Goal: Task Accomplishment & Management: Manage account settings

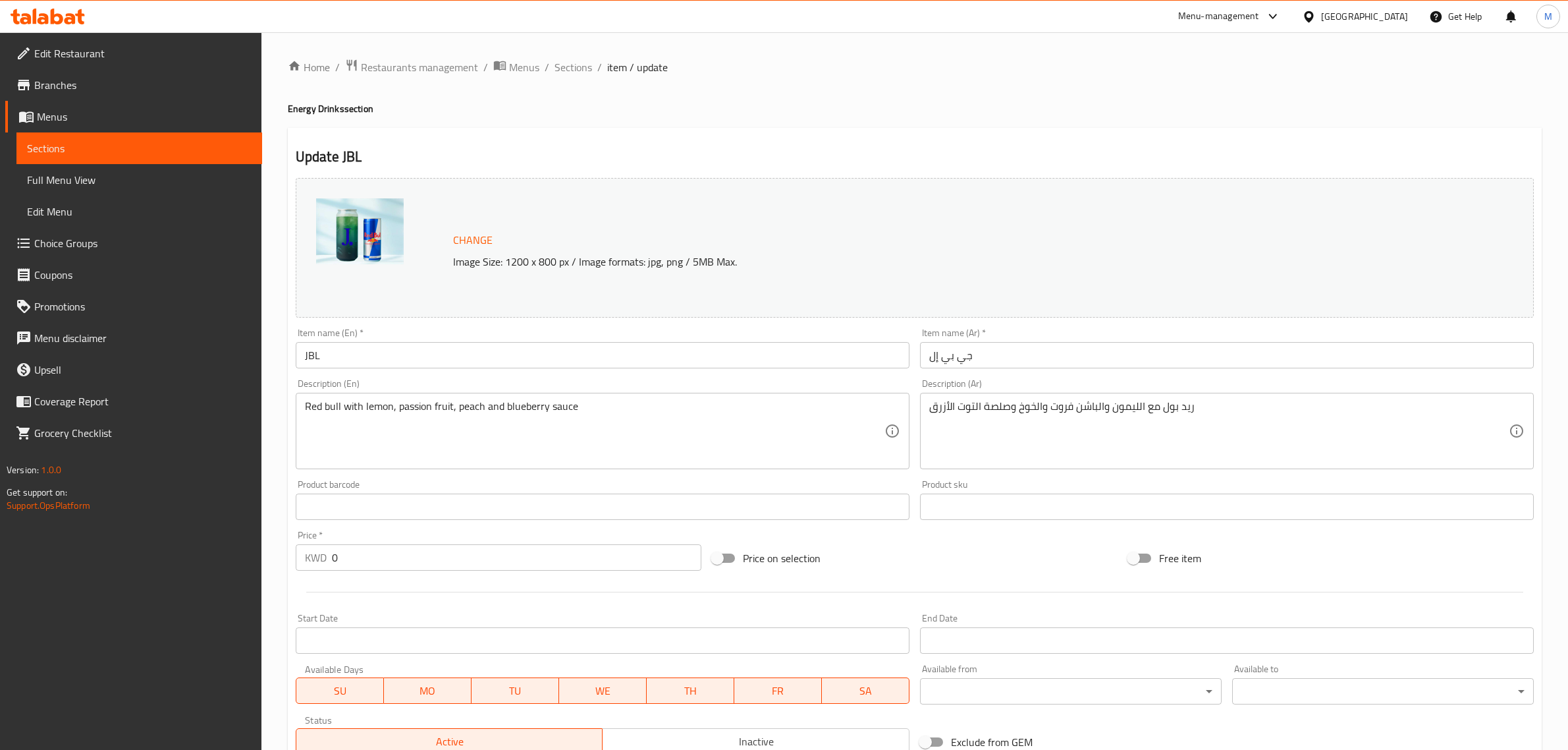
scroll to position [382, 0]
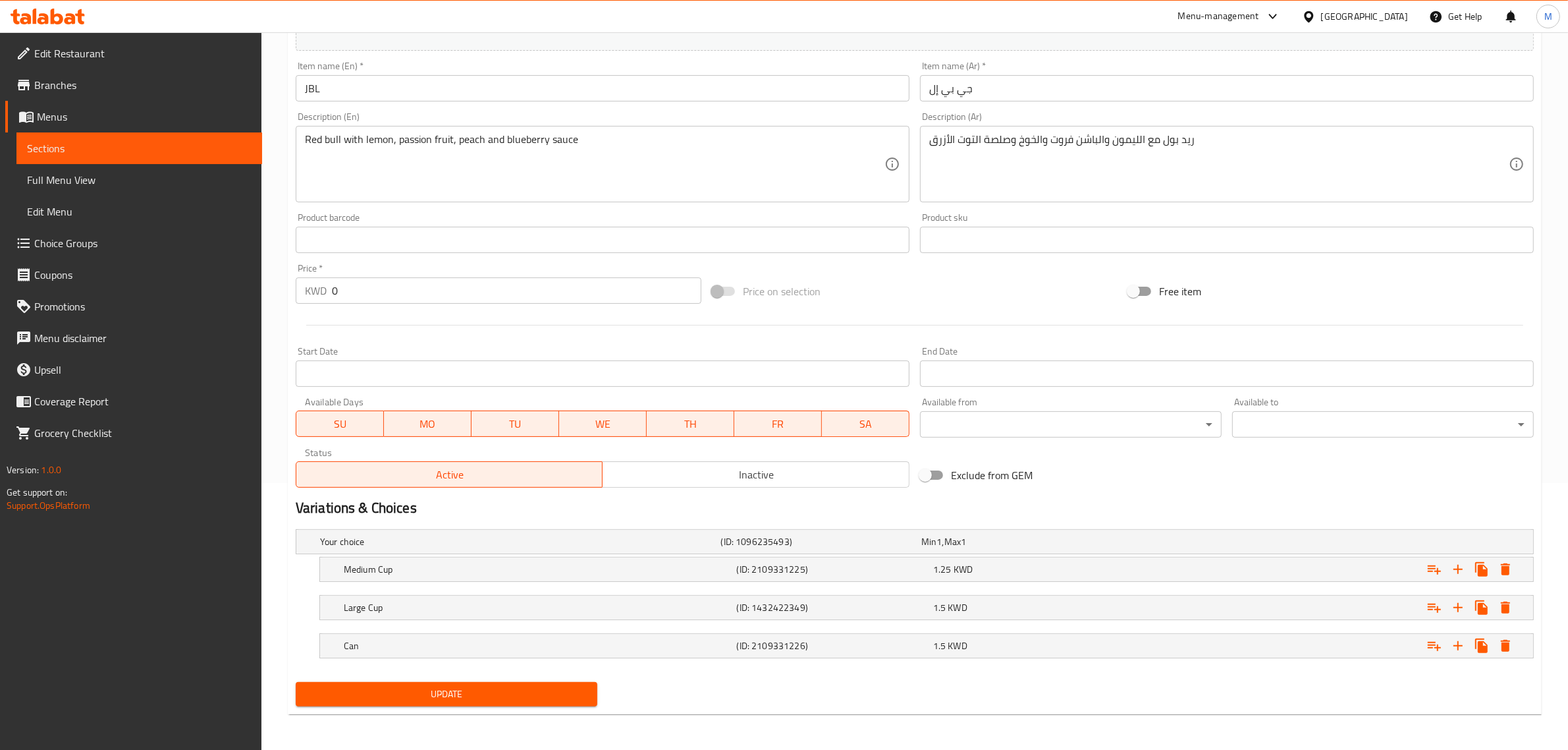
scroll to position [268, 0]
click at [850, 608] on h5 "(ID: 1432422349)" at bounding box center [832, 606] width 191 height 13
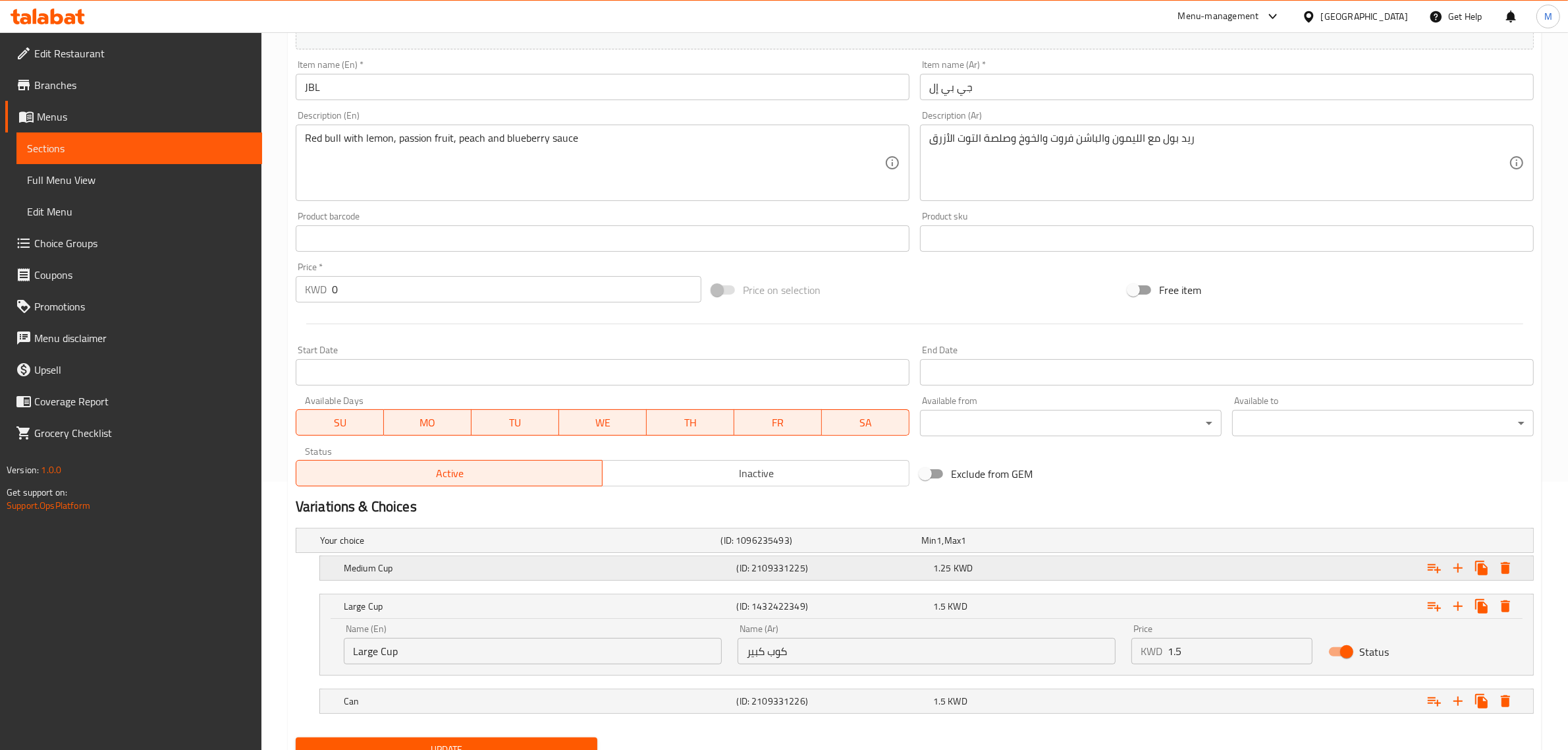
click at [852, 574] on h5 "(ID: 2109331225)" at bounding box center [832, 568] width 191 height 13
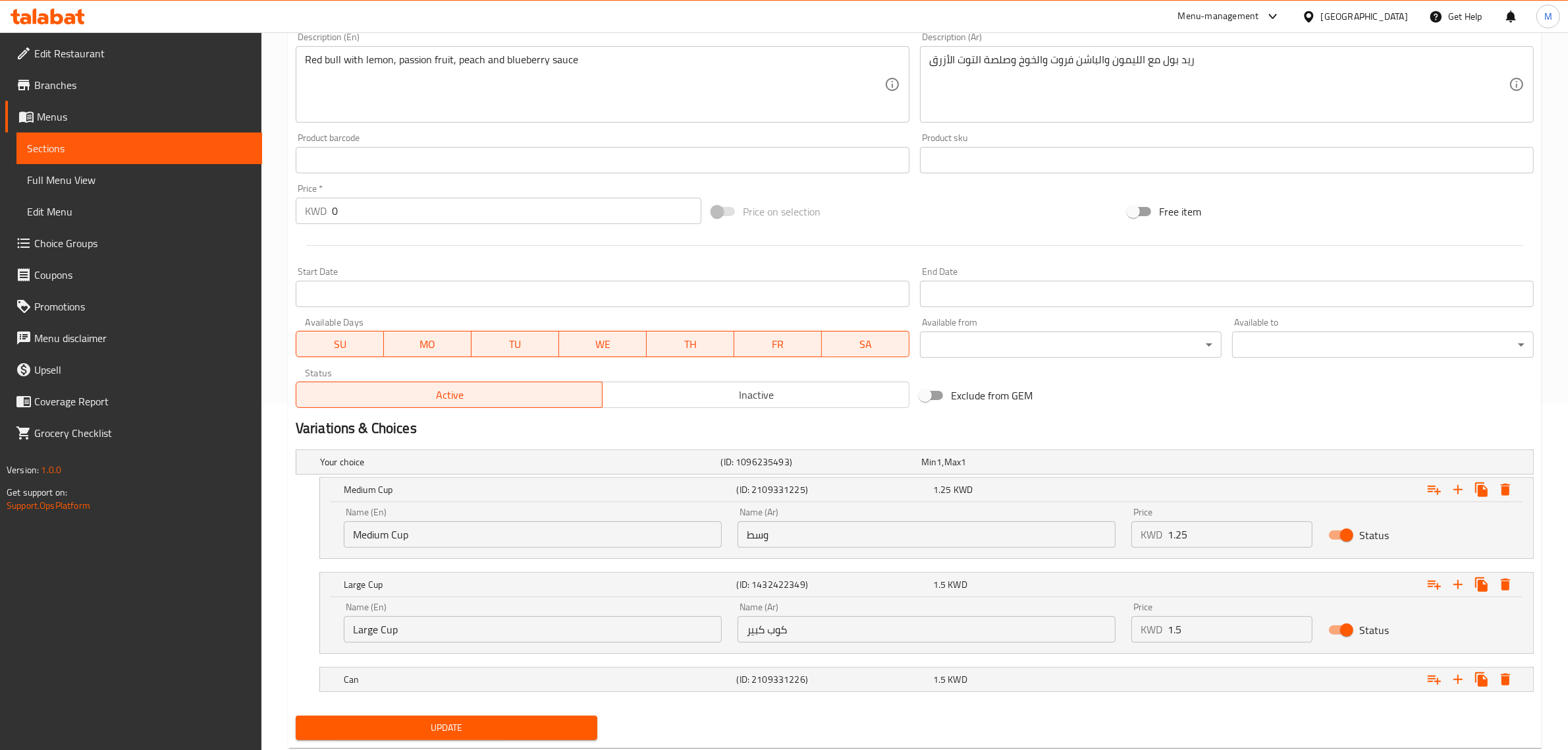
scroll to position [350, 0]
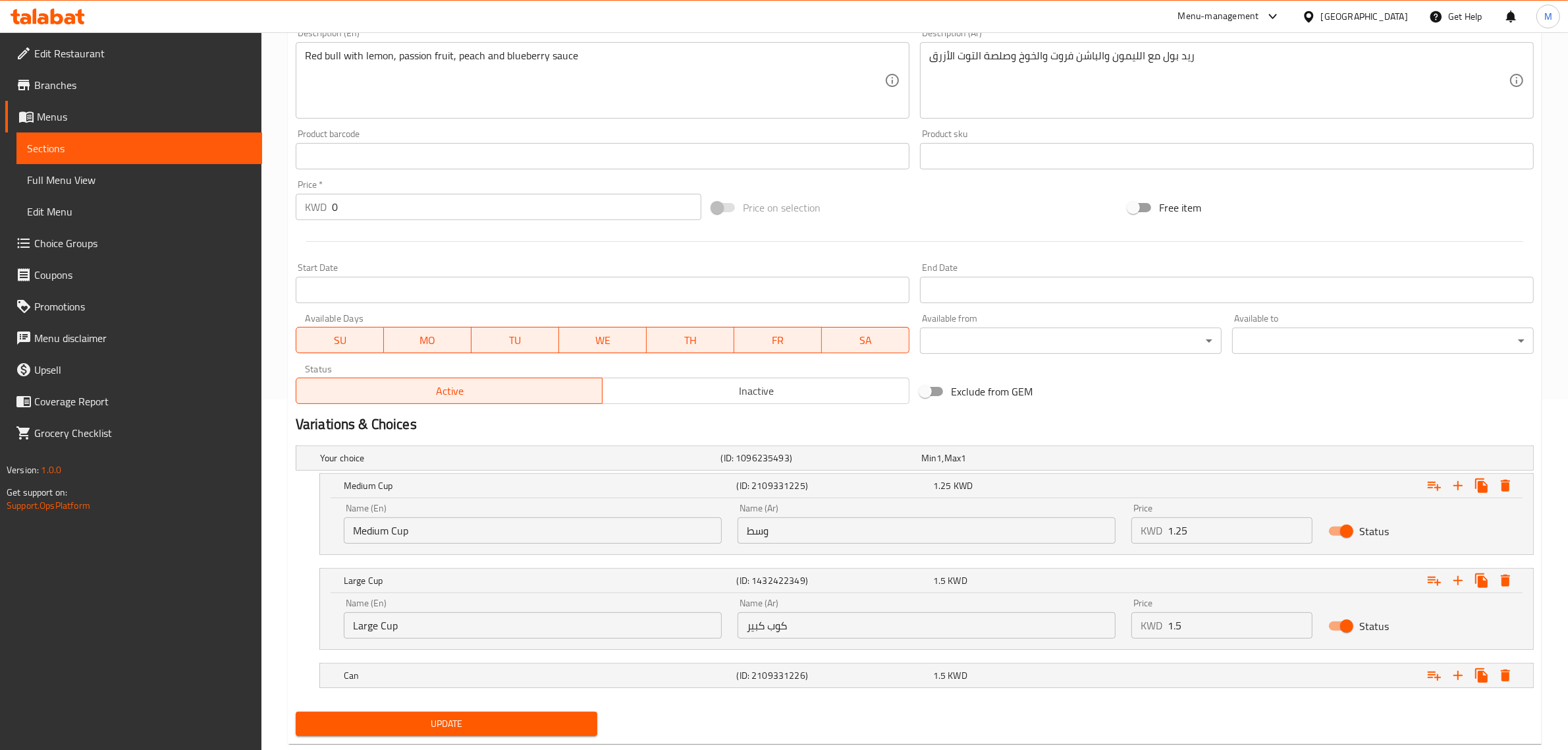
click at [771, 628] on input "كوب كبير" at bounding box center [927, 626] width 378 height 27
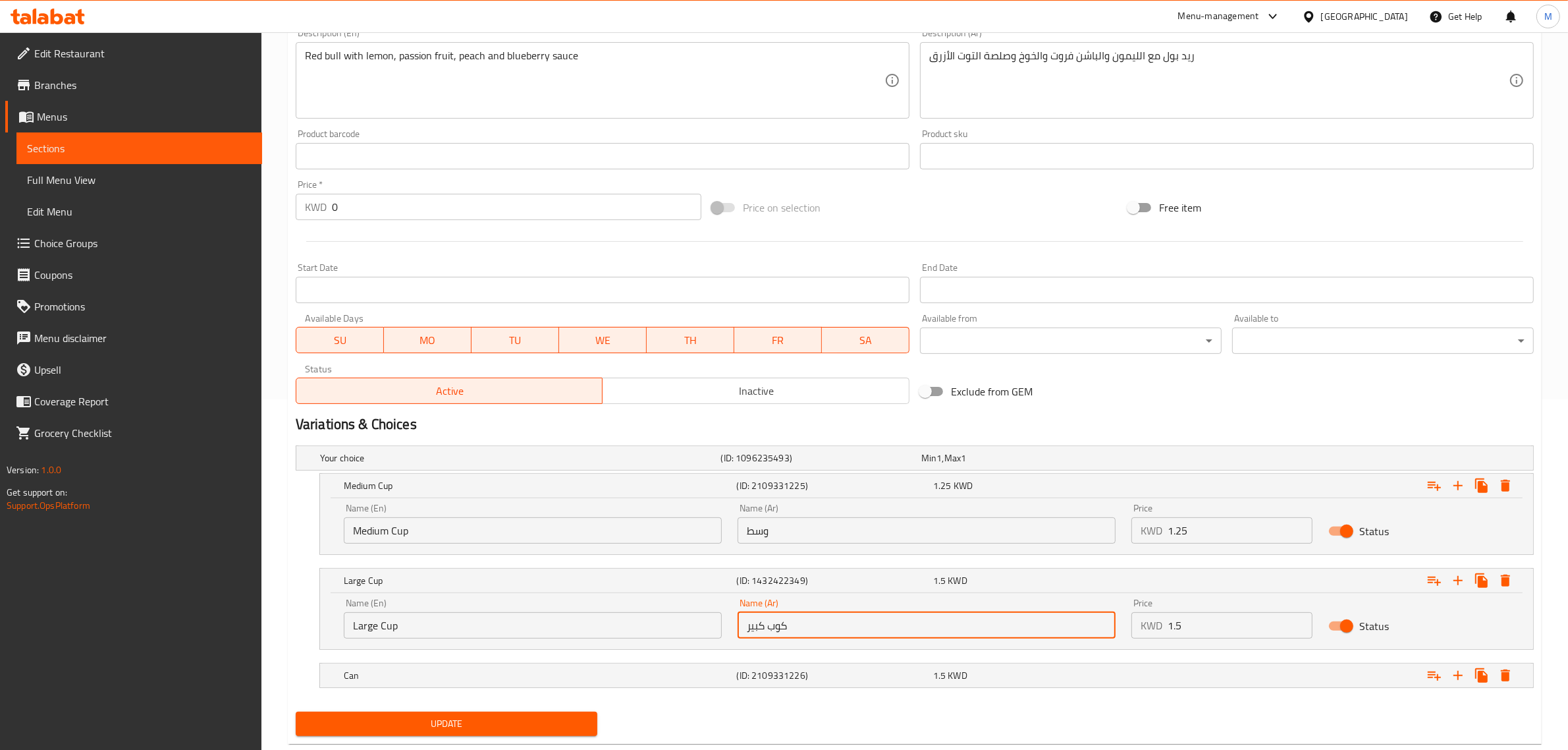
click at [771, 628] on input "كوب كبير" at bounding box center [927, 626] width 378 height 27
click at [778, 625] on input "كوب كبير" at bounding box center [927, 626] width 378 height 27
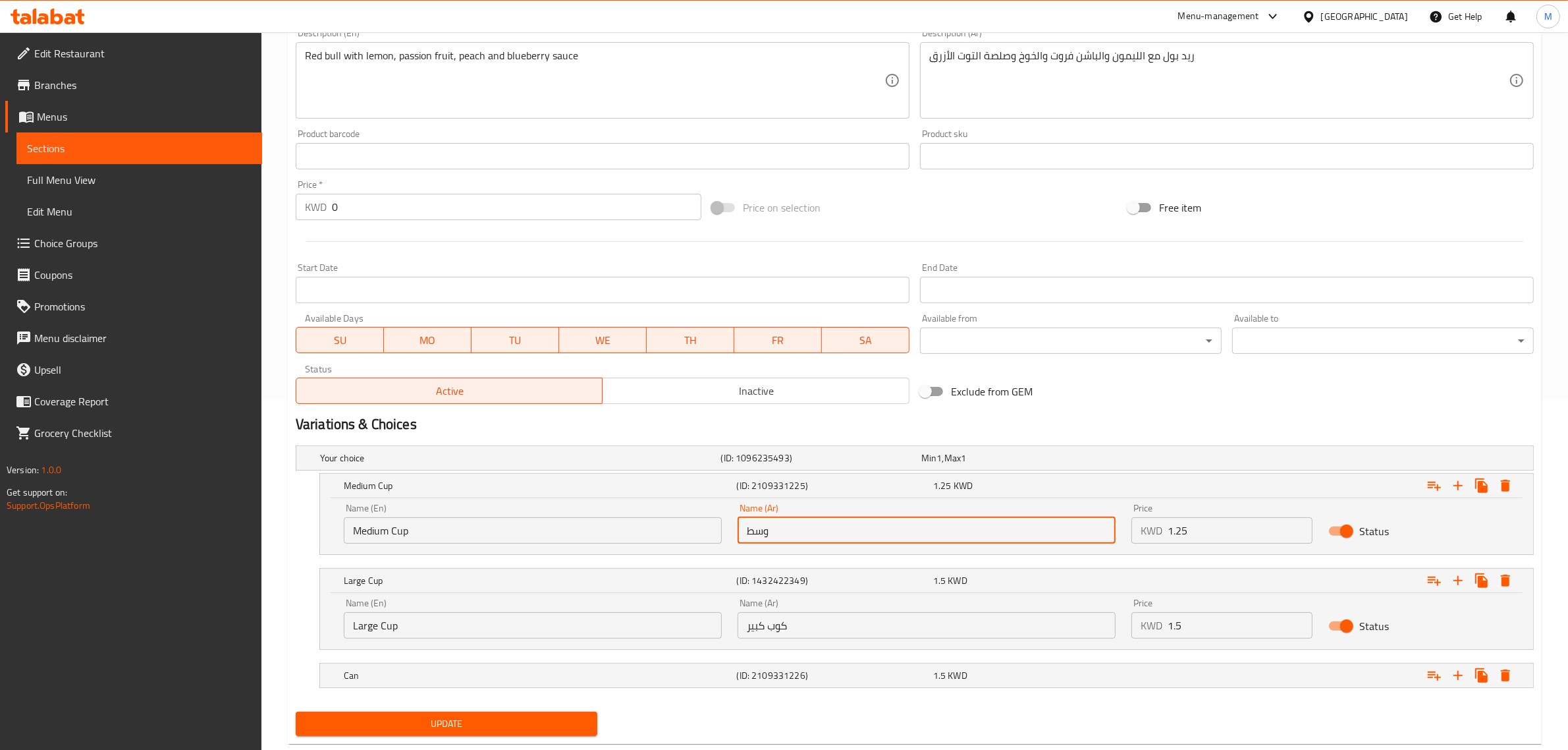
click at [776, 535] on input "وسط" at bounding box center [927, 531] width 378 height 27
paste input "وب كبير"
click at [754, 531] on input "كوب كبير" at bounding box center [927, 531] width 378 height 27
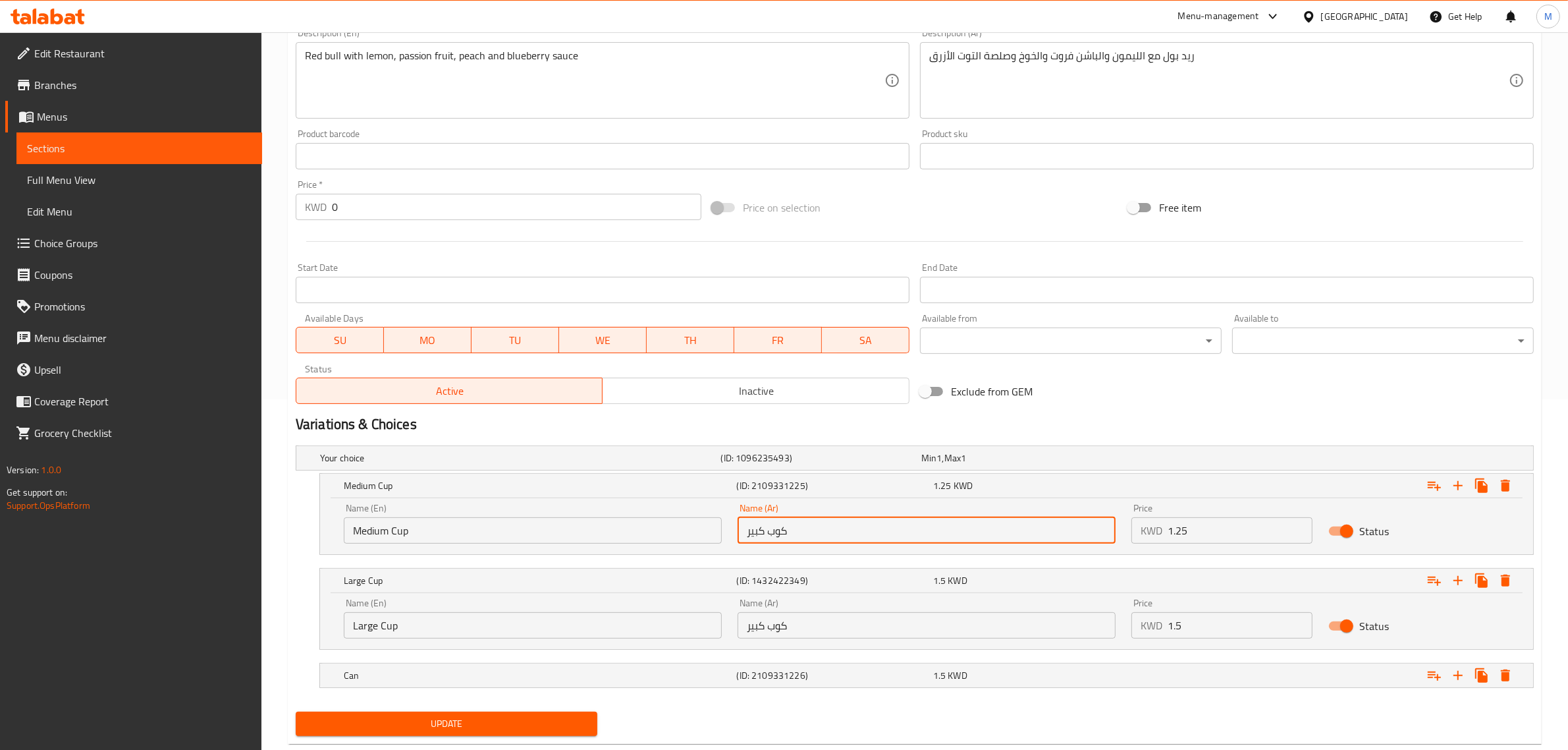
click at [754, 531] on input "كوب كبير" at bounding box center [927, 531] width 378 height 27
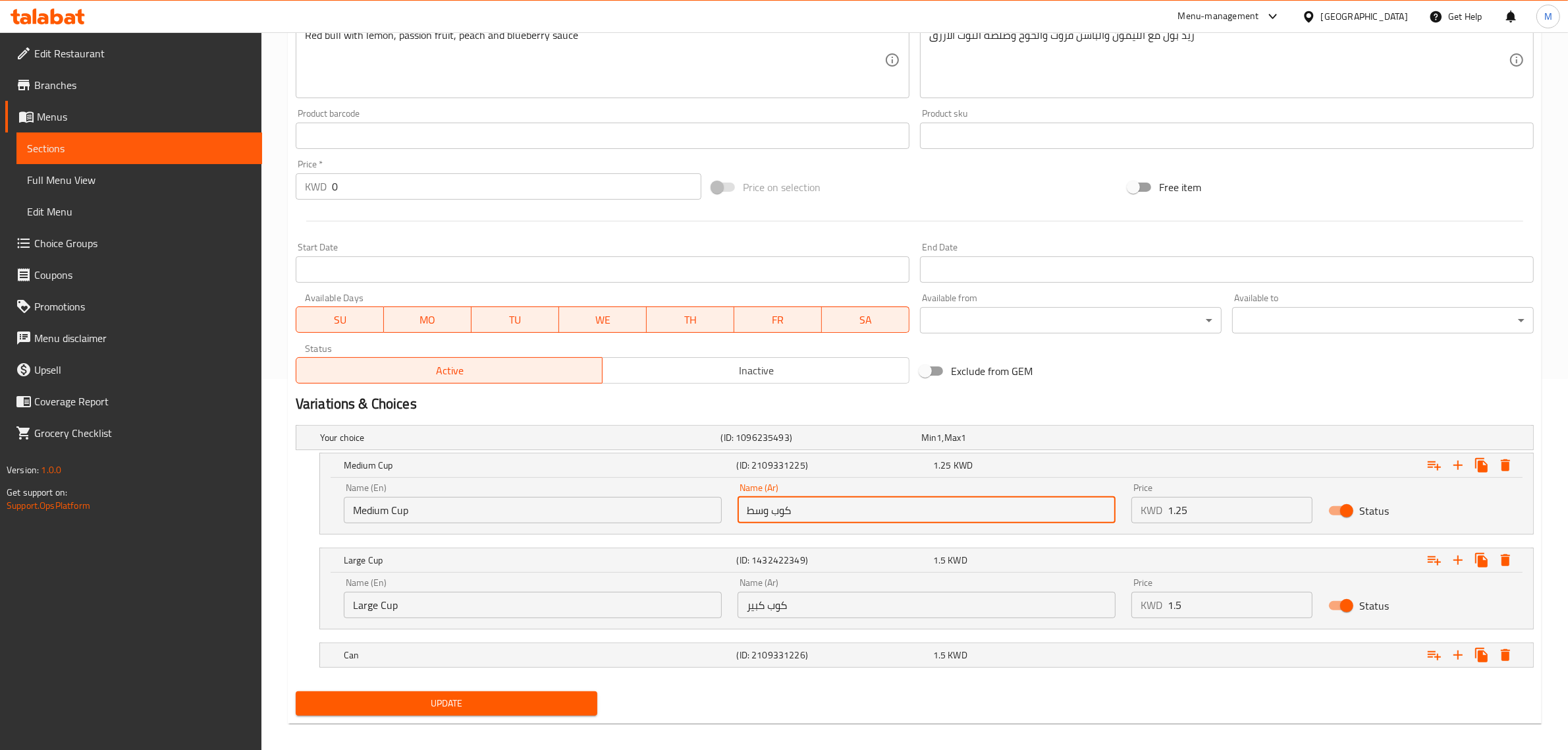
scroll to position [382, 0]
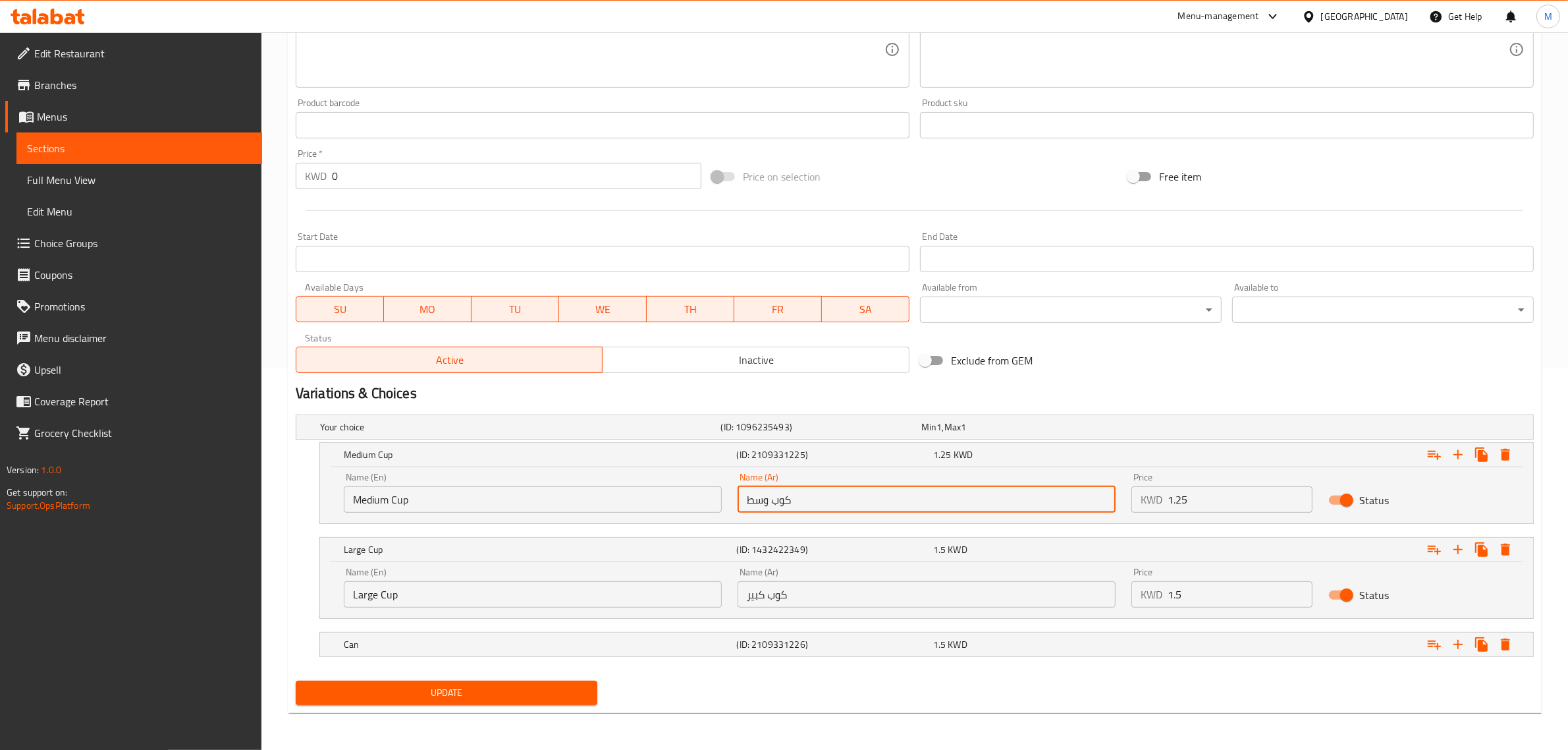
type input "كوب وسط"
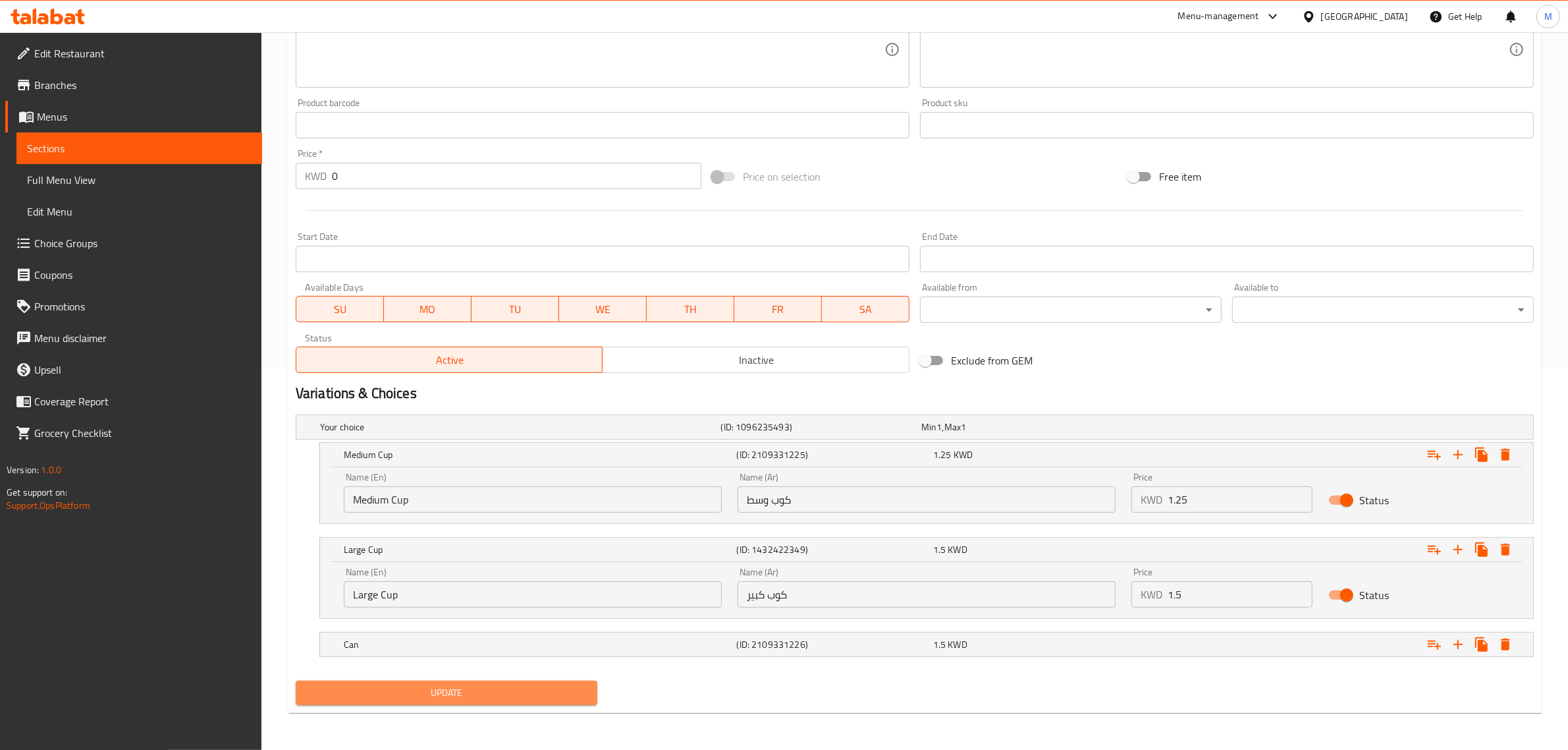
click at [508, 694] on span "Update" at bounding box center [447, 692] width 281 height 17
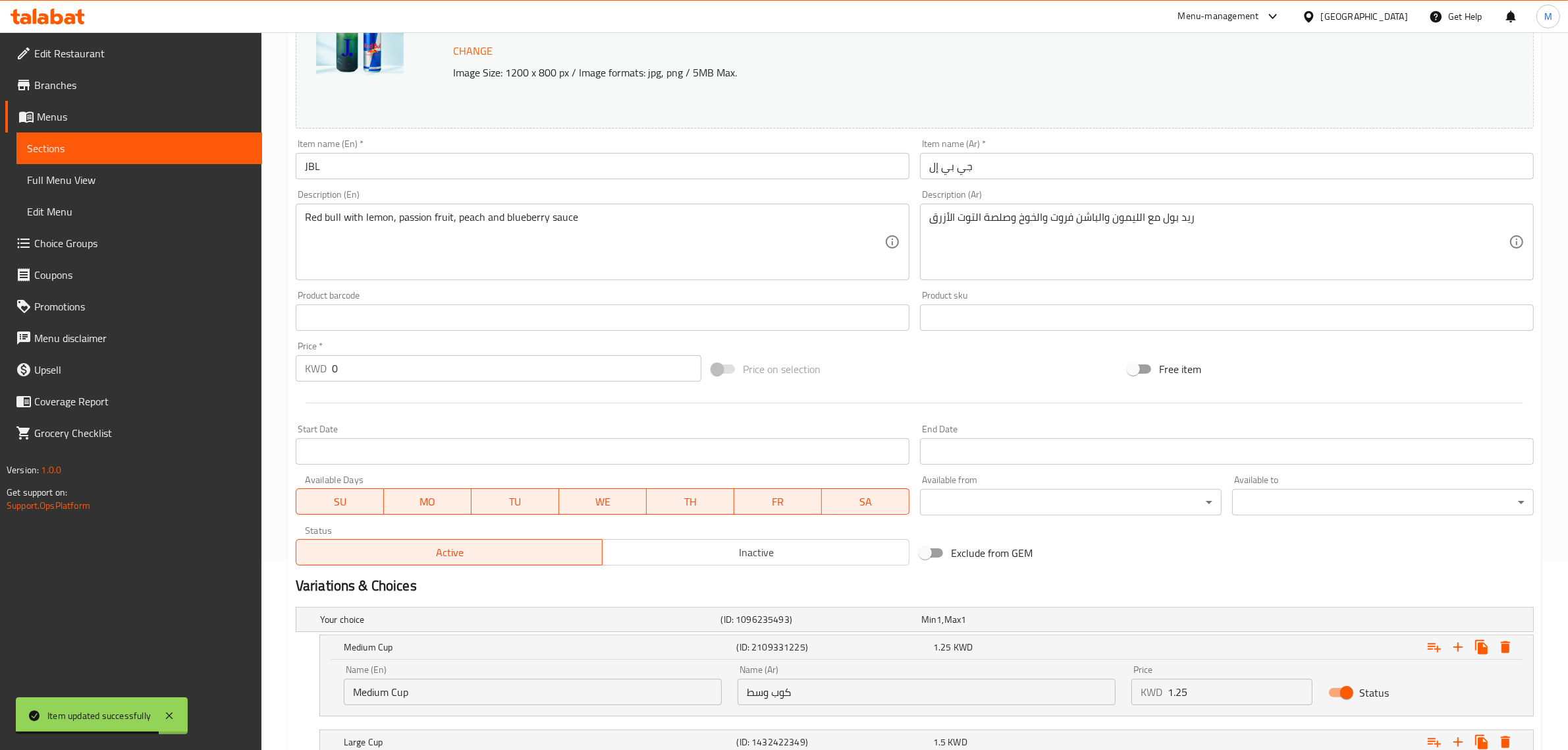
scroll to position [0, 0]
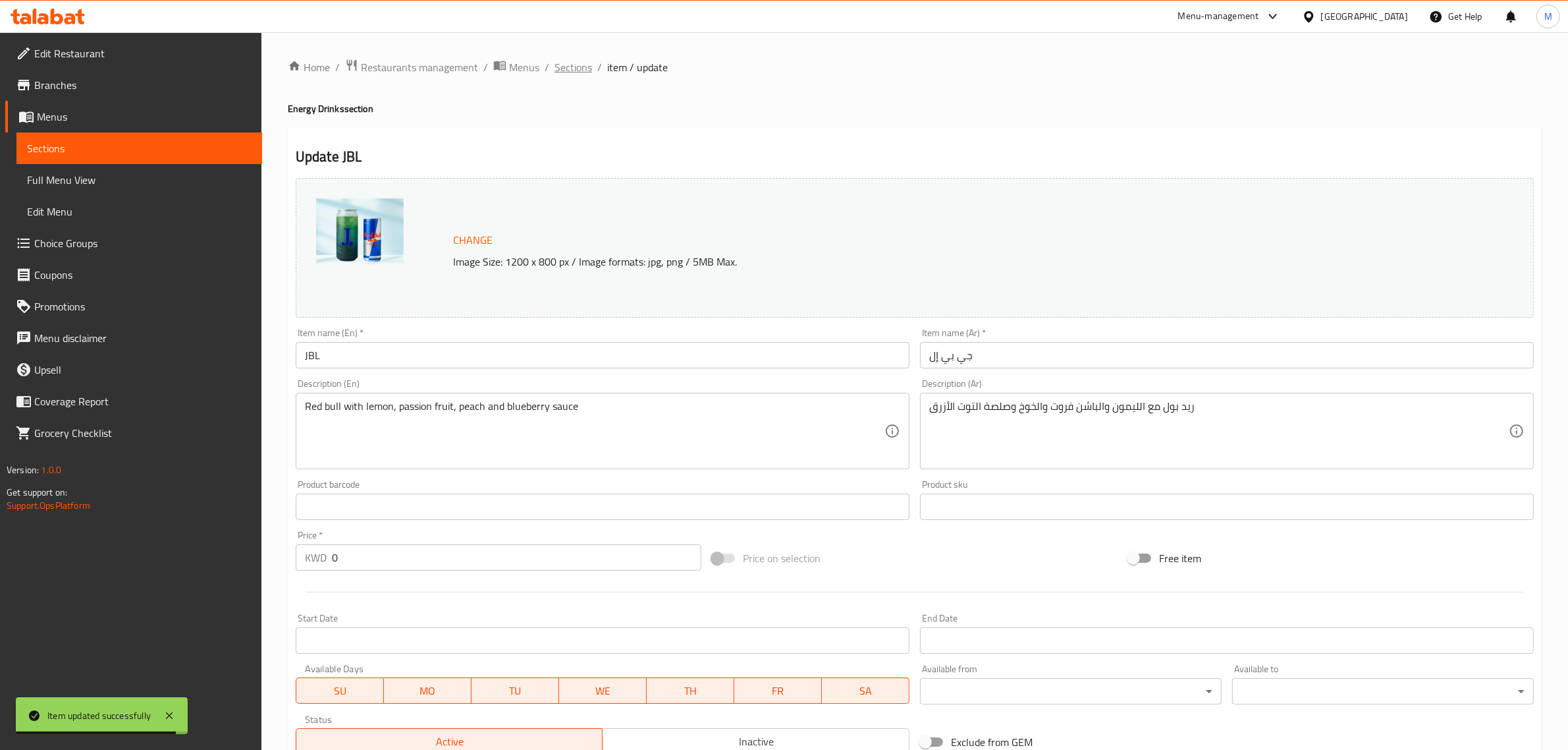
click at [569, 76] on span "Sections" at bounding box center [573, 68] width 37 height 16
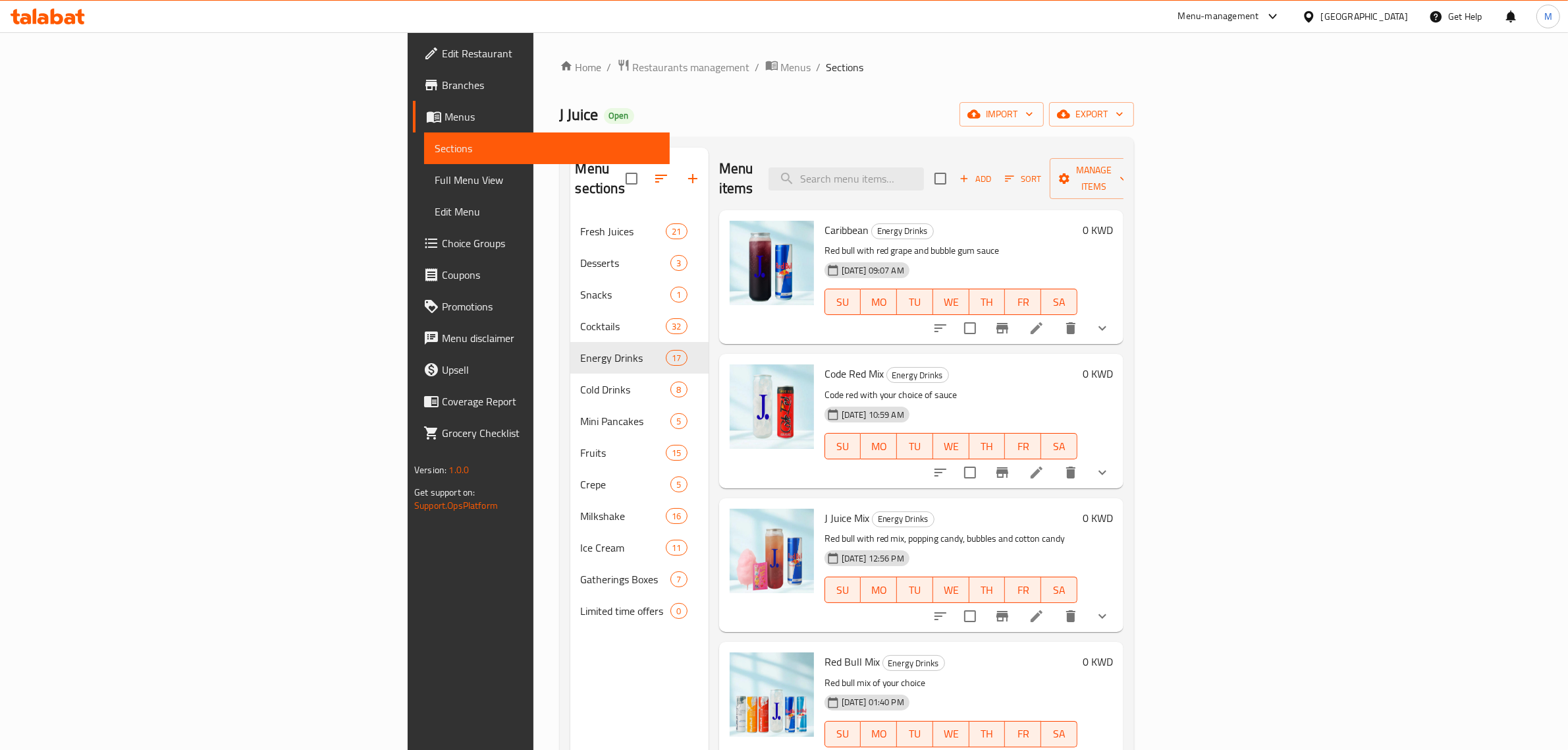
click at [1402, 18] on div "[GEOGRAPHIC_DATA]" at bounding box center [1365, 16] width 87 height 14
click at [1246, 136] on div "Egypt" at bounding box center [1309, 136] width 197 height 30
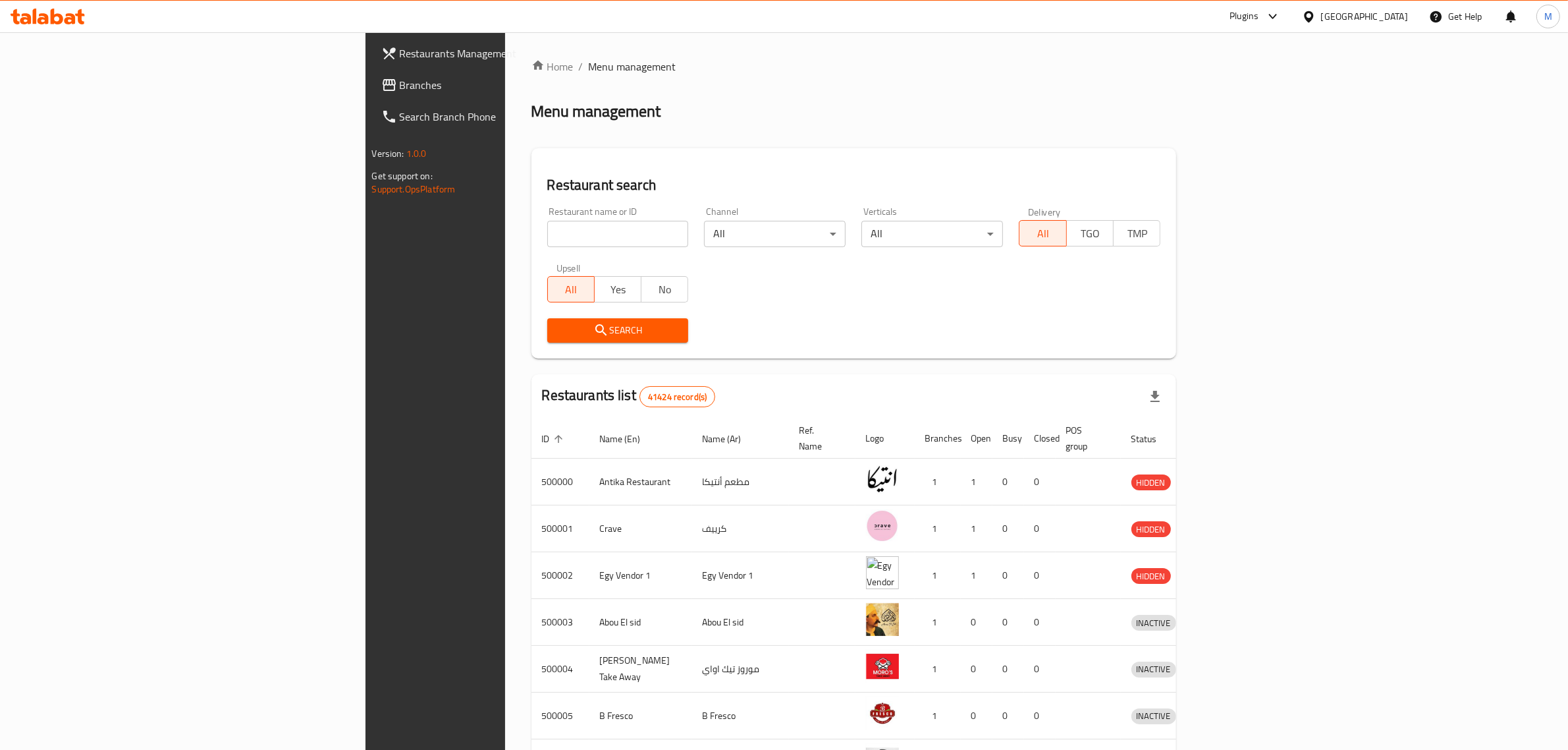
click at [400, 80] on span "Branches" at bounding box center [508, 85] width 218 height 16
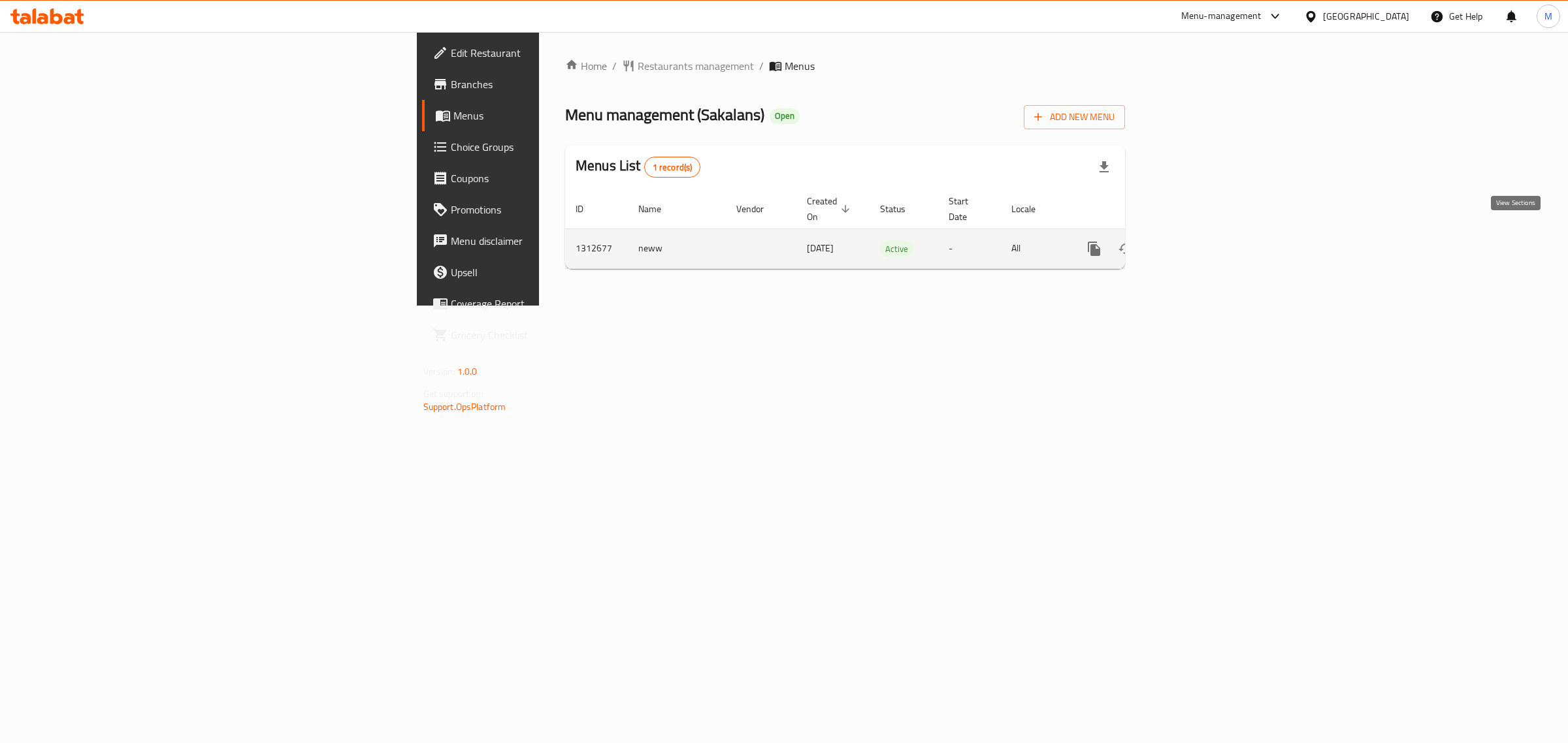
click at [1194, 243] on icon "enhanced table" at bounding box center [1187, 248] width 11 height 11
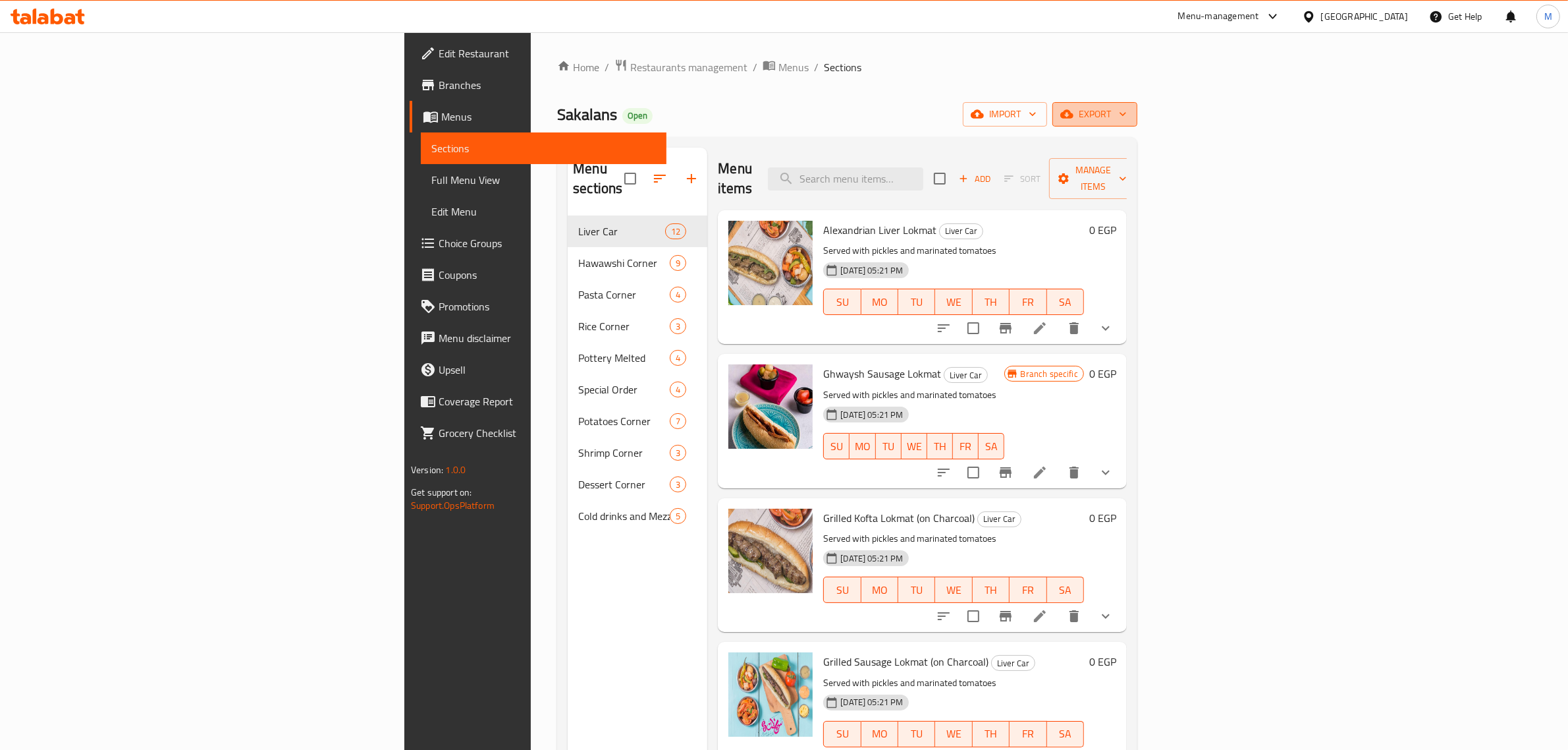
click at [1127, 112] on span "export" at bounding box center [1095, 114] width 64 height 17
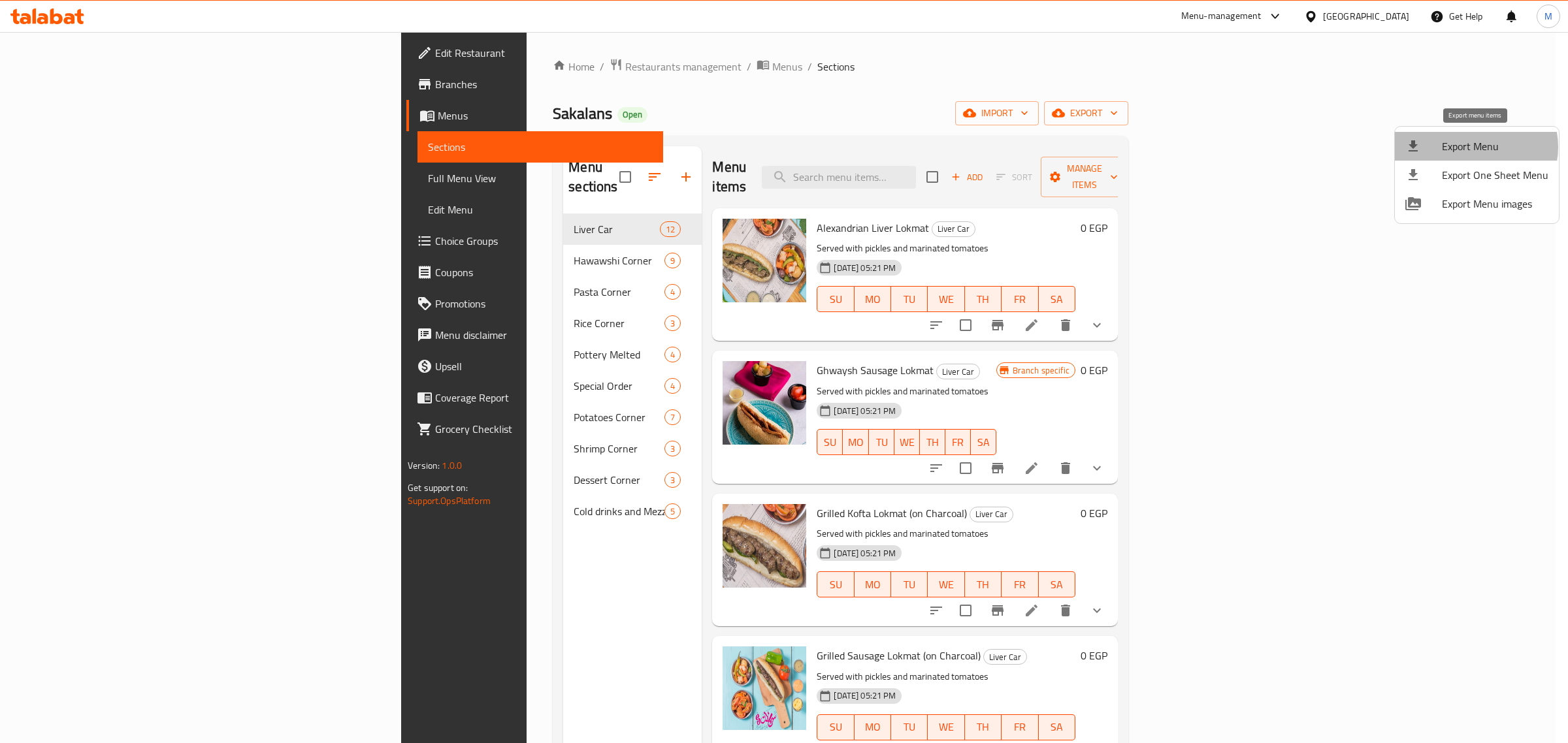
click at [1475, 147] on span "Export Menu" at bounding box center [1494, 146] width 107 height 16
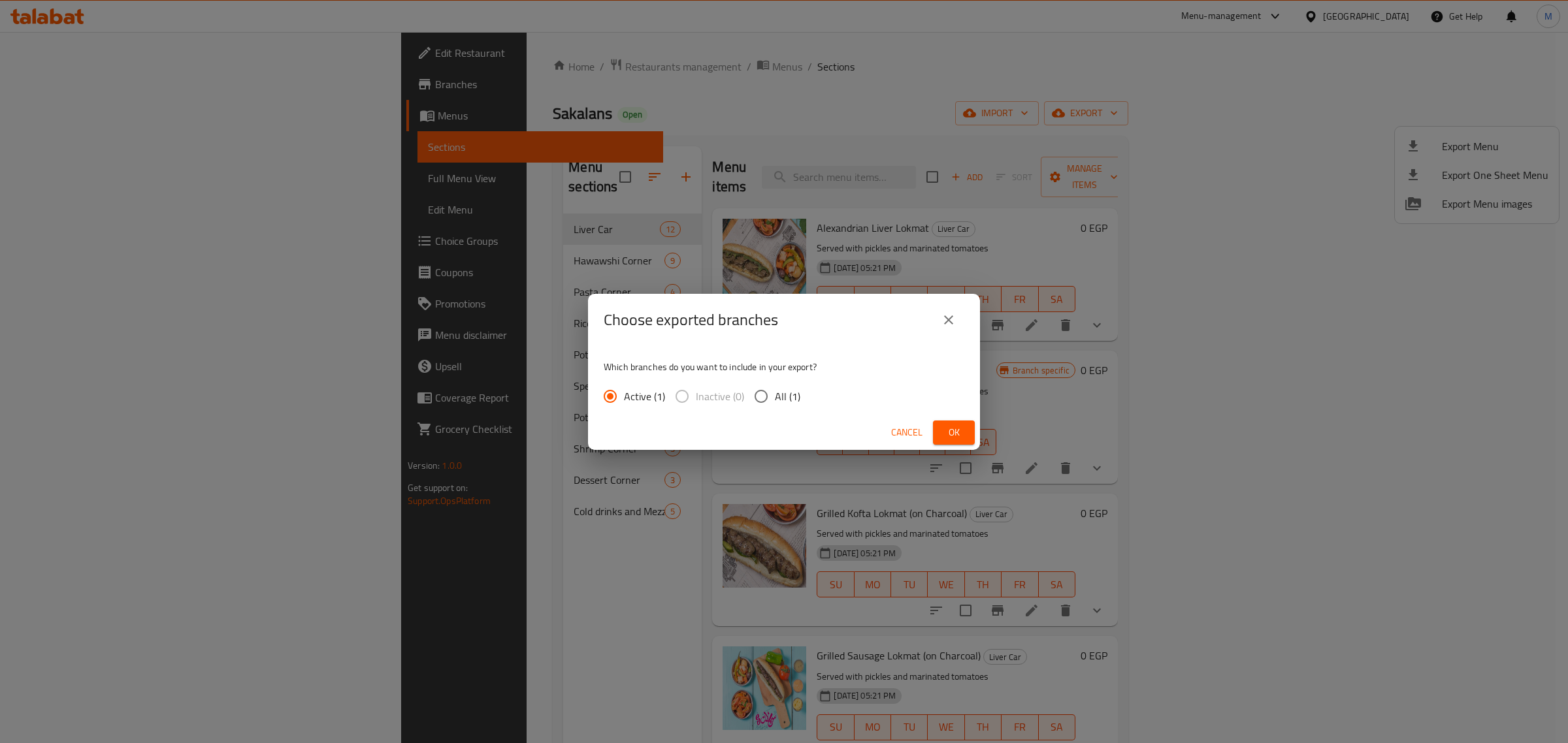
click at [779, 398] on span "All (1)" at bounding box center [787, 396] width 26 height 16
click at [774, 398] on input "All (1)" at bounding box center [760, 396] width 27 height 27
radio input "true"
click at [956, 430] on span "Ok" at bounding box center [954, 432] width 21 height 17
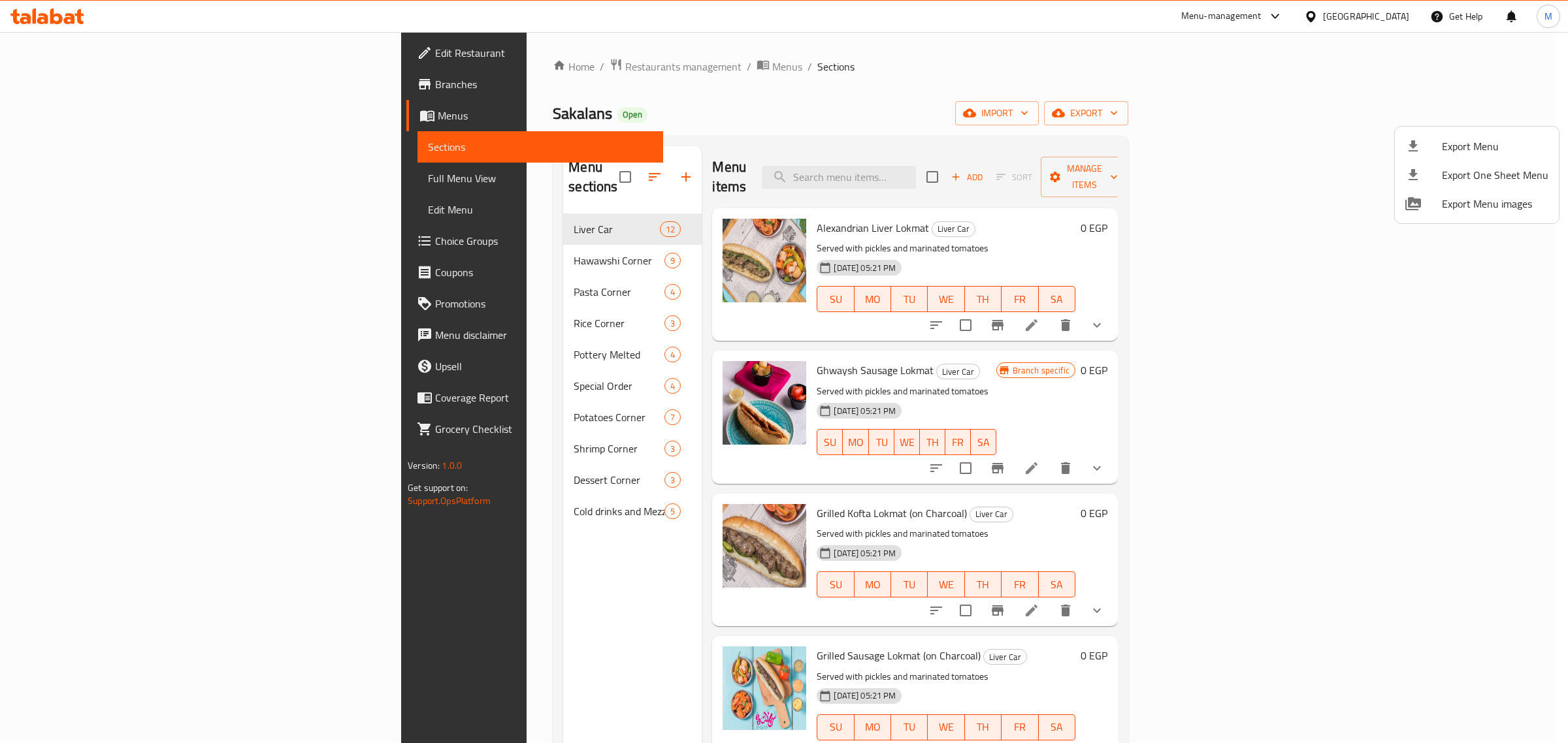
click at [405, 535] on div at bounding box center [784, 372] width 1568 height 743
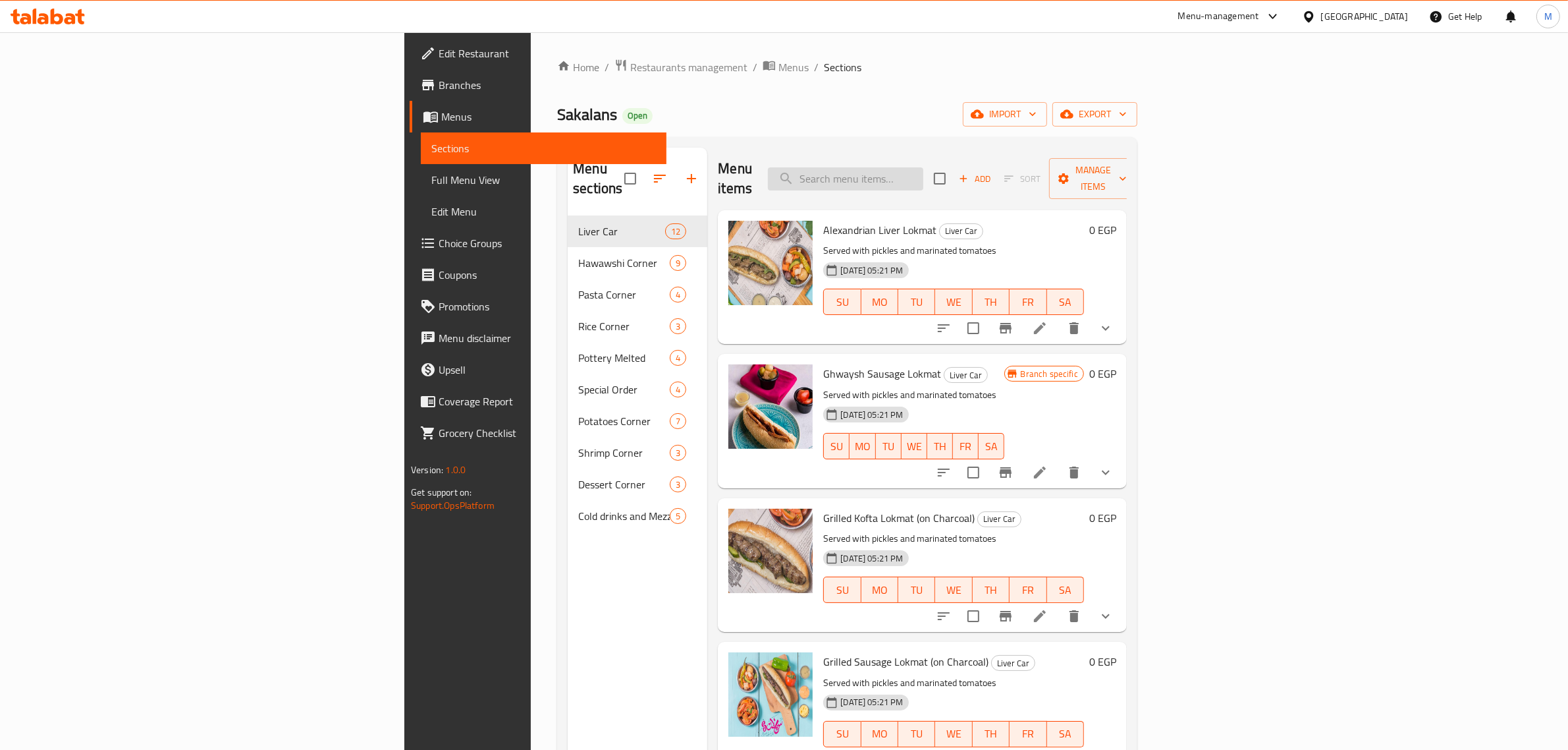
click at [924, 177] on input "search" at bounding box center [846, 179] width 155 height 23
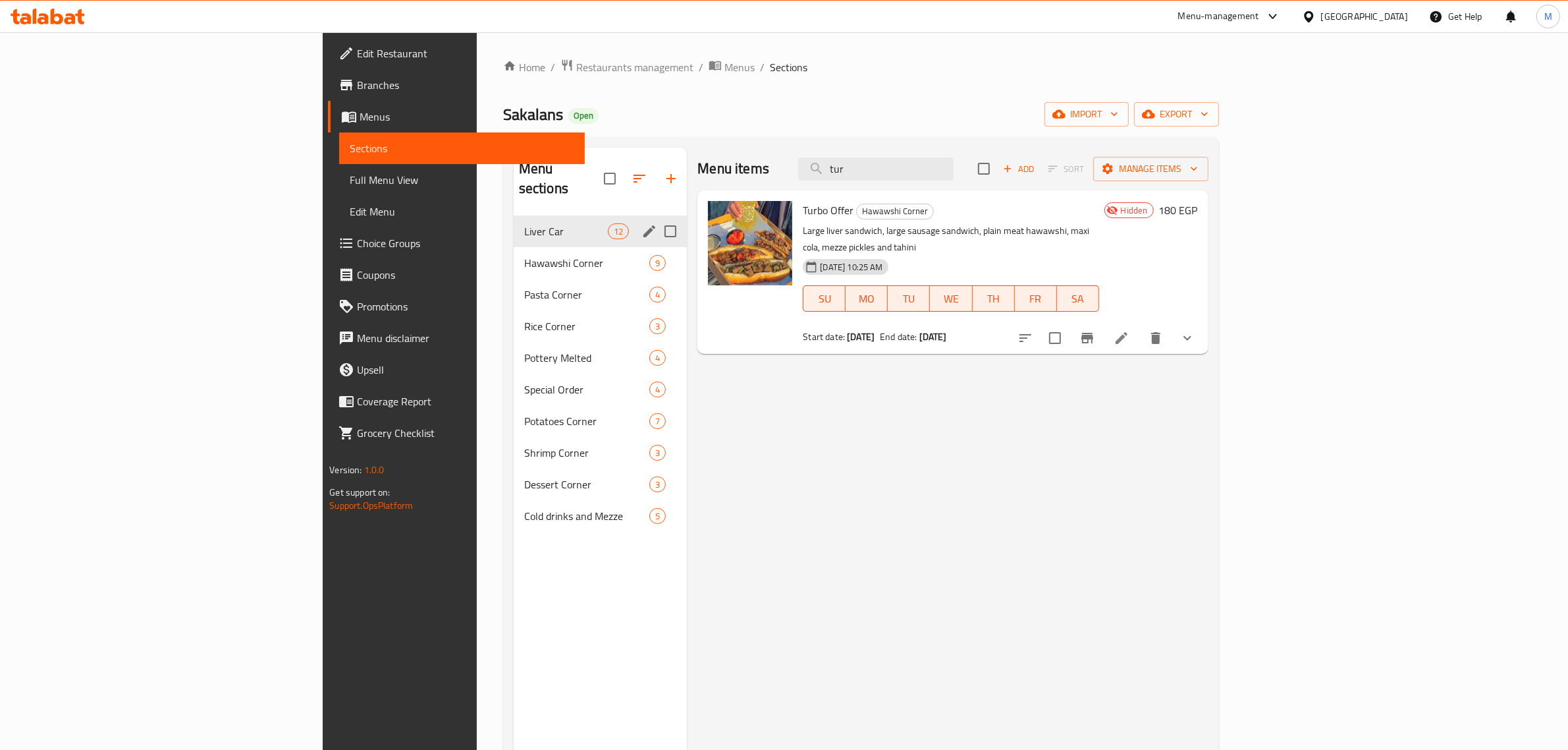
type input "tur"
click at [524, 223] on span "Liver Car" at bounding box center [566, 231] width 84 height 16
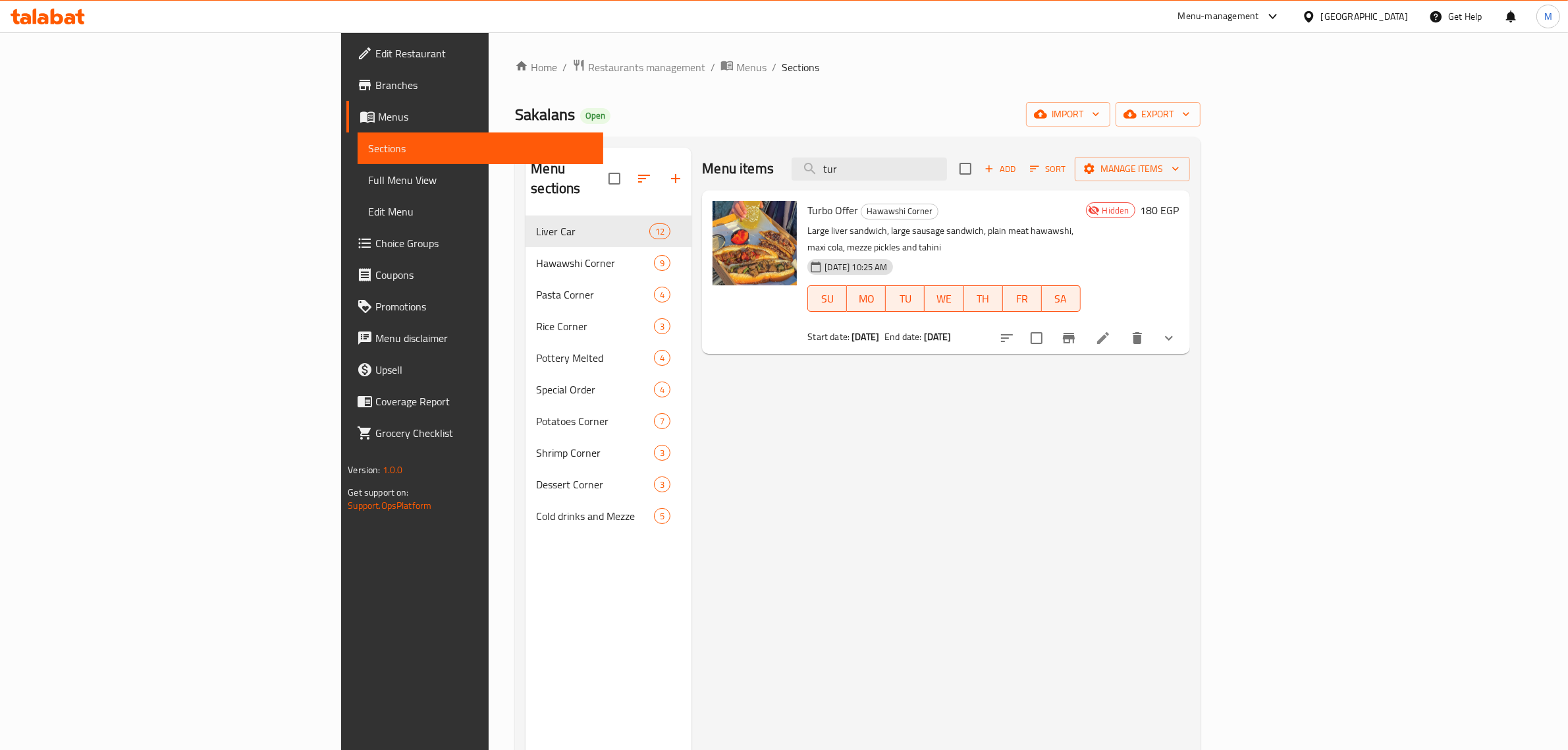
drag, startPoint x: 1024, startPoint y: 179, endPoint x: 654, endPoint y: 139, distance: 372.2
click at [683, 139] on div "Menu sections Liver Car 12 Hawawshi Corner 9 Pasta Corner 4 Rice Corner 3 Potte…" at bounding box center [857, 523] width 685 height 771
click at [853, 483] on div "Menu items Add Sort Manage items Turbo Offer Hawawshi Corner Large liver sandwi…" at bounding box center [941, 523] width 498 height 750
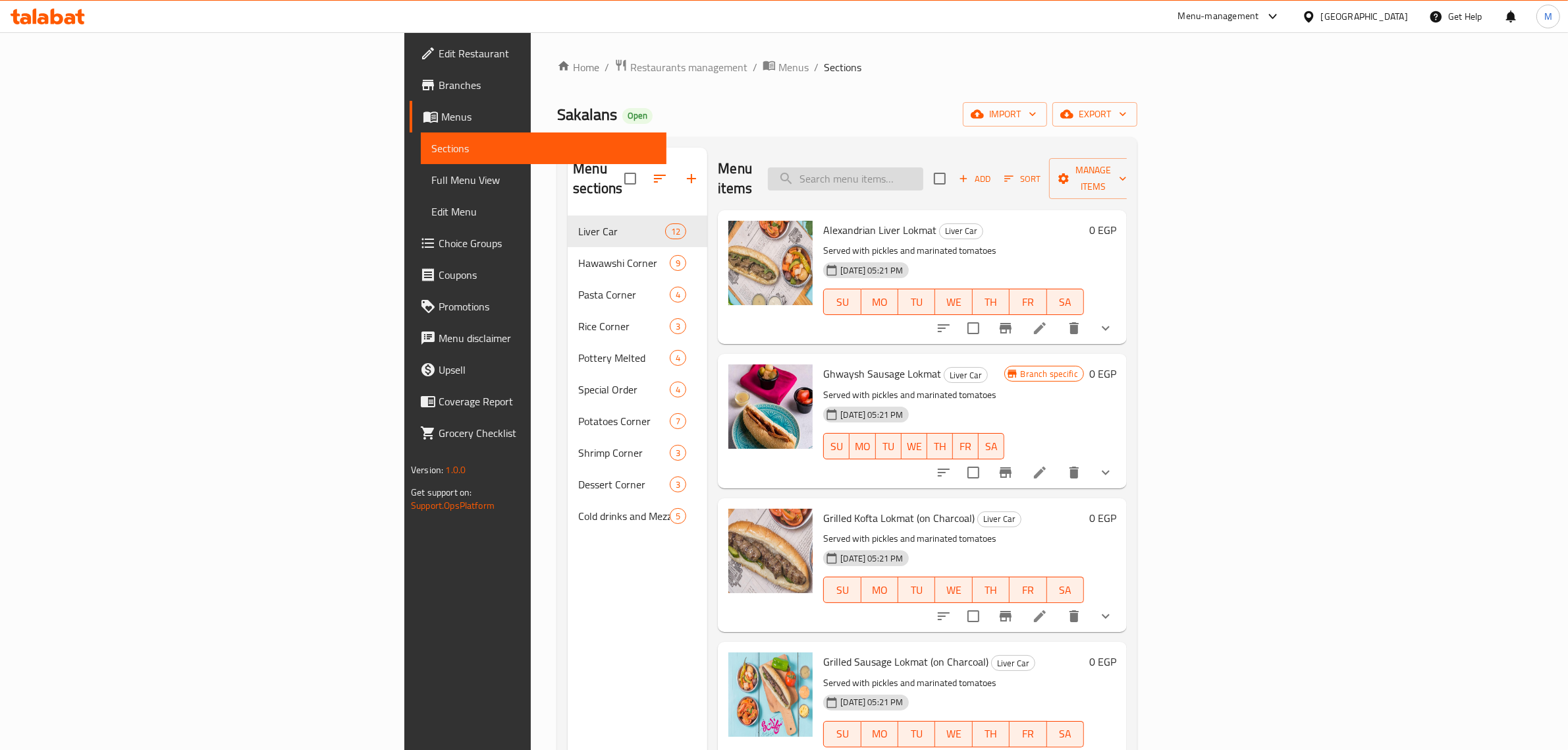
click at [924, 167] on input "search" at bounding box center [846, 179] width 155 height 23
paste input "تربو"
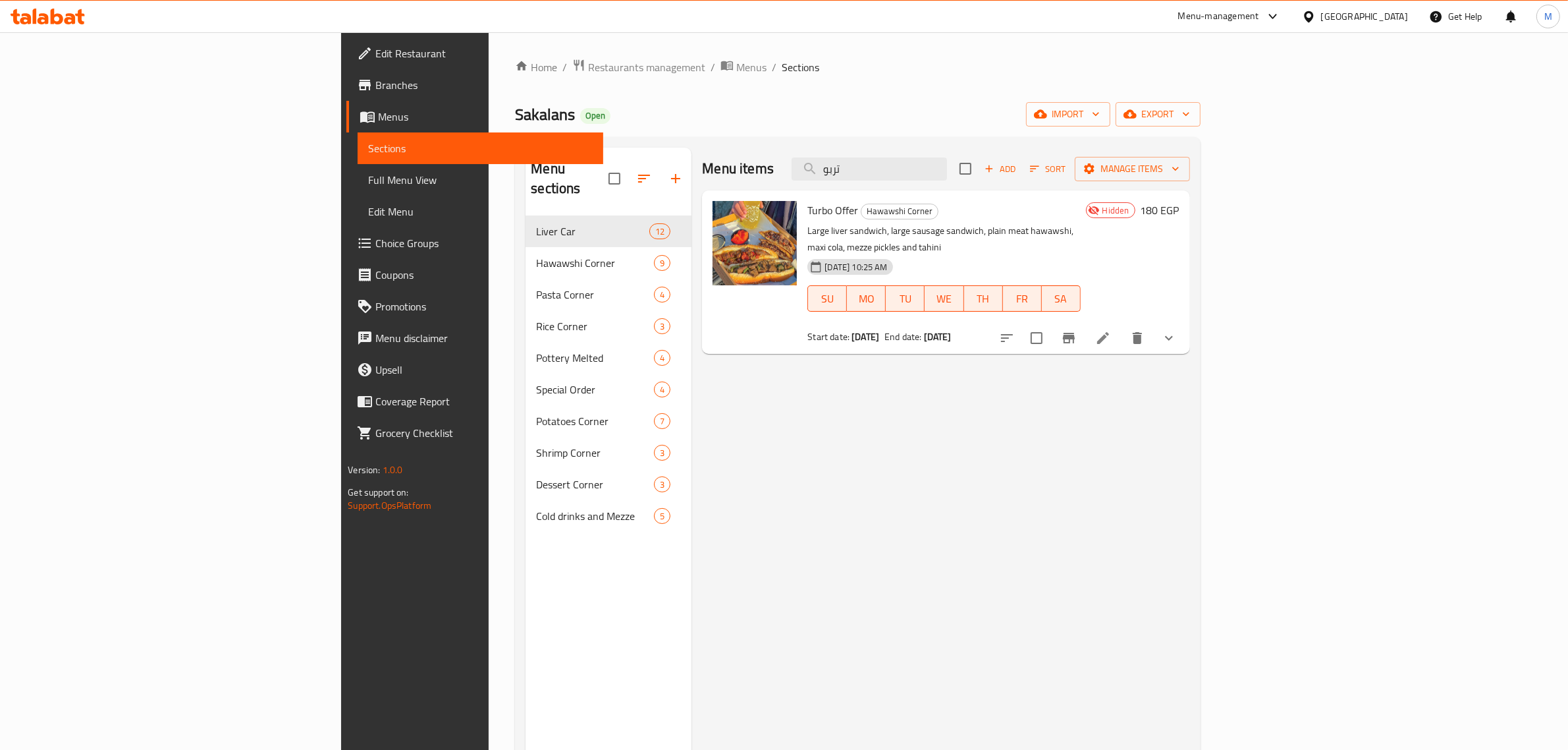
type input "تربو"
drag, startPoint x: 922, startPoint y: 322, endPoint x: 861, endPoint y: 326, distance: 61.1
click at [861, 330] on div "Start date: 08-10-2025 End date: 01-10-2040" at bounding box center [943, 336] width 273 height 13
copy b "01-10-2040"
click at [1080, 330] on div "Start date: 08-10-2025 End date: 01-10-2040" at bounding box center [943, 336] width 273 height 13
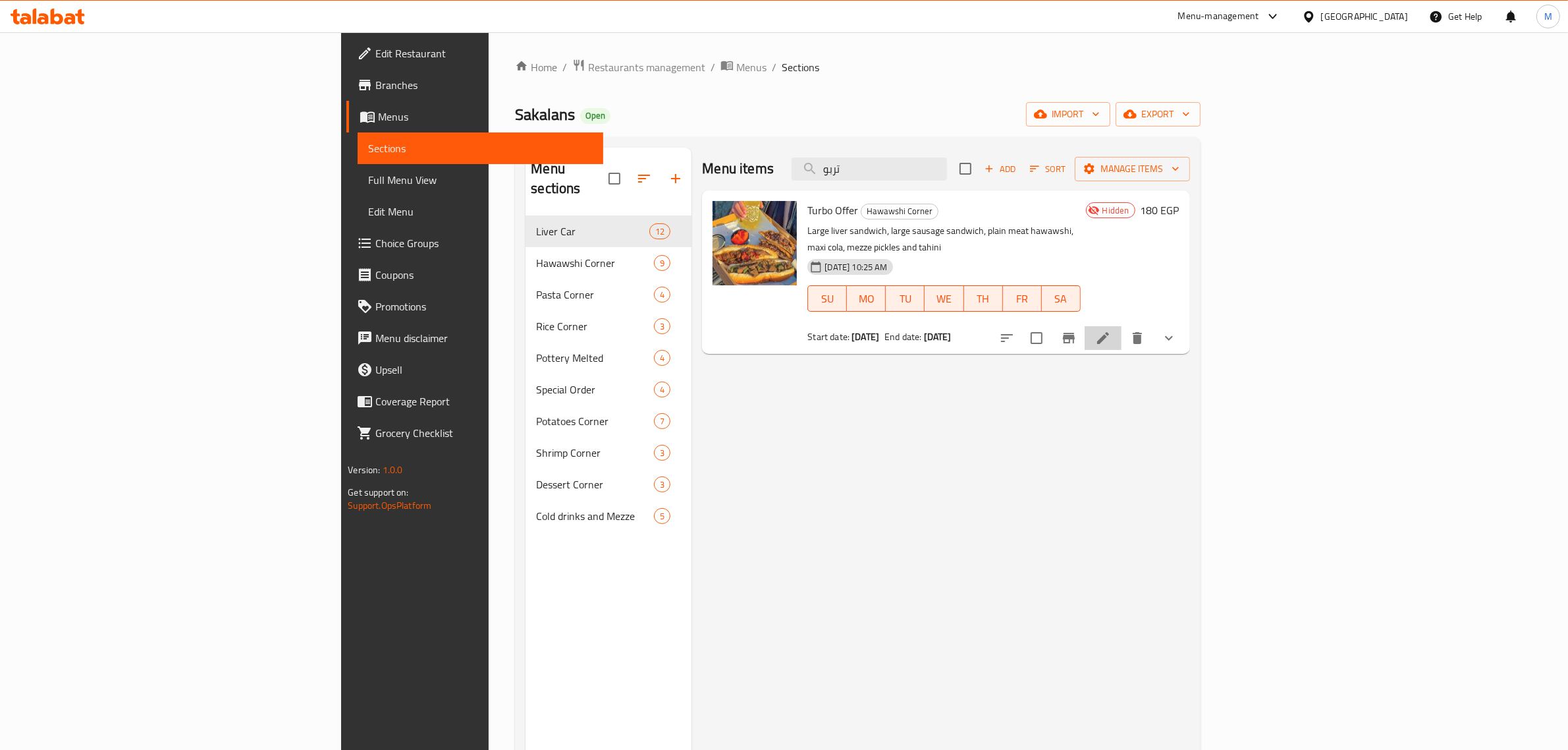
click at [1122, 328] on li at bounding box center [1103, 338] width 37 height 24
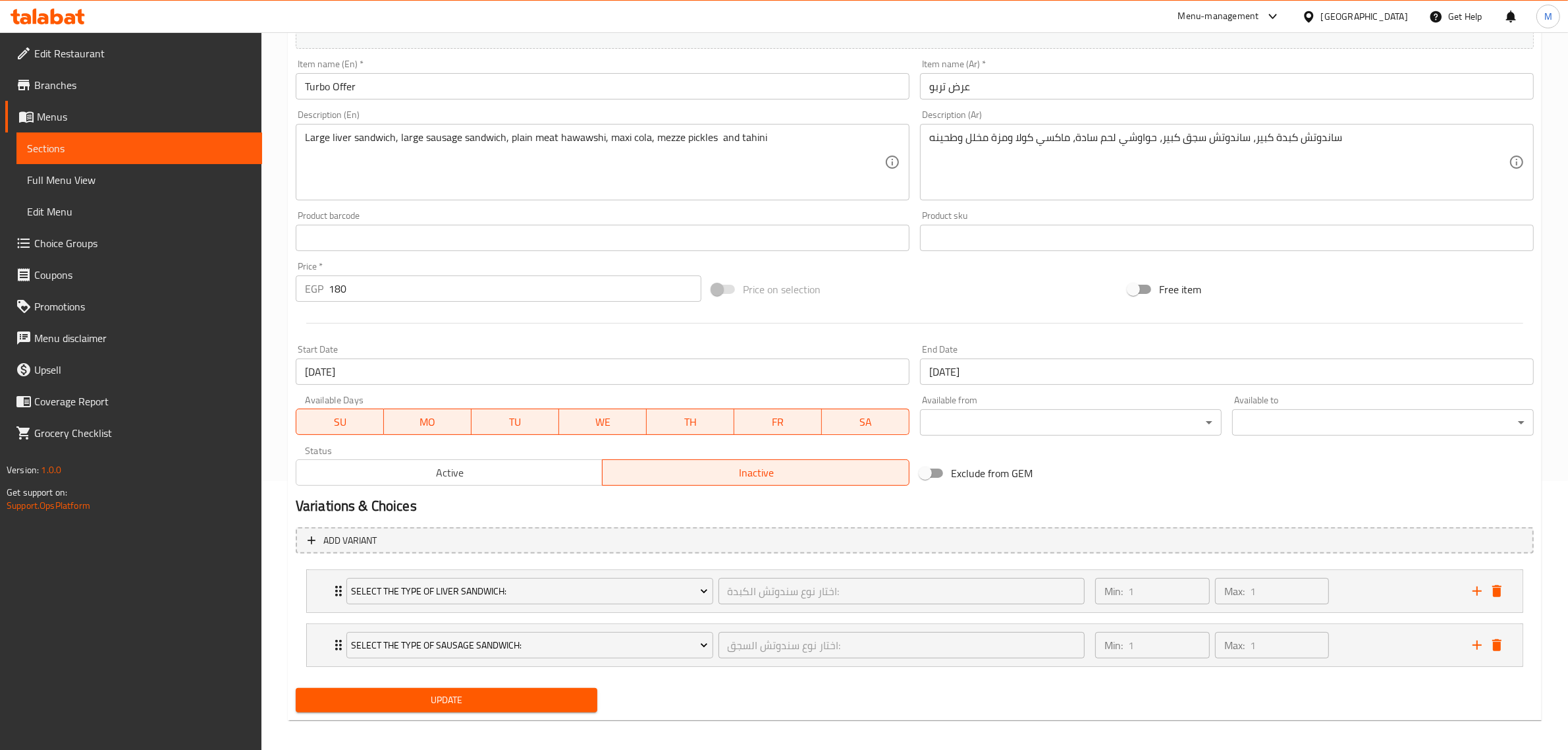
scroll to position [275, 0]
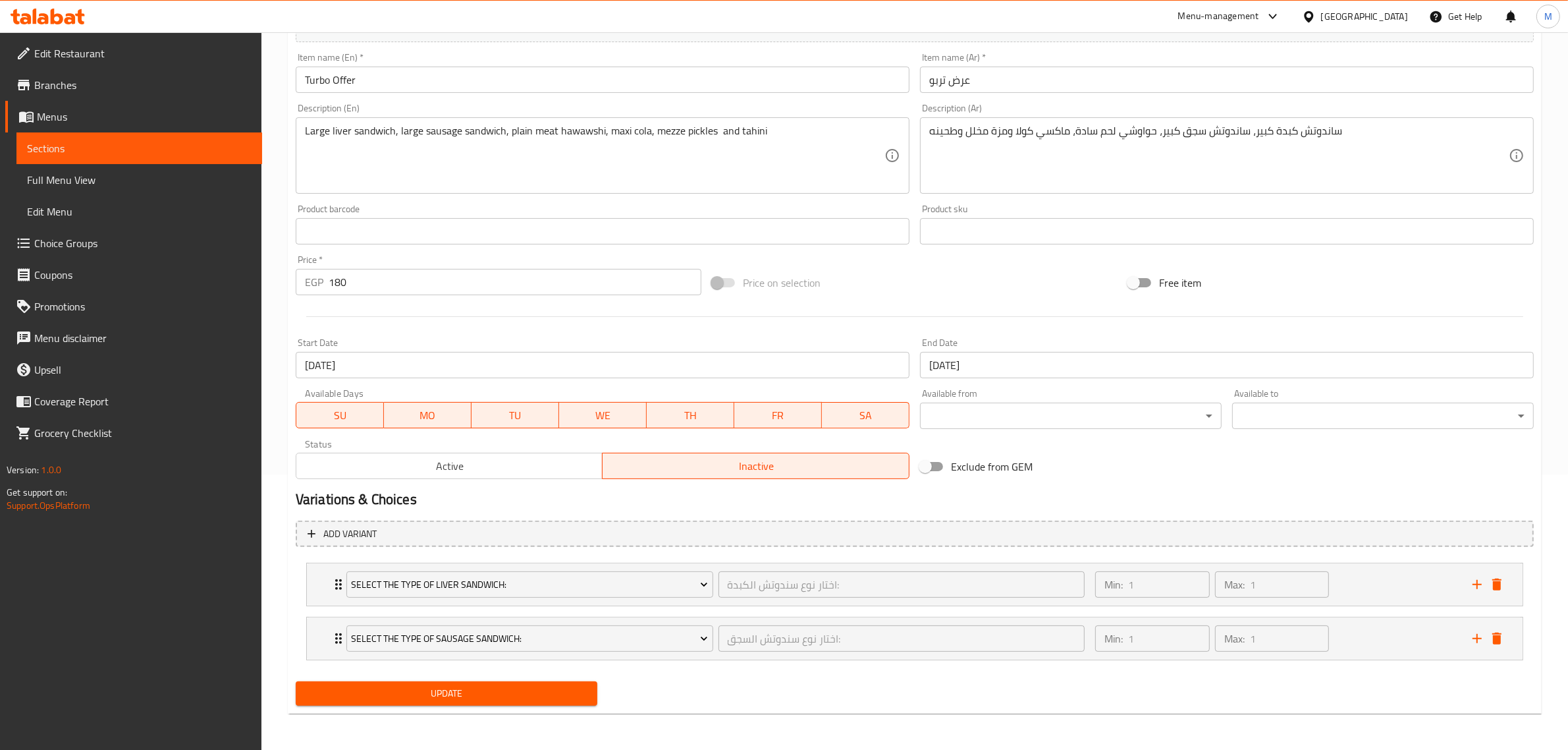
click at [465, 469] on span "Active" at bounding box center [450, 467] width 297 height 20
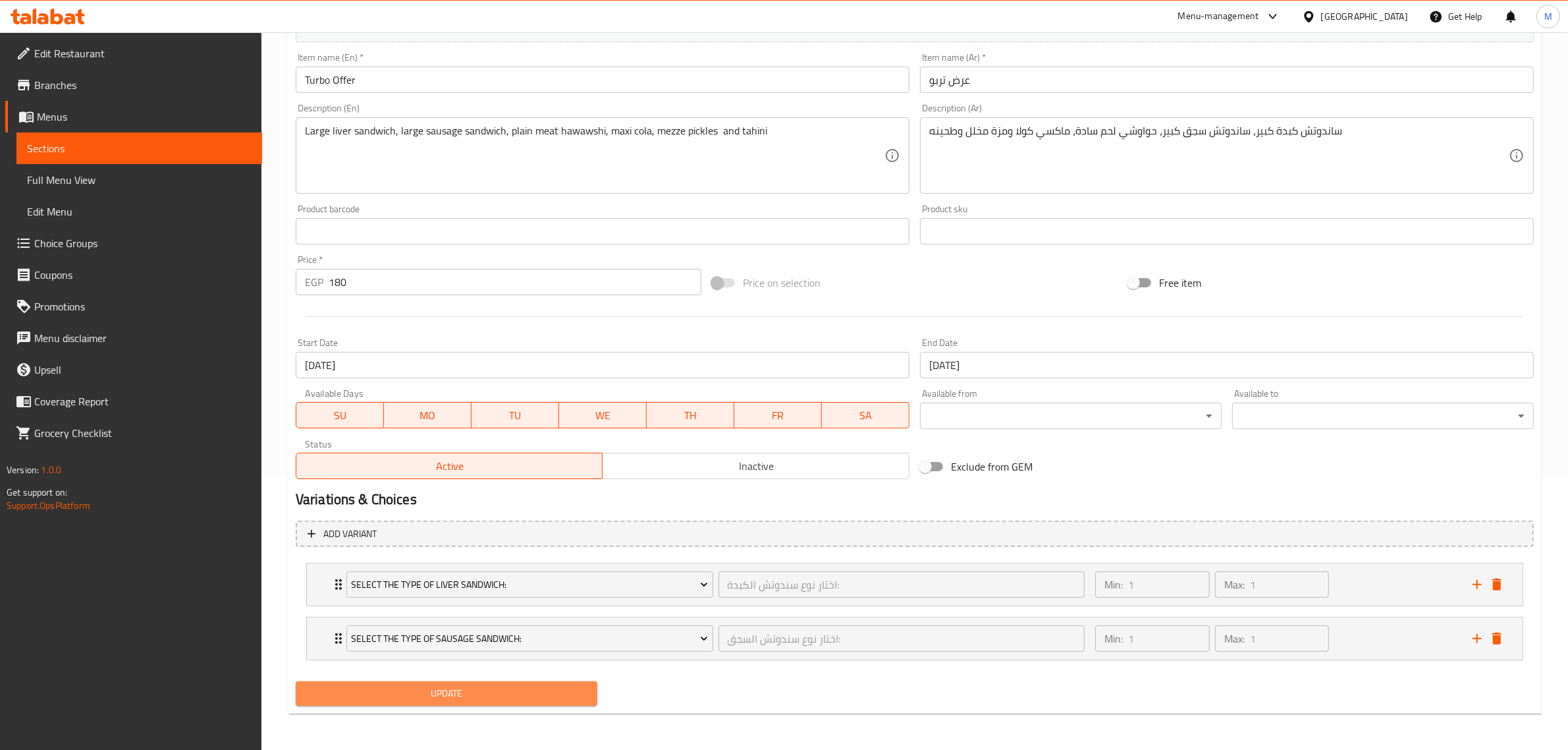
click at [450, 690] on span "Update" at bounding box center [447, 693] width 281 height 17
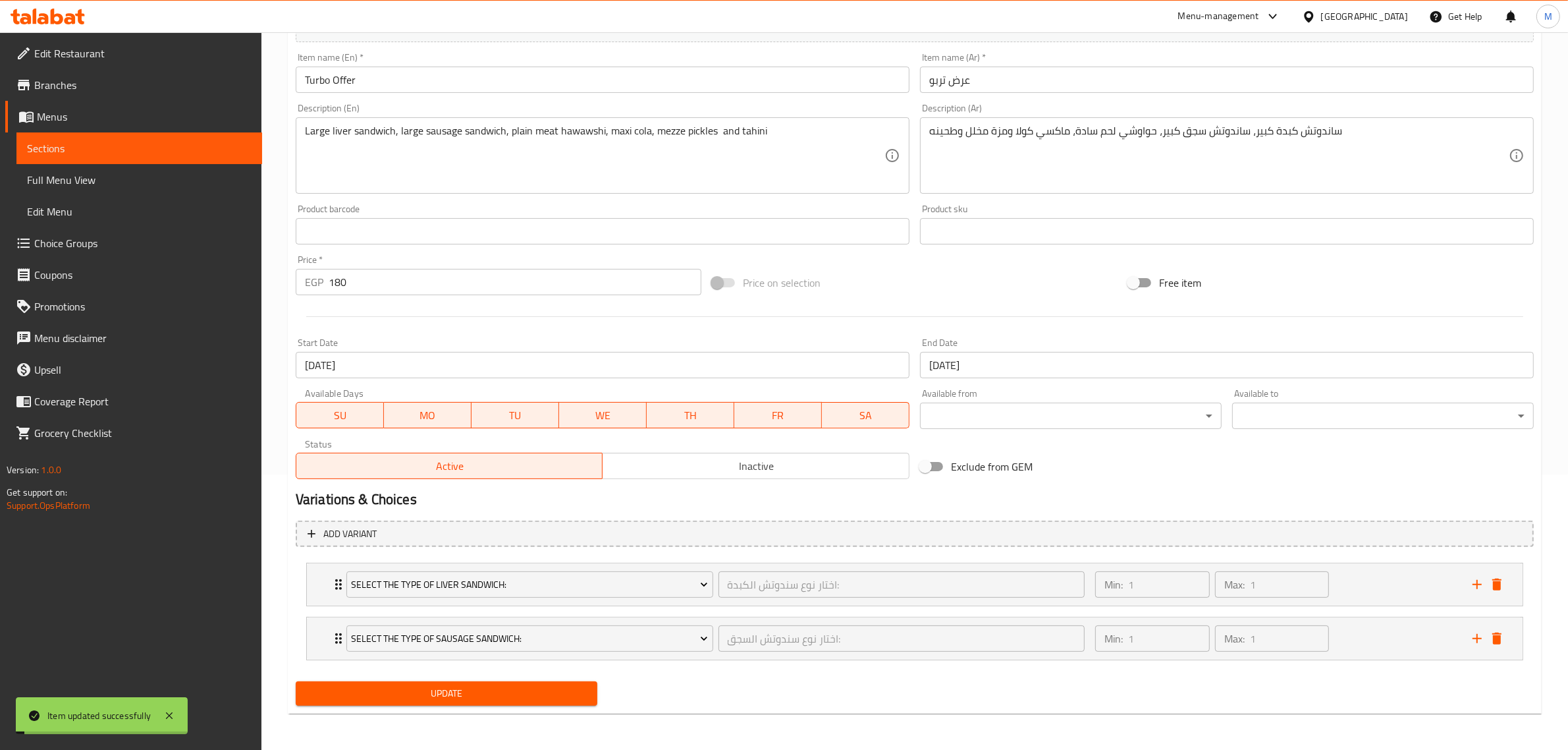
click at [83, 156] on link "Sections" at bounding box center [139, 148] width 246 height 32
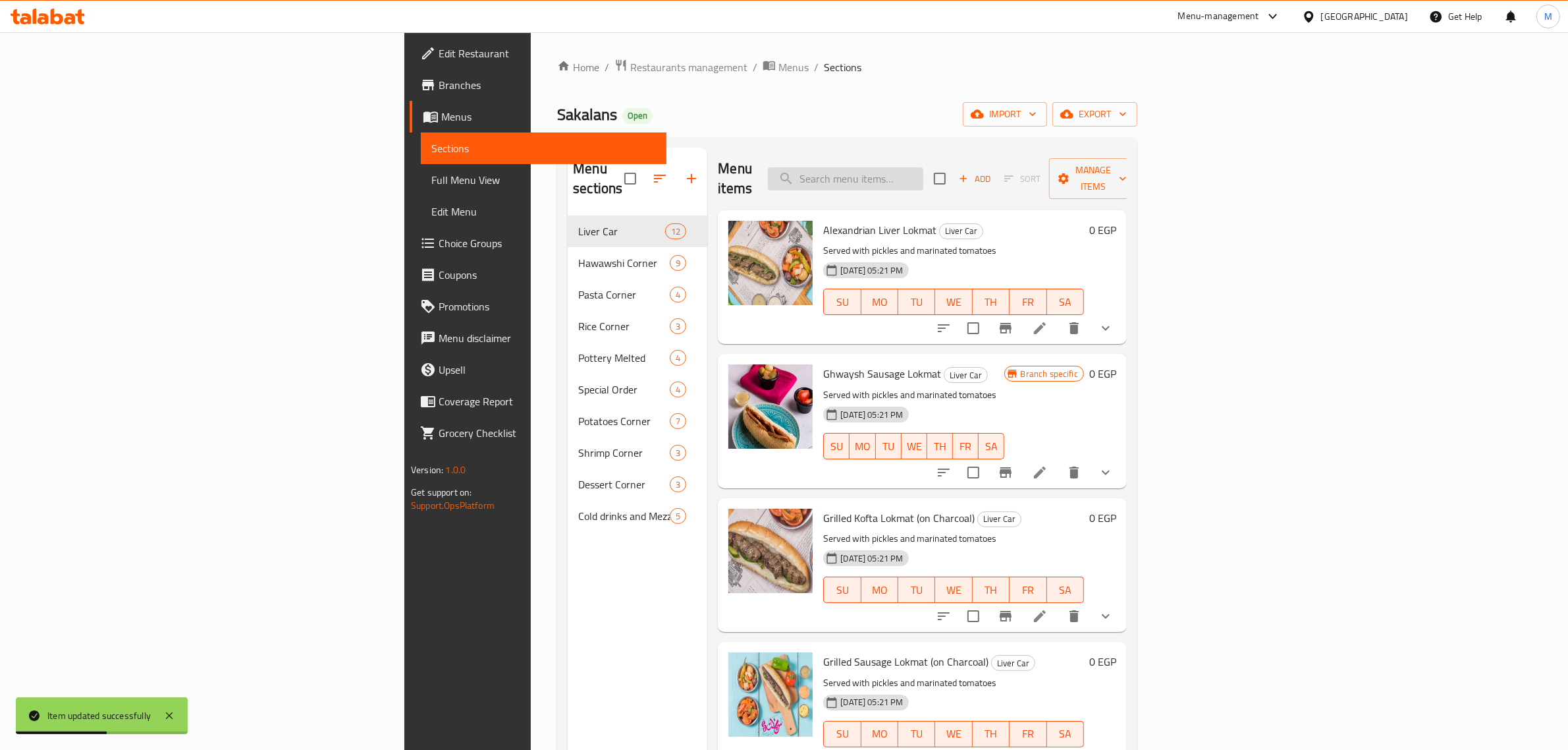
click at [924, 167] on input "search" at bounding box center [846, 179] width 155 height 23
paste input "توكتوك"
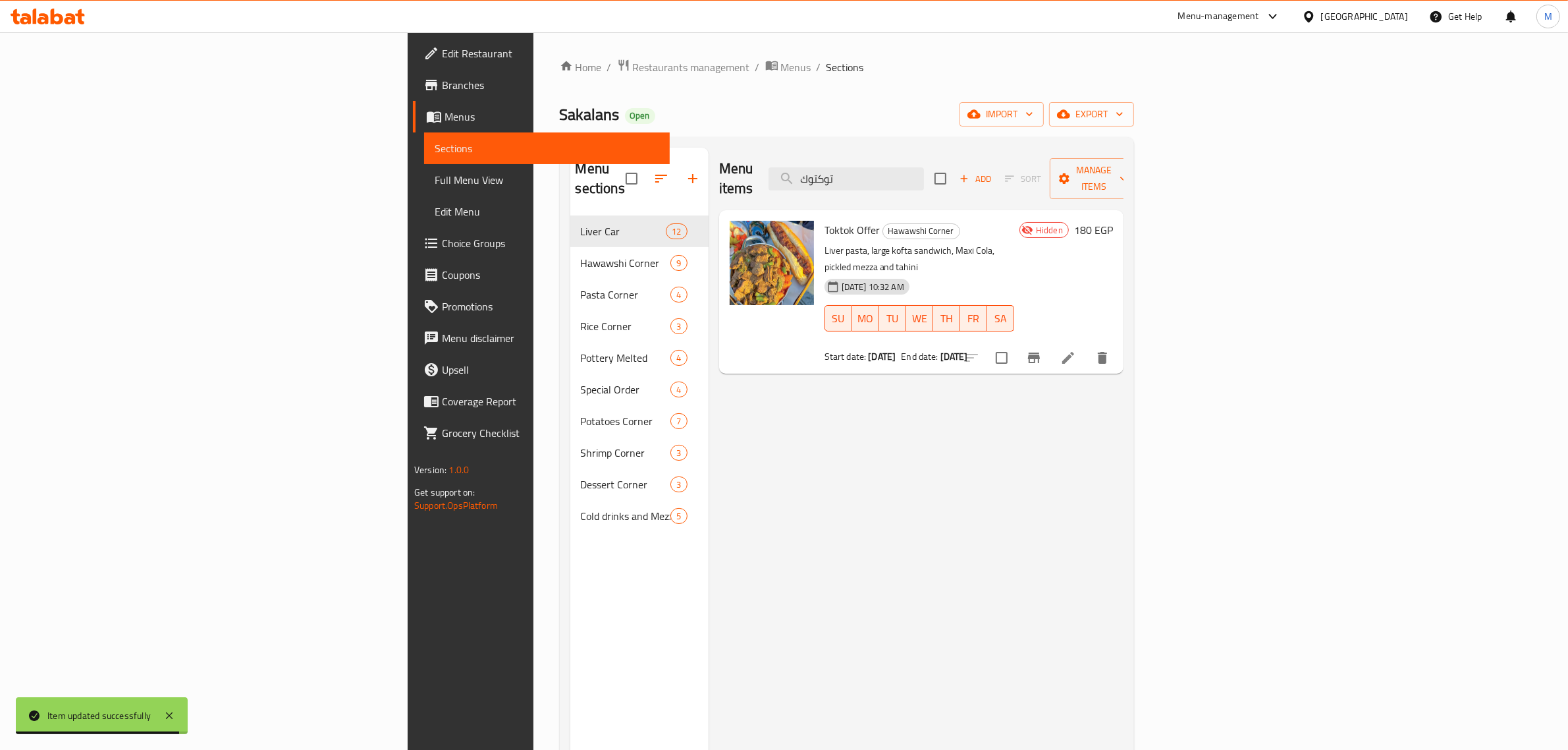
type input "توكتوك"
click at [1086, 346] on li at bounding box center [1069, 357] width 37 height 24
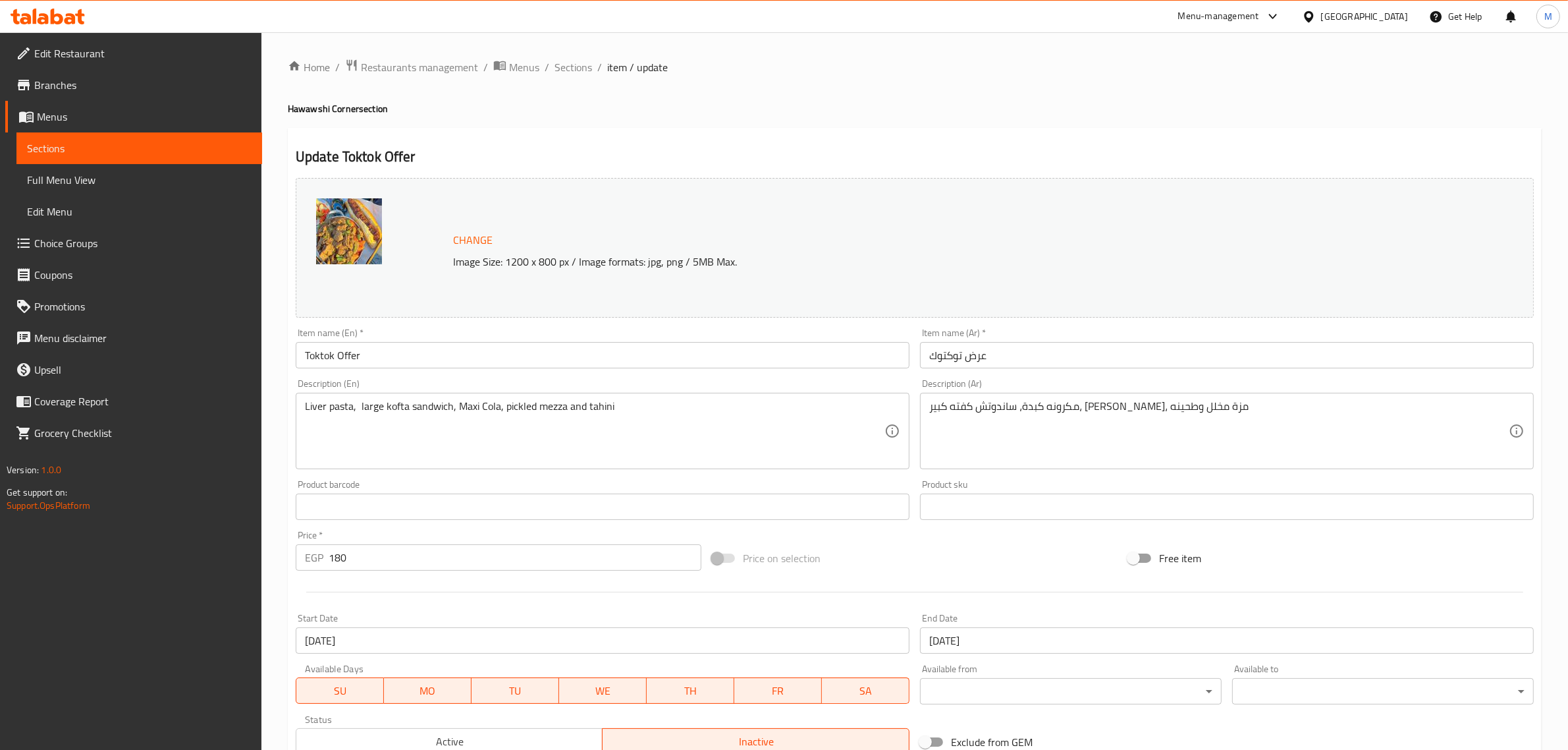
scroll to position [198, 0]
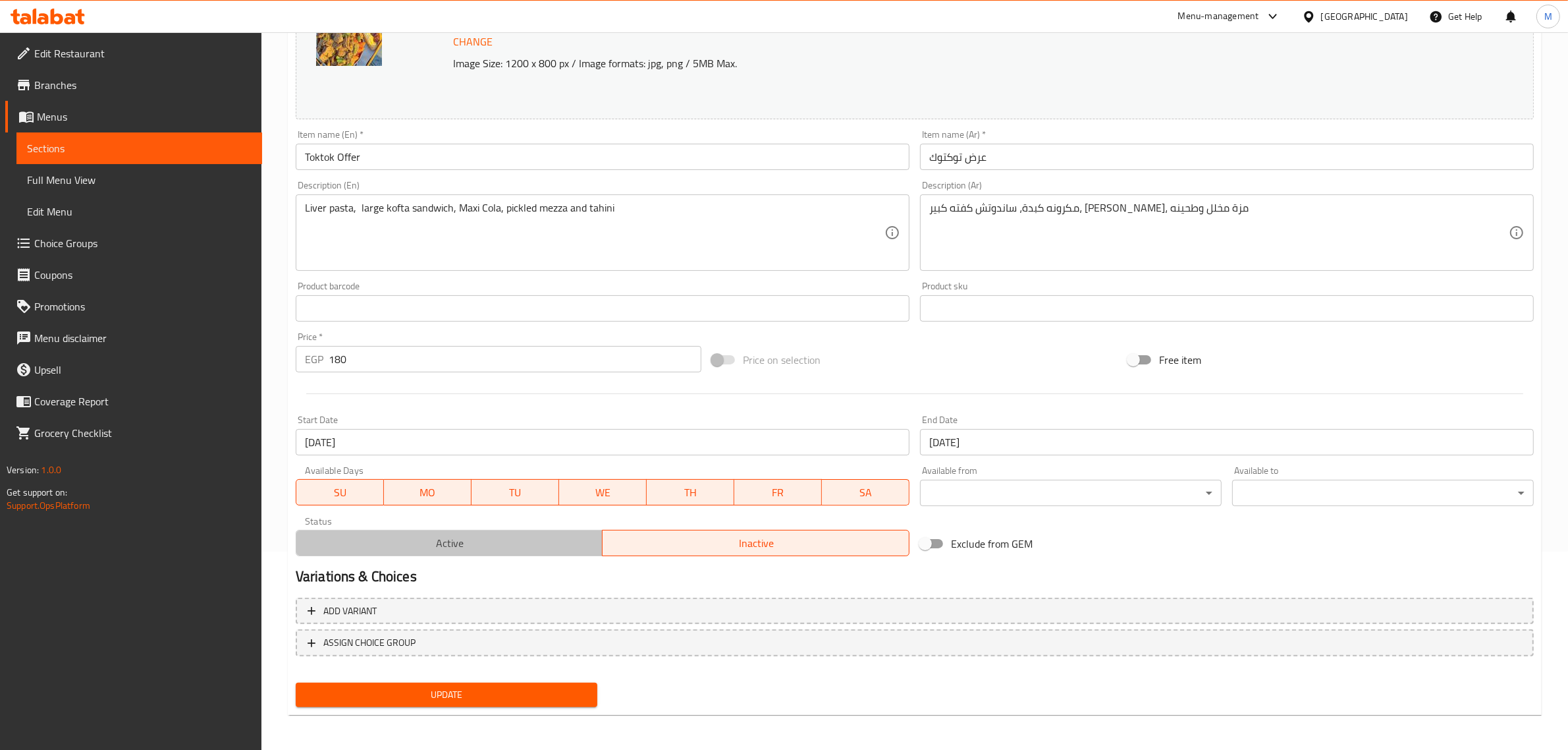
click at [552, 544] on span "Active" at bounding box center [450, 544] width 297 height 20
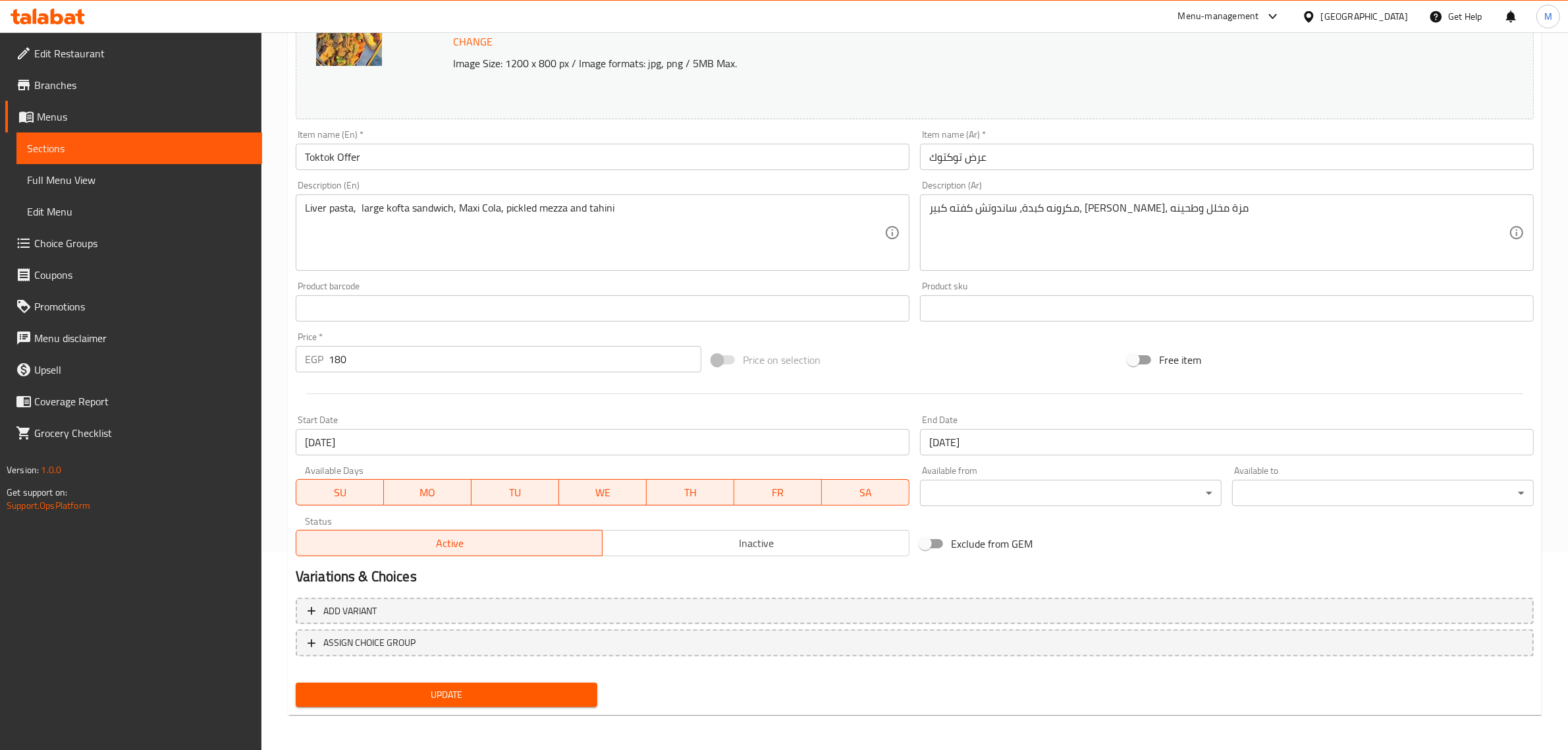
click at [525, 698] on span "Update" at bounding box center [447, 695] width 281 height 17
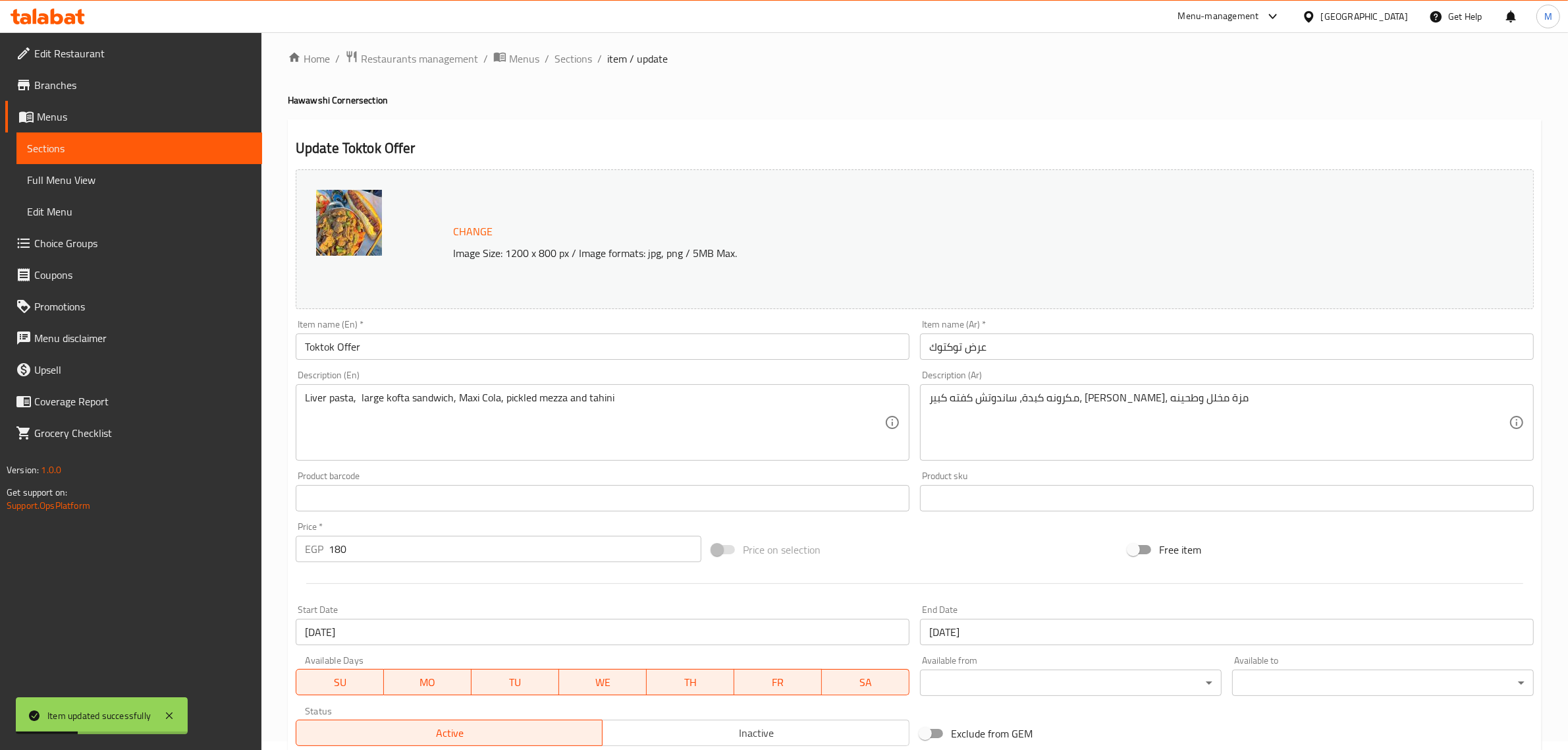
scroll to position [0, 0]
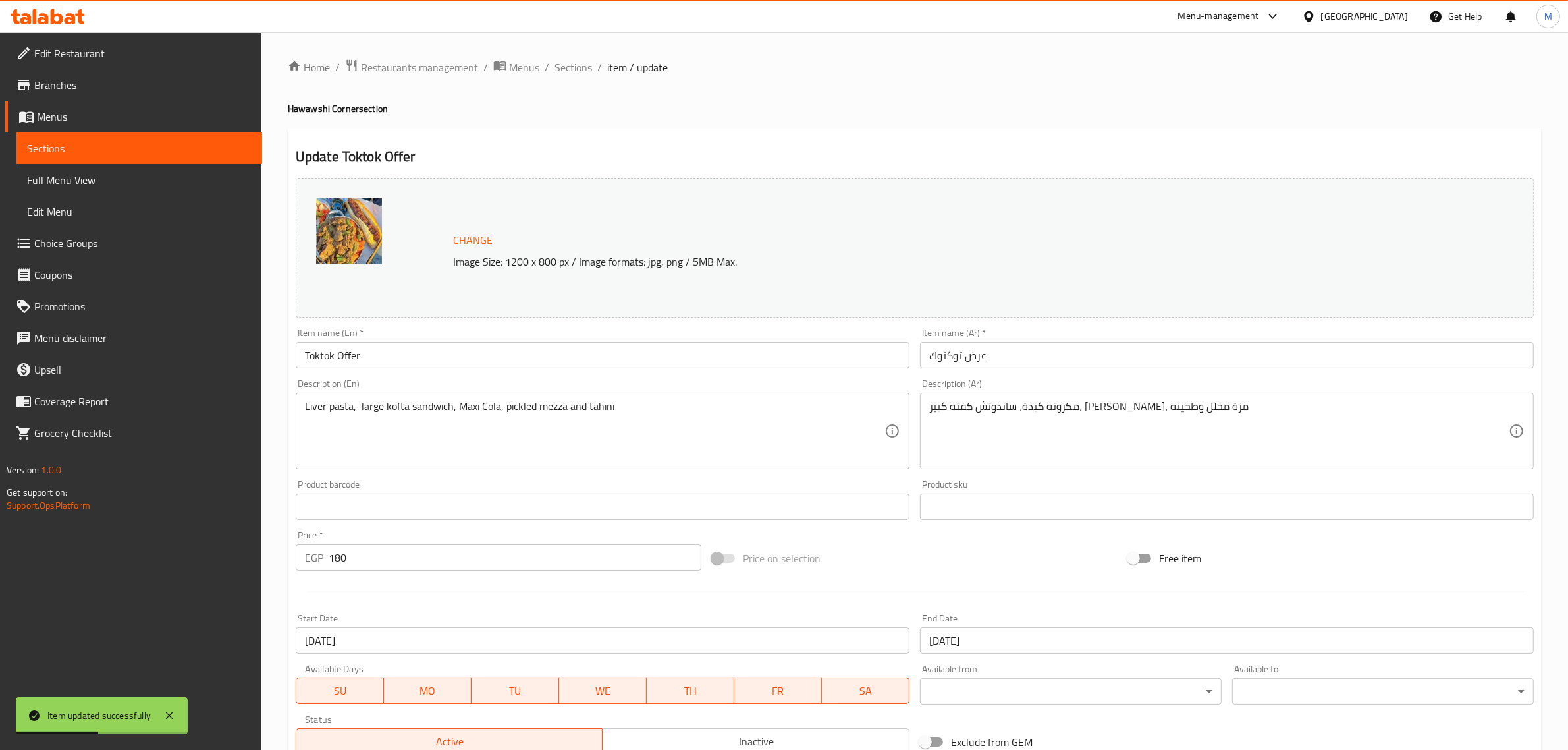
click at [568, 67] on span "Sections" at bounding box center [573, 68] width 37 height 16
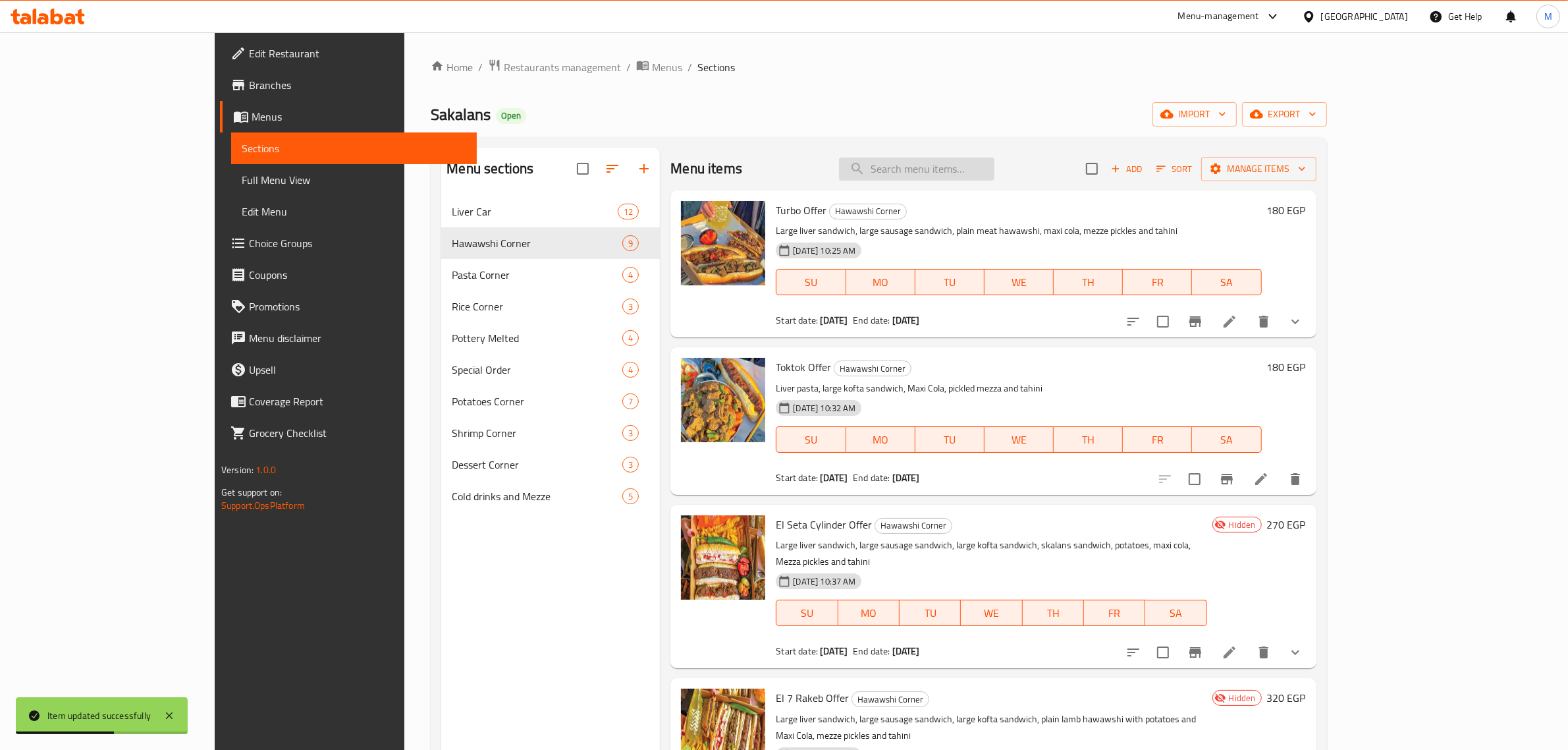
click at [977, 159] on input "search" at bounding box center [917, 169] width 155 height 23
paste input "سته"
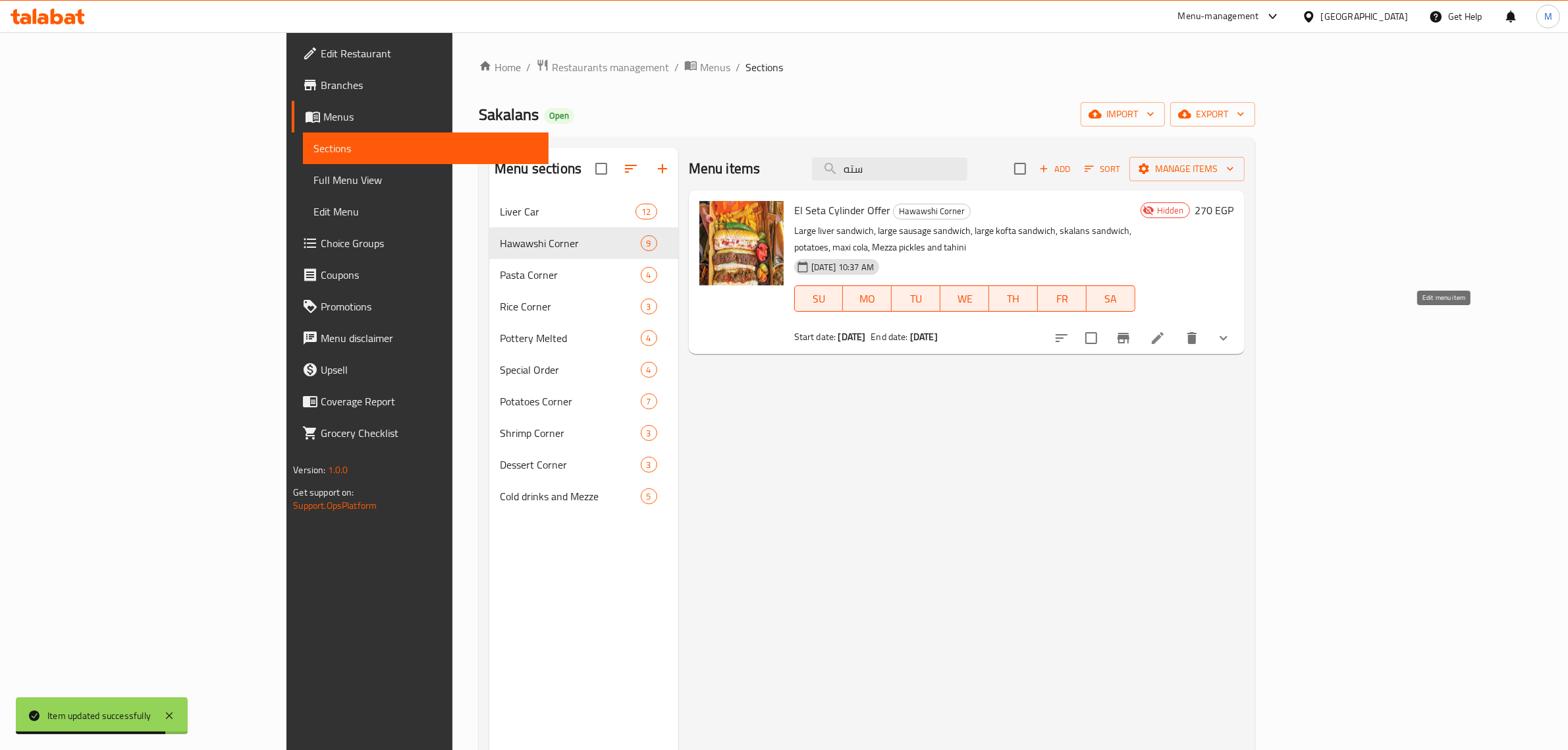
type input "سته"
click at [1164, 332] on icon at bounding box center [1158, 338] width 12 height 12
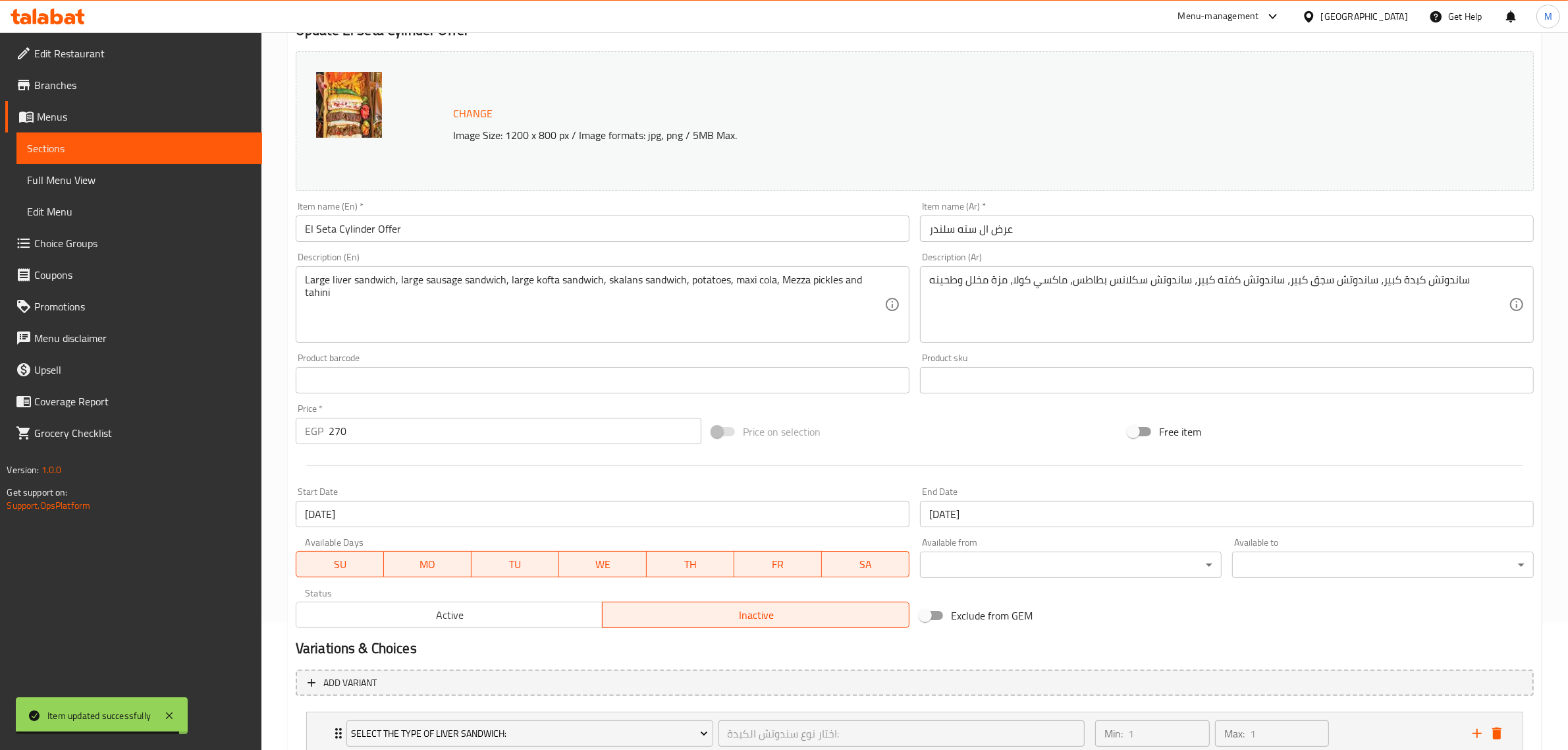
scroll to position [275, 0]
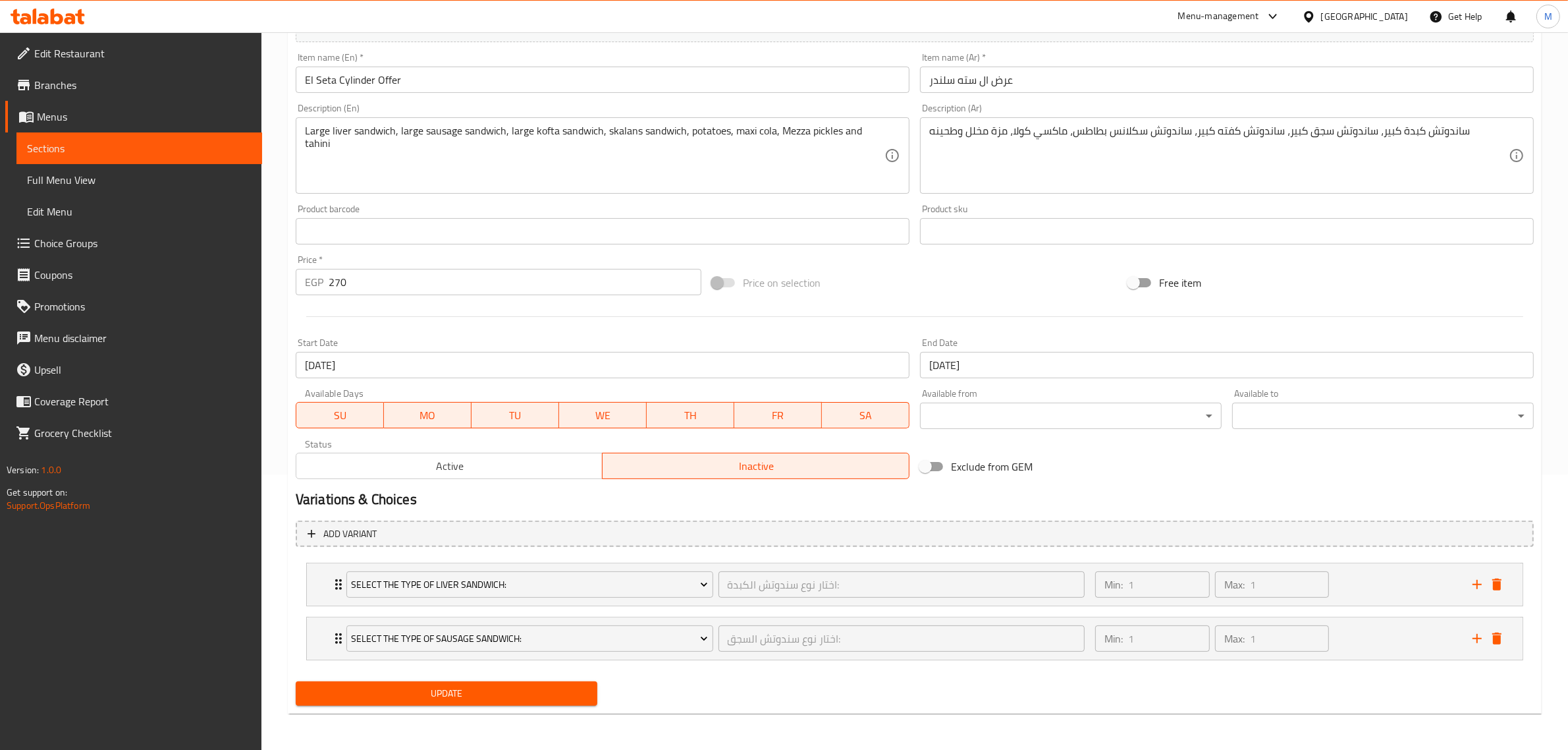
click at [496, 469] on span "Active" at bounding box center [450, 467] width 297 height 20
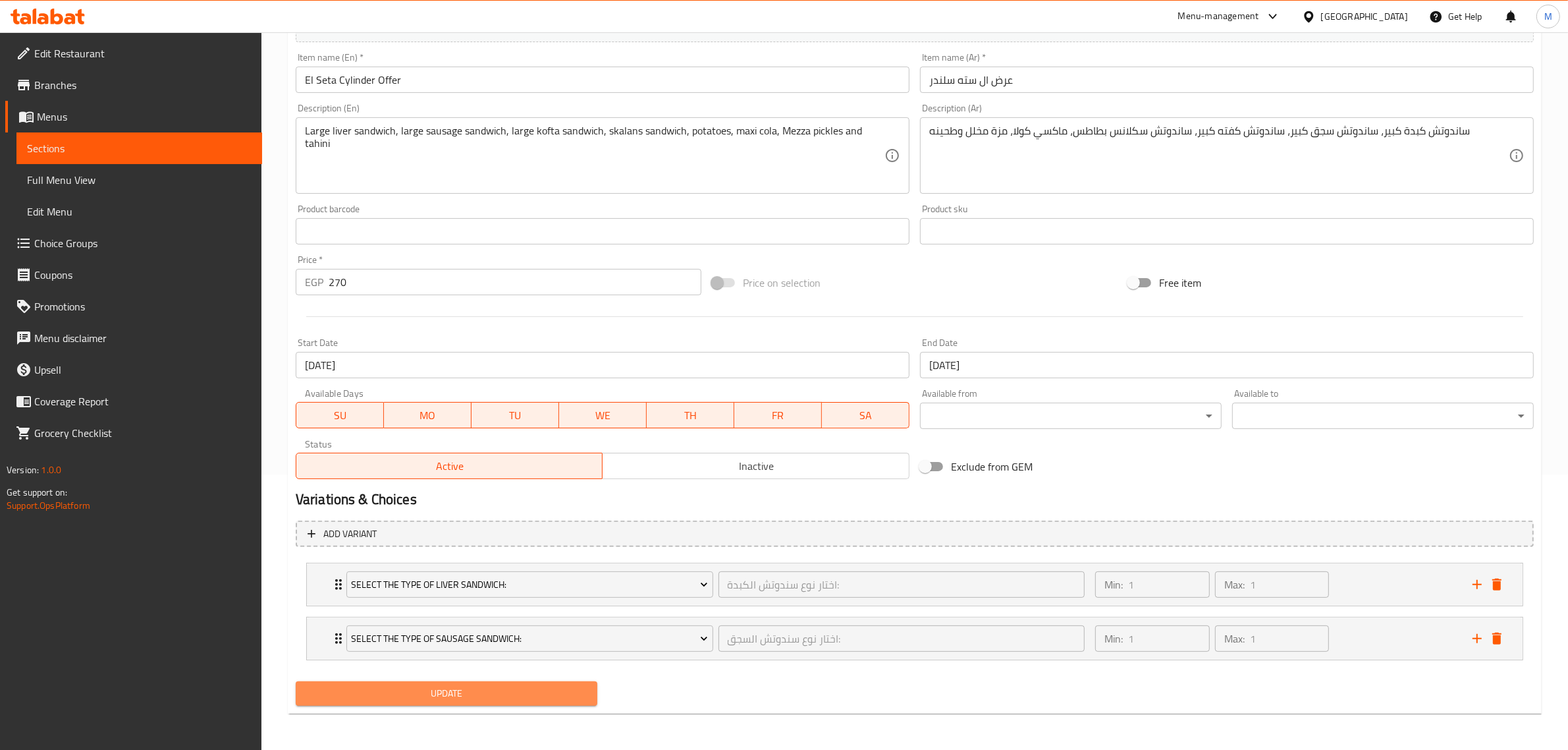
click at [488, 694] on span "Update" at bounding box center [447, 693] width 281 height 17
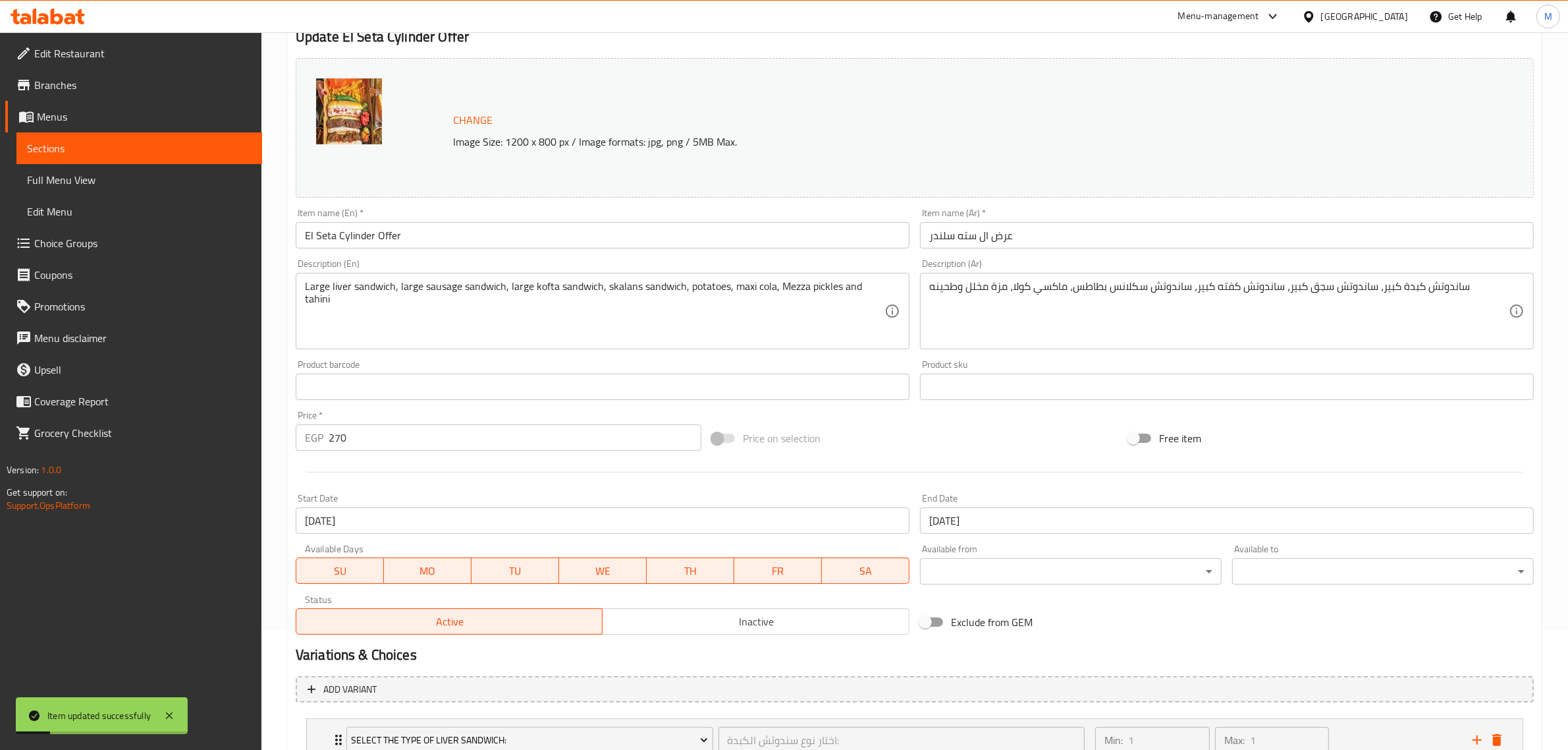
scroll to position [0, 0]
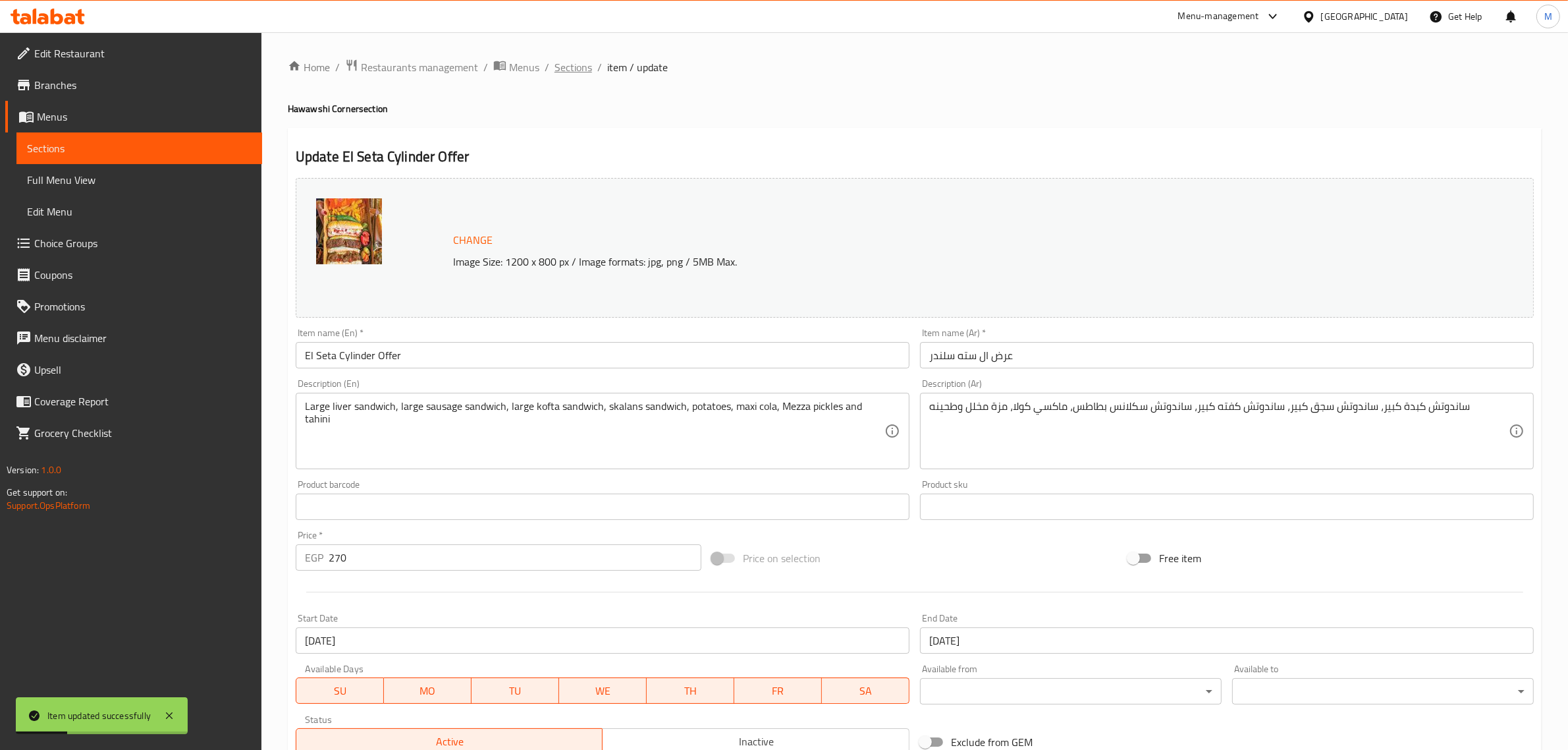
click at [554, 64] on span "Sections" at bounding box center [573, 68] width 37 height 16
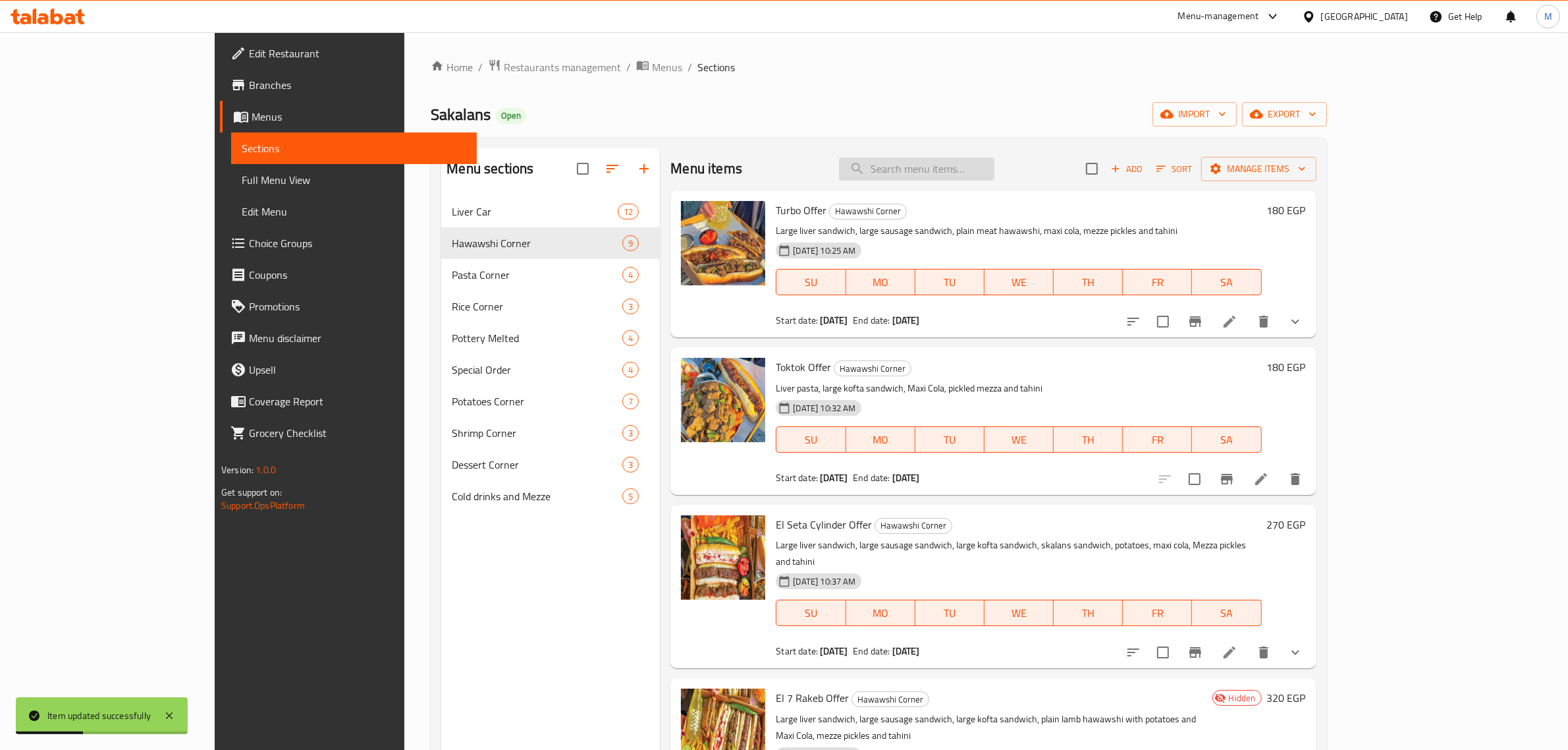
click at [943, 172] on input "search" at bounding box center [917, 169] width 155 height 23
paste input "سبعه"
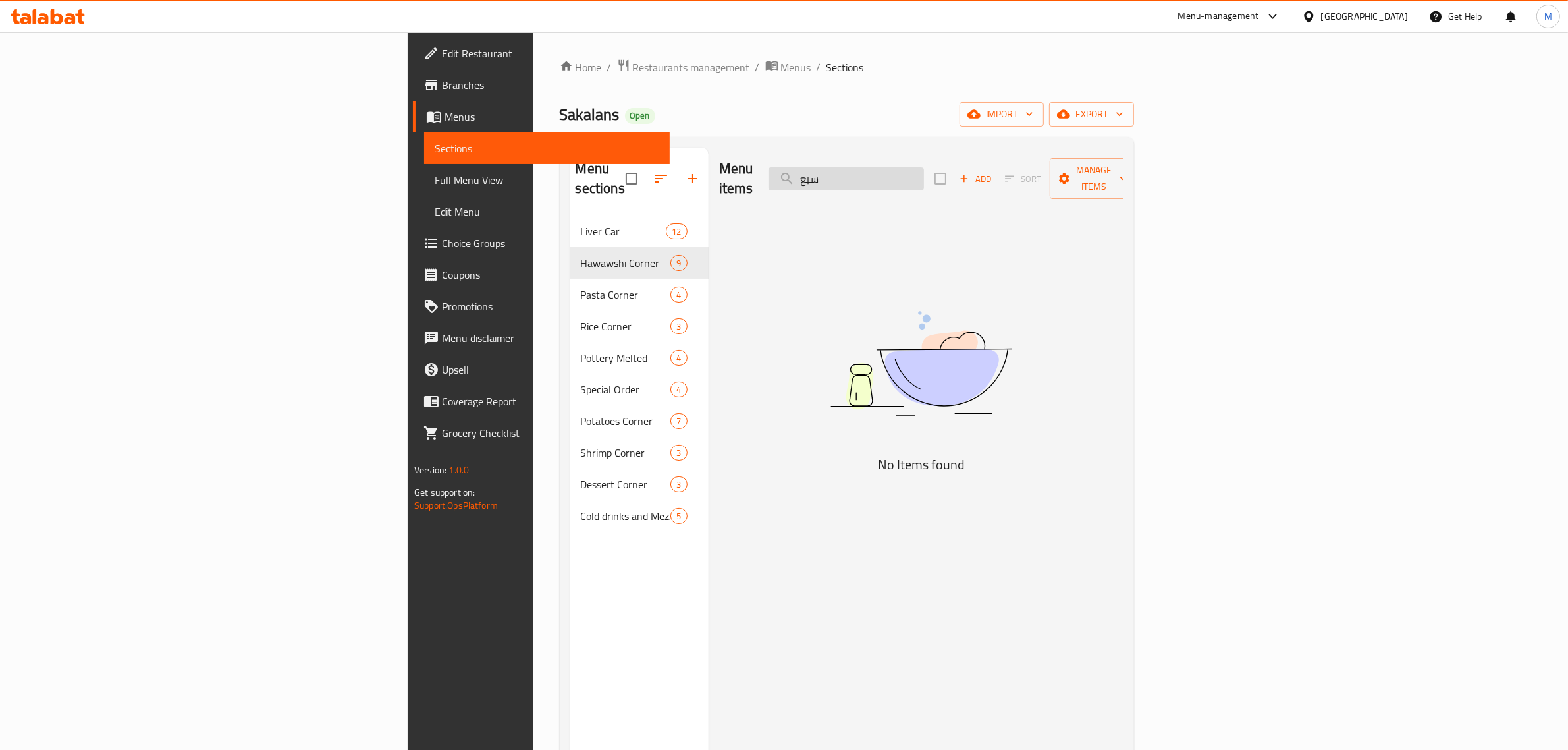
click at [924, 176] on input "سبع" at bounding box center [846, 179] width 155 height 23
click at [924, 177] on input "سبع" at bounding box center [846, 179] width 155 height 23
click at [924, 172] on input "سبع" at bounding box center [846, 179] width 155 height 23
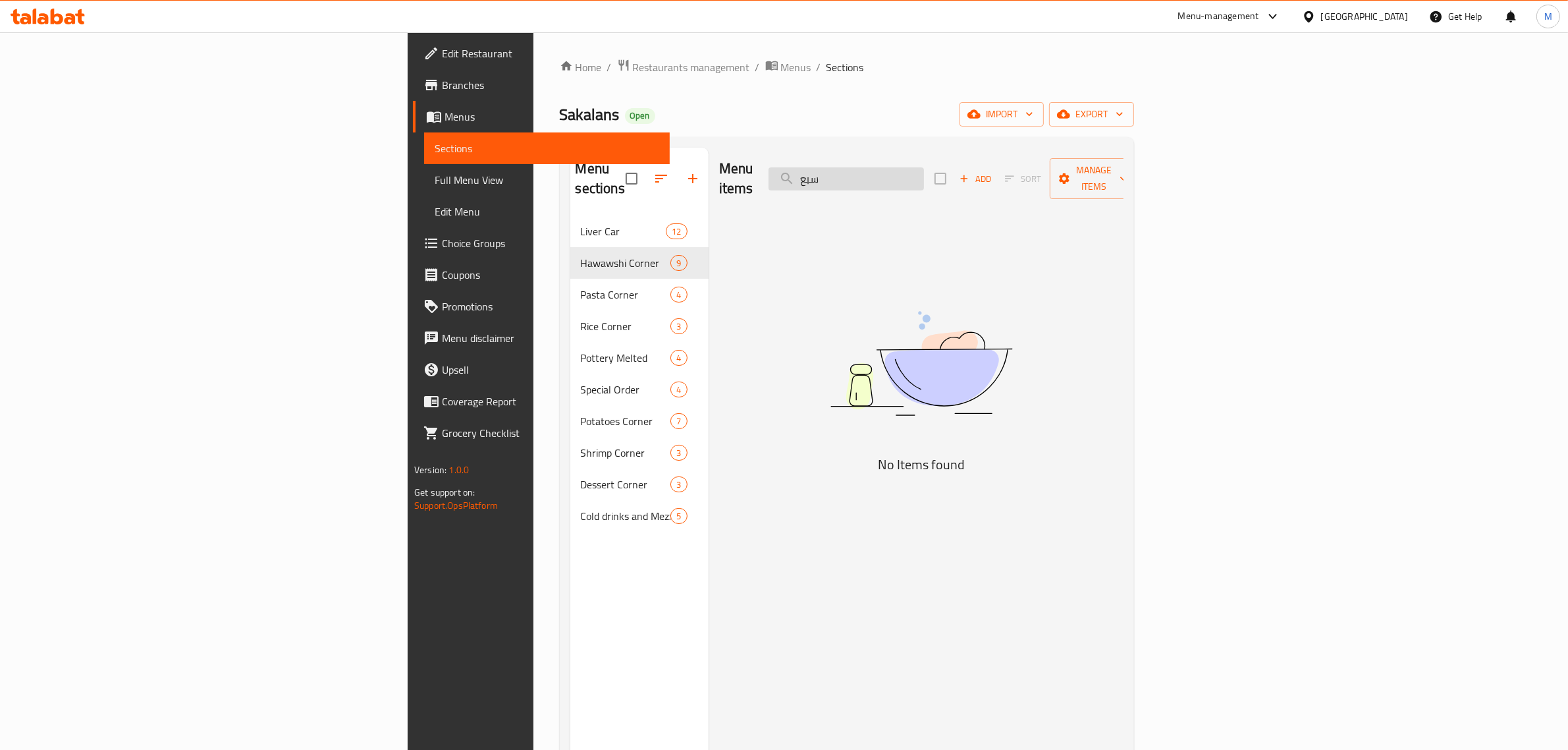
paste input "اكب"
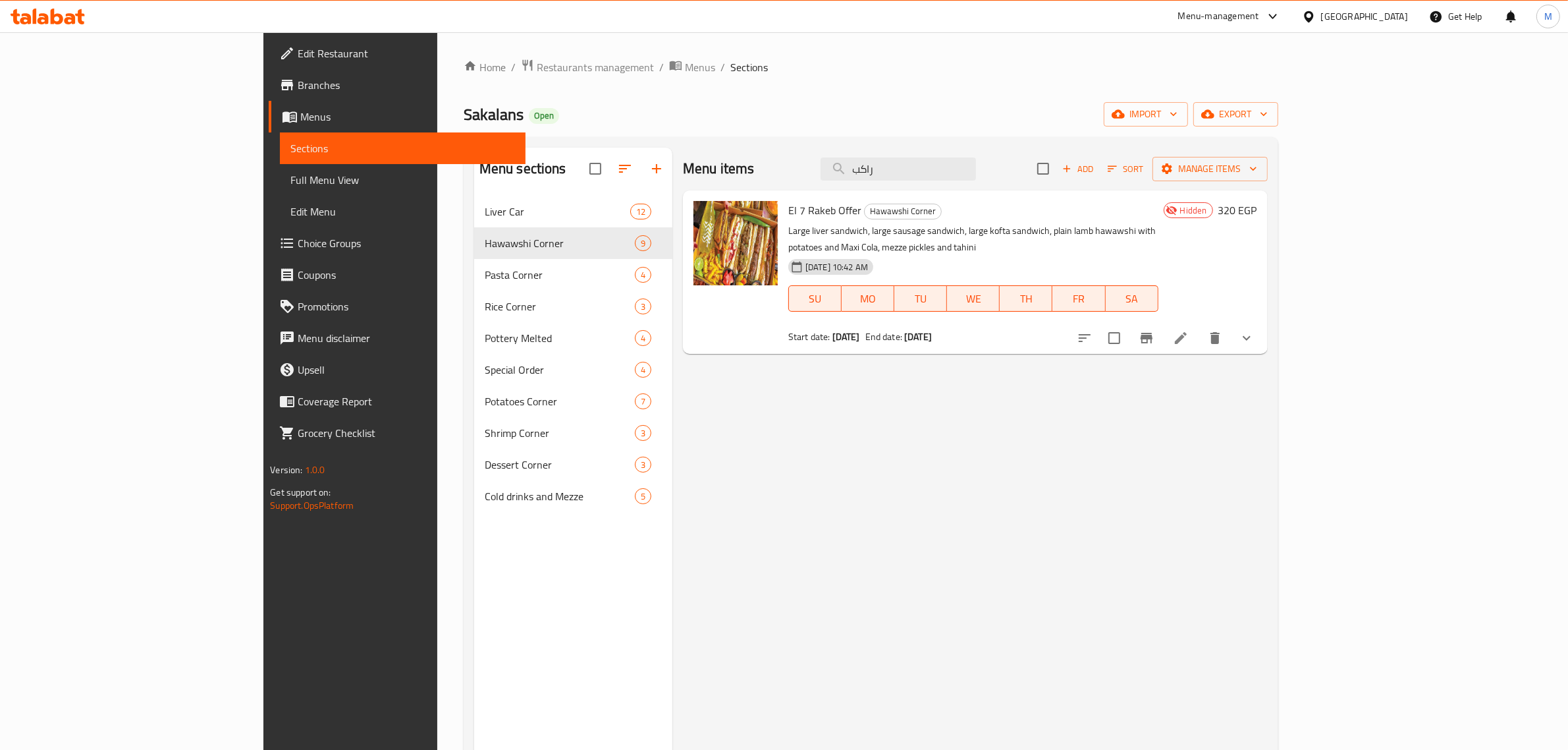
type input "راكب"
click at [1199, 330] on li at bounding box center [1182, 338] width 37 height 24
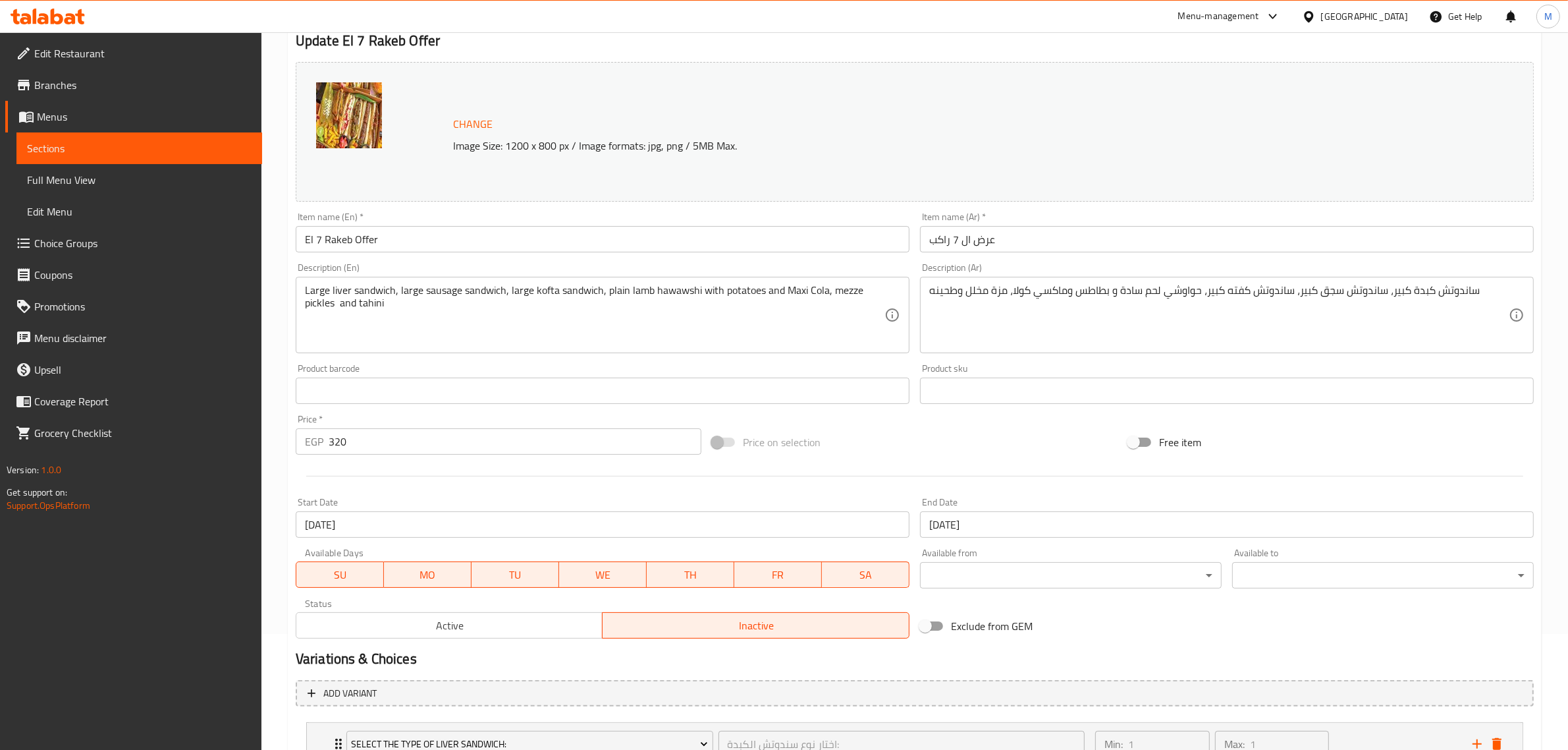
scroll to position [275, 0]
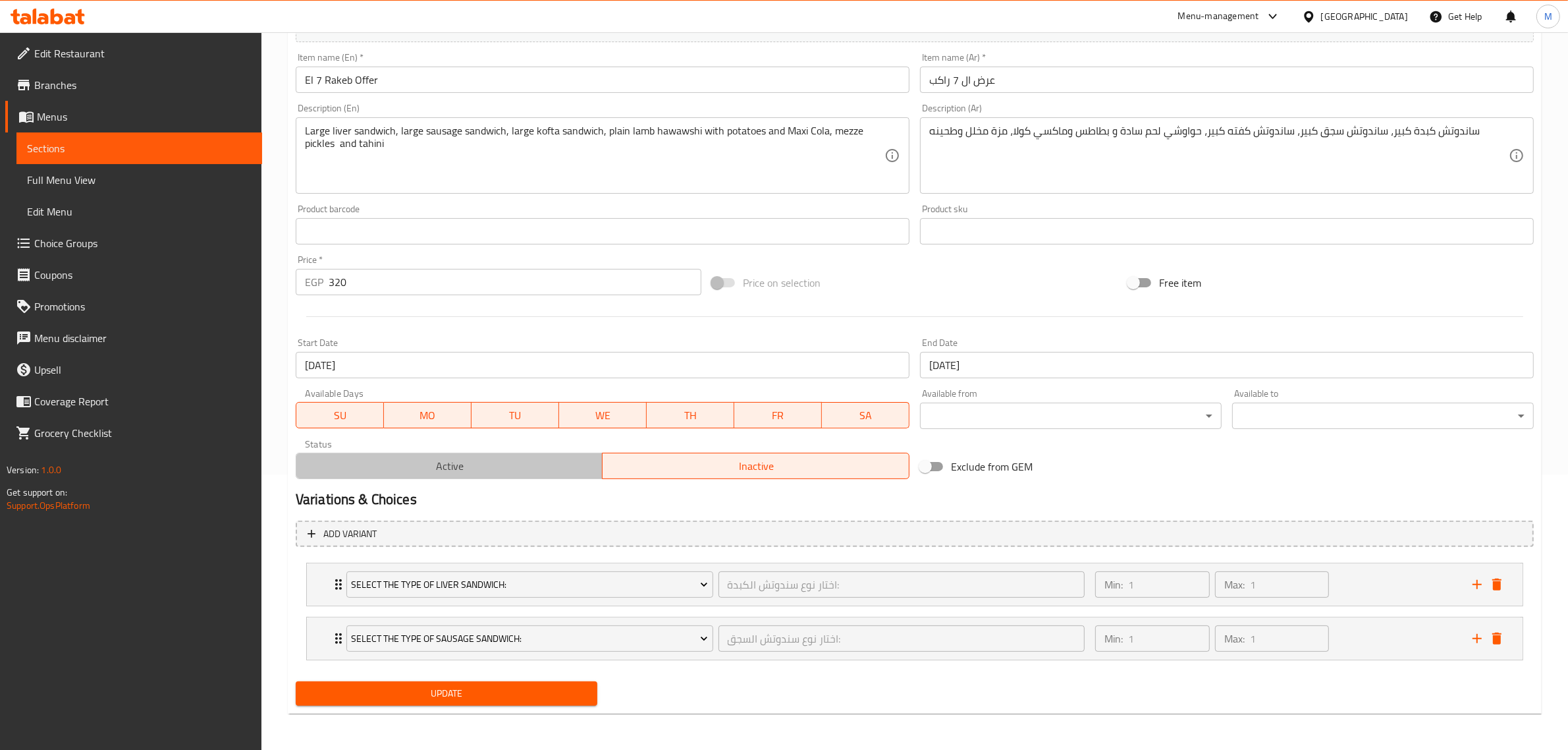
click at [560, 473] on span "Active" at bounding box center [450, 467] width 297 height 20
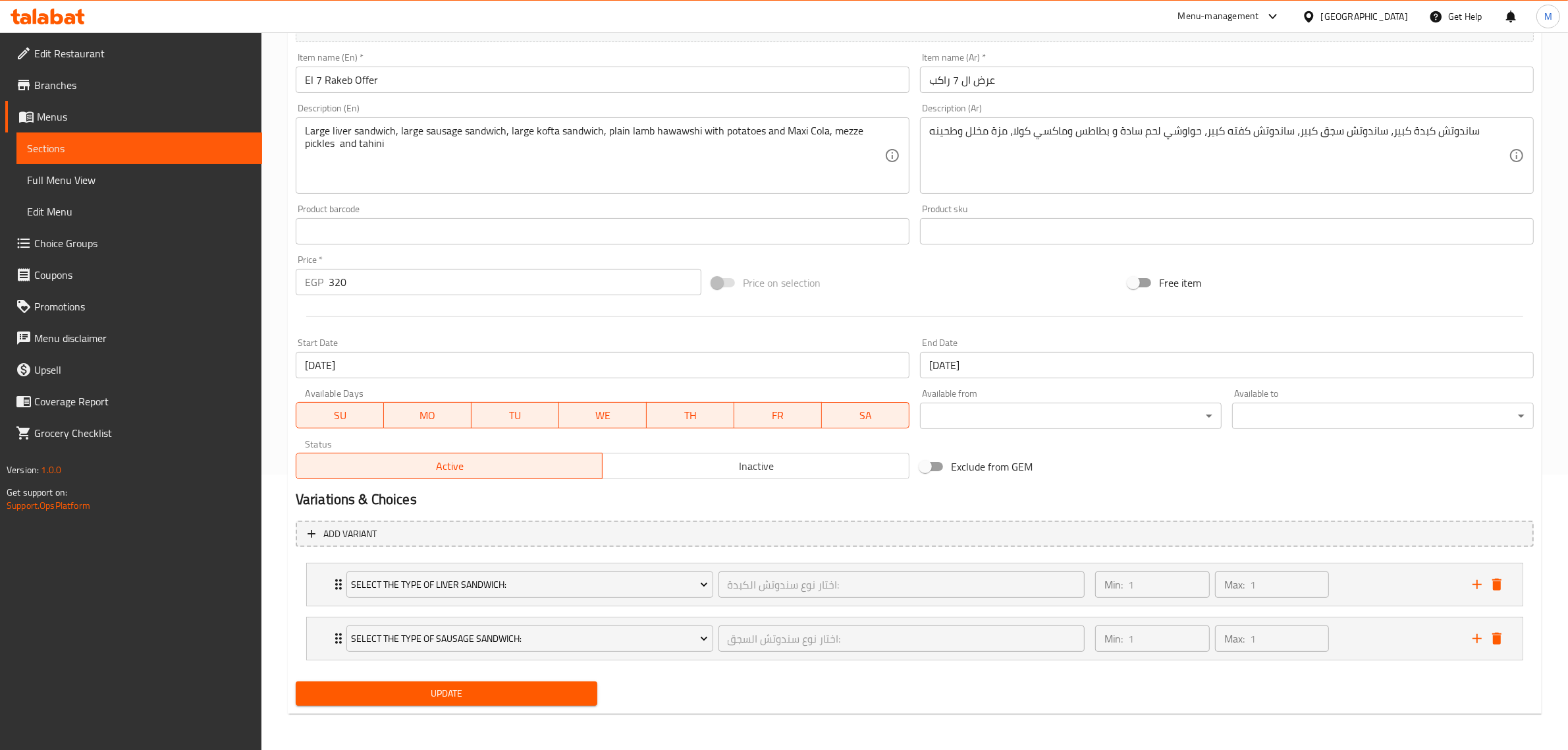
click at [536, 686] on span "Update" at bounding box center [447, 693] width 281 height 17
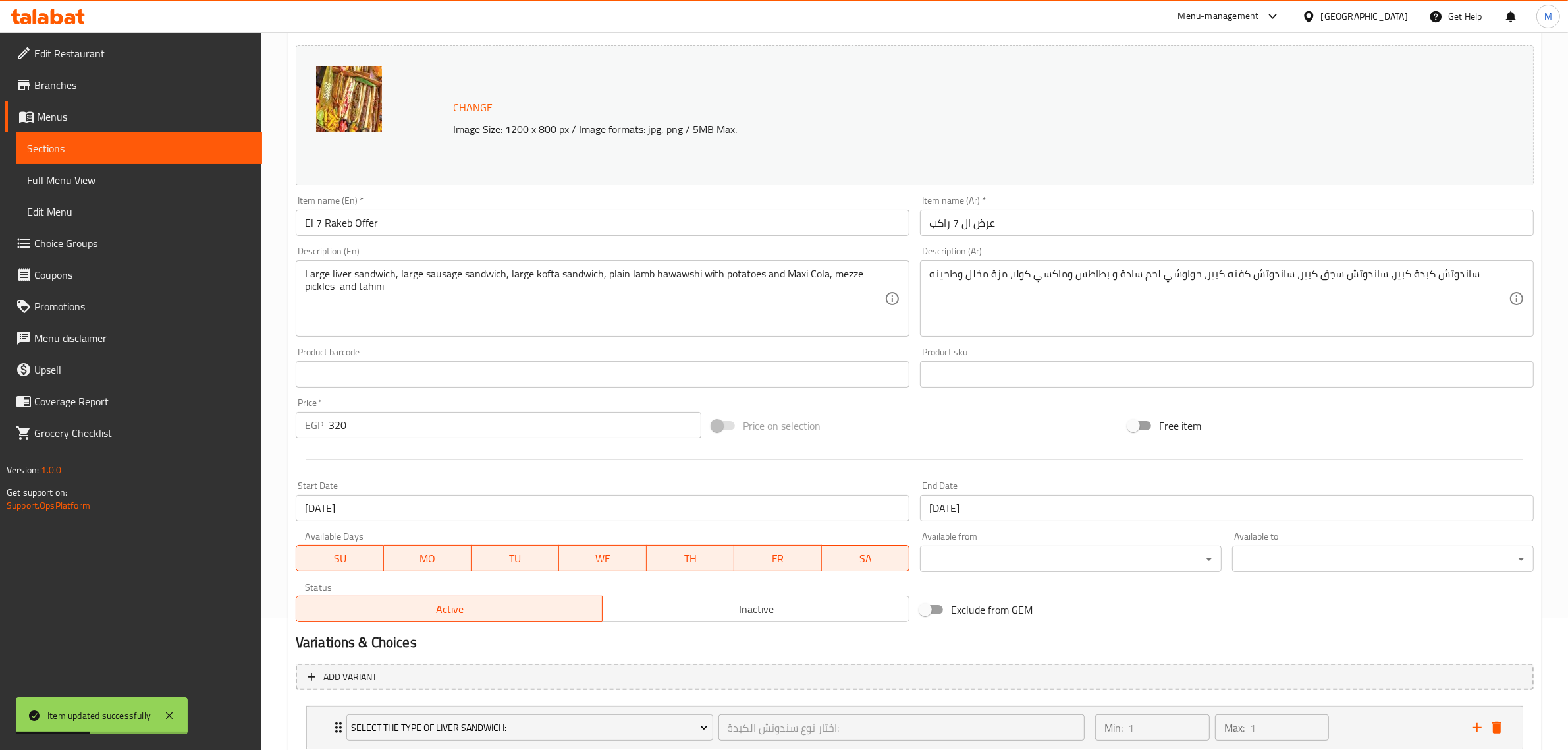
scroll to position [0, 0]
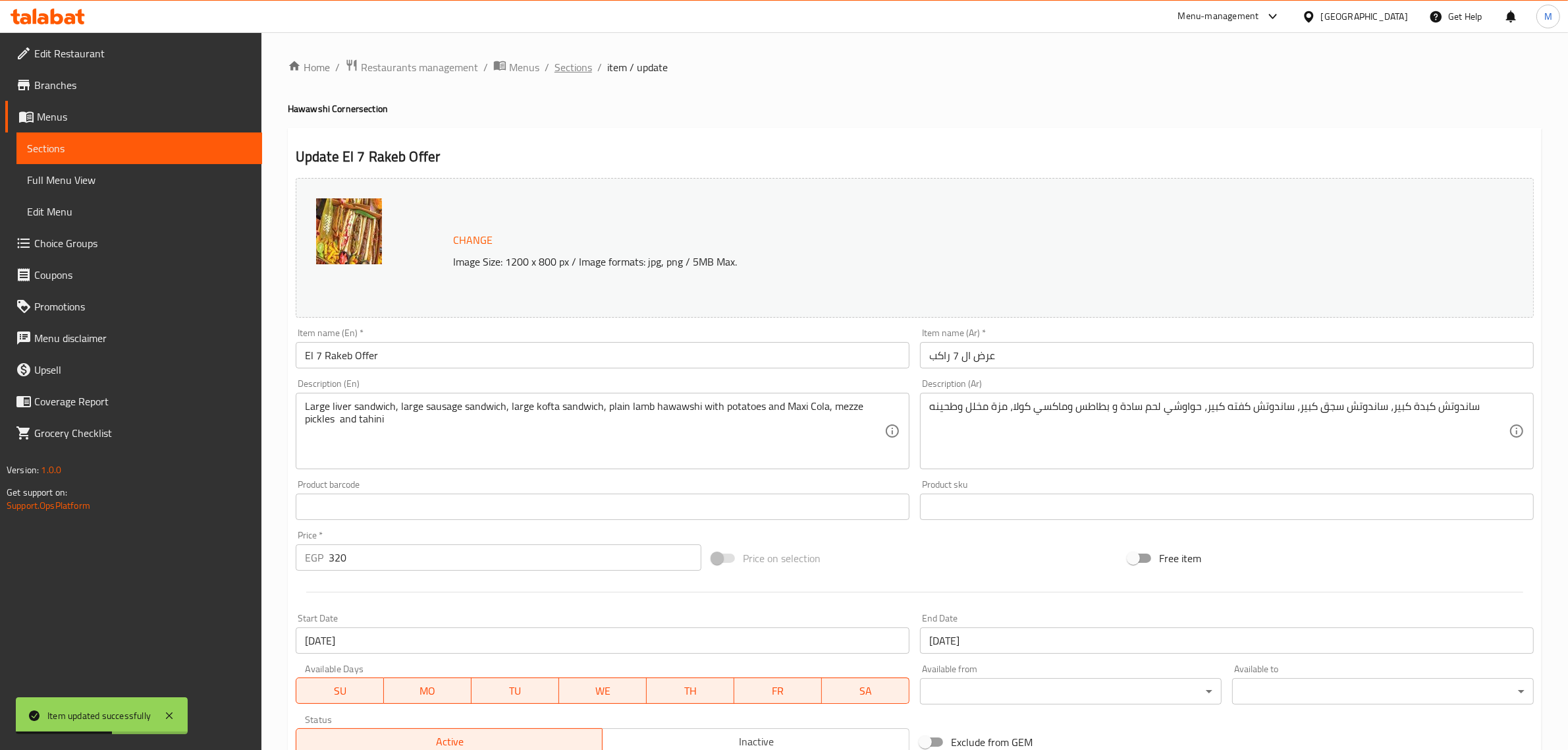
click at [587, 60] on span "Sections" at bounding box center [573, 68] width 37 height 16
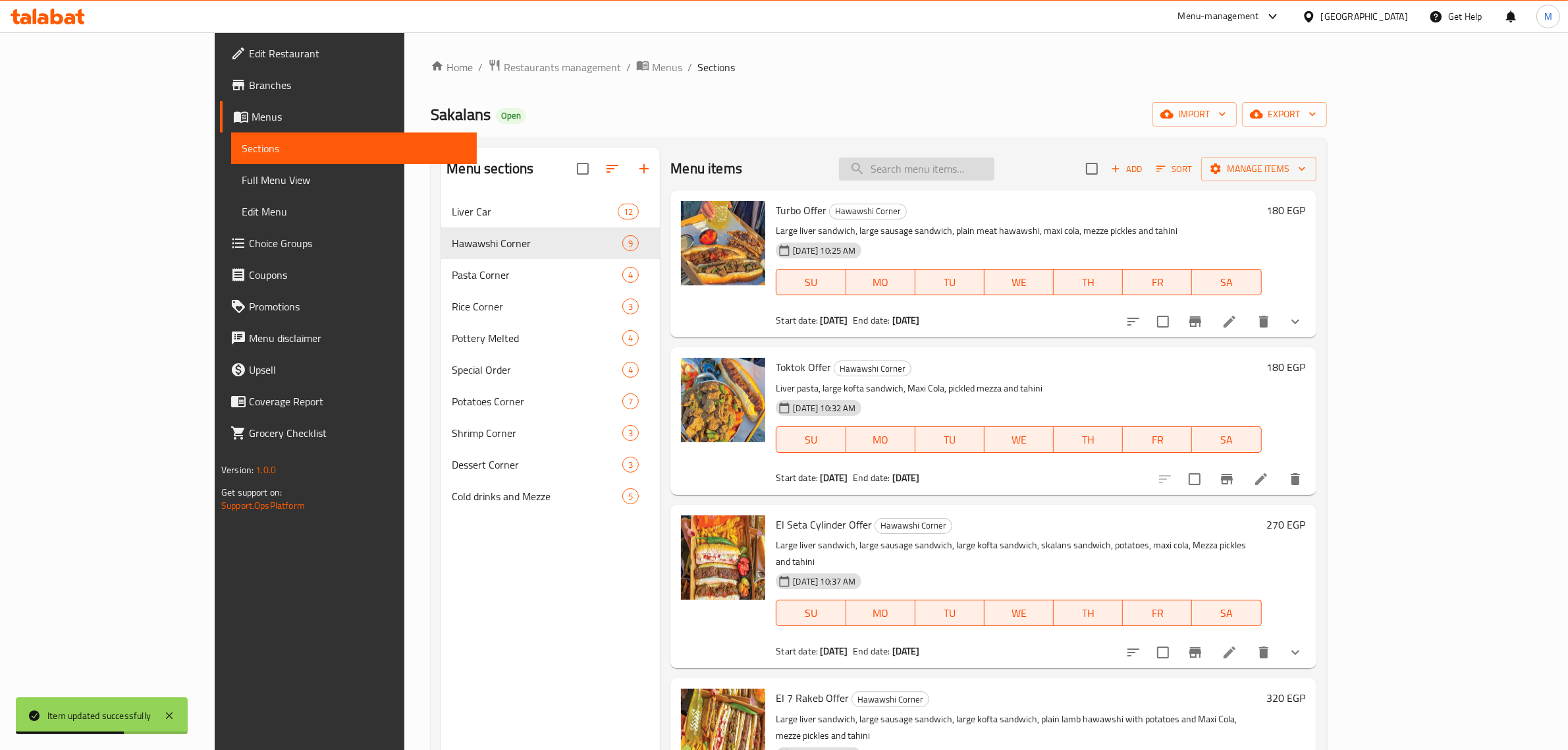
click at [959, 176] on input "search" at bounding box center [917, 169] width 155 height 23
paste input "نقل"
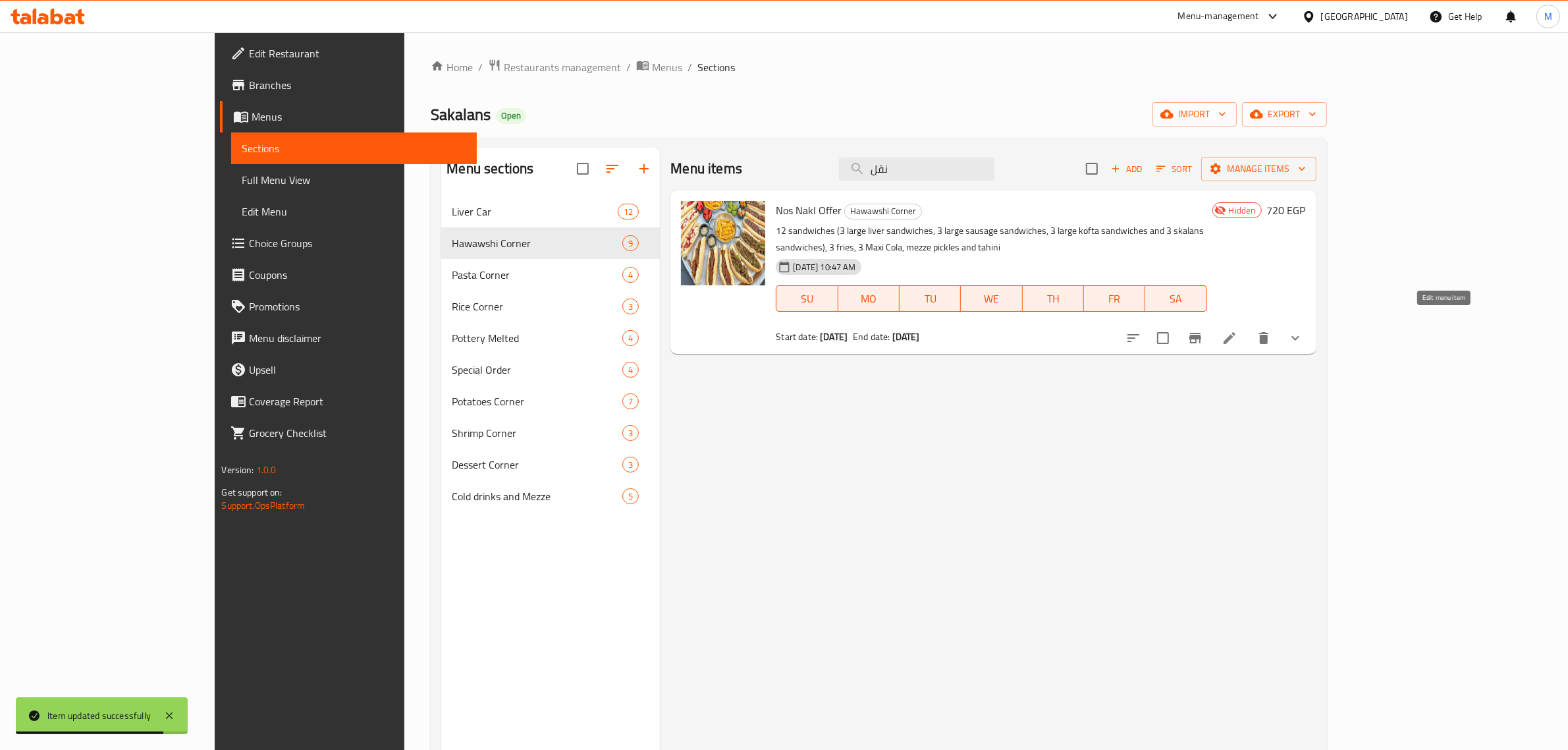
type input "نقل"
click at [1236, 332] on icon at bounding box center [1230, 338] width 12 height 12
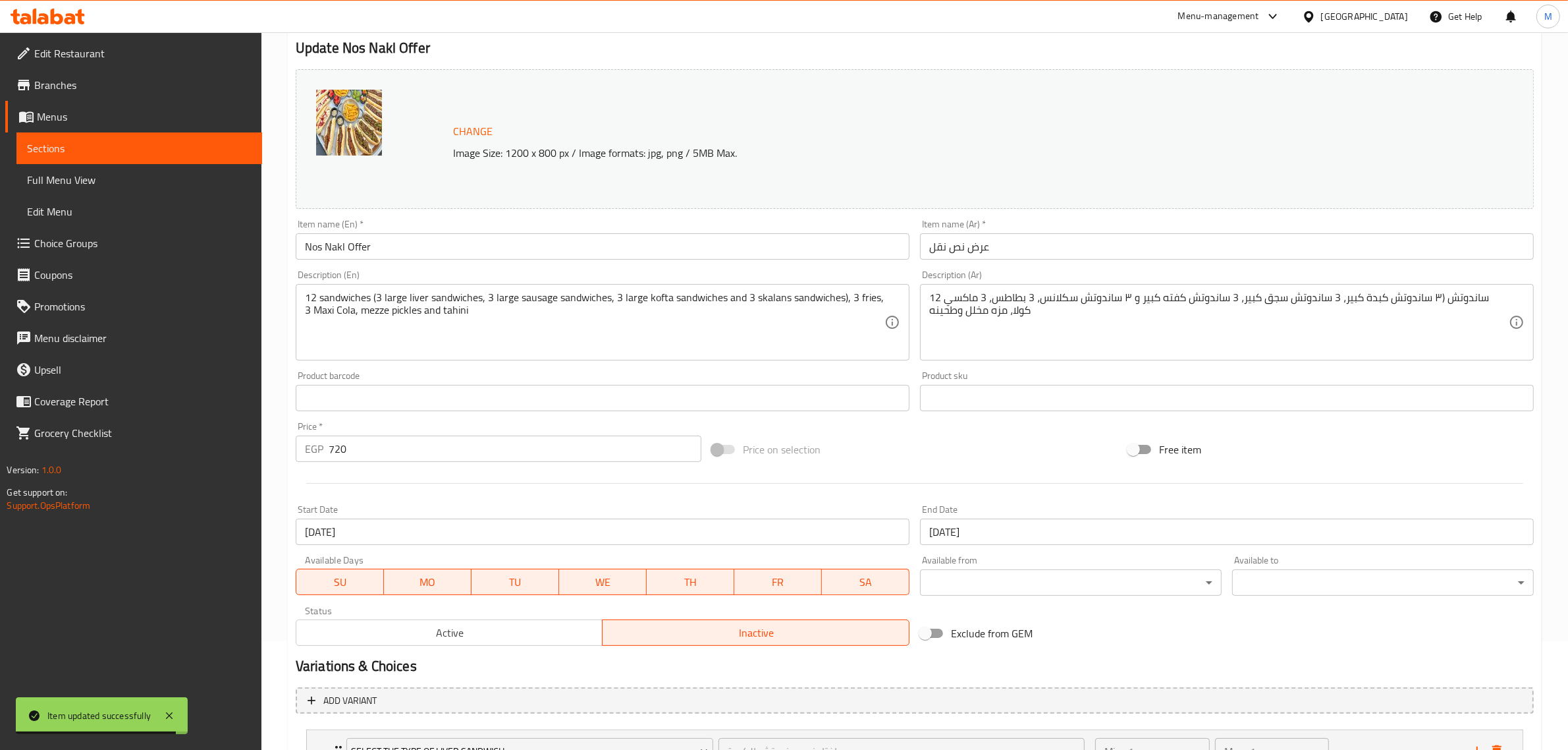
scroll to position [275, 0]
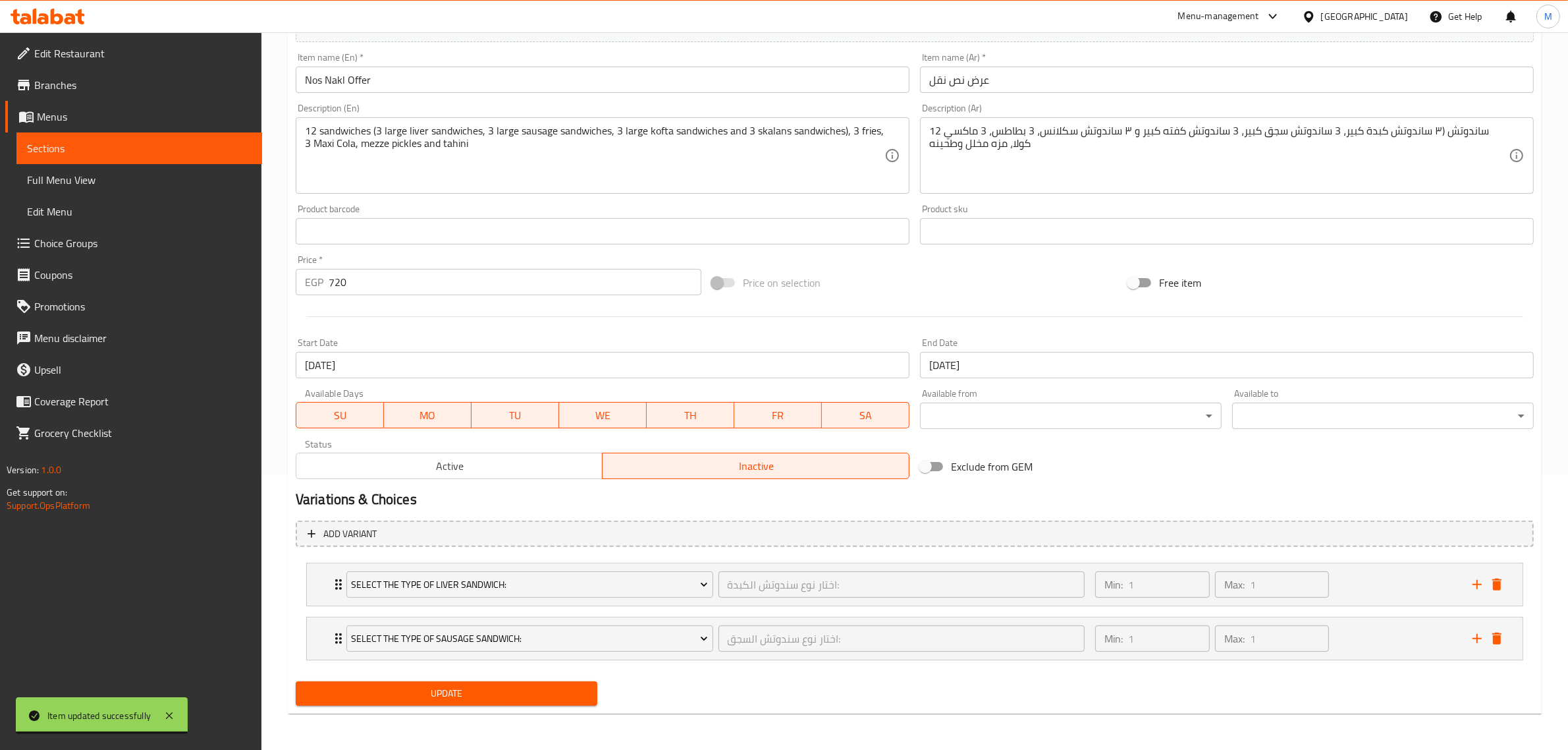
click at [531, 463] on span "Active" at bounding box center [450, 467] width 297 height 20
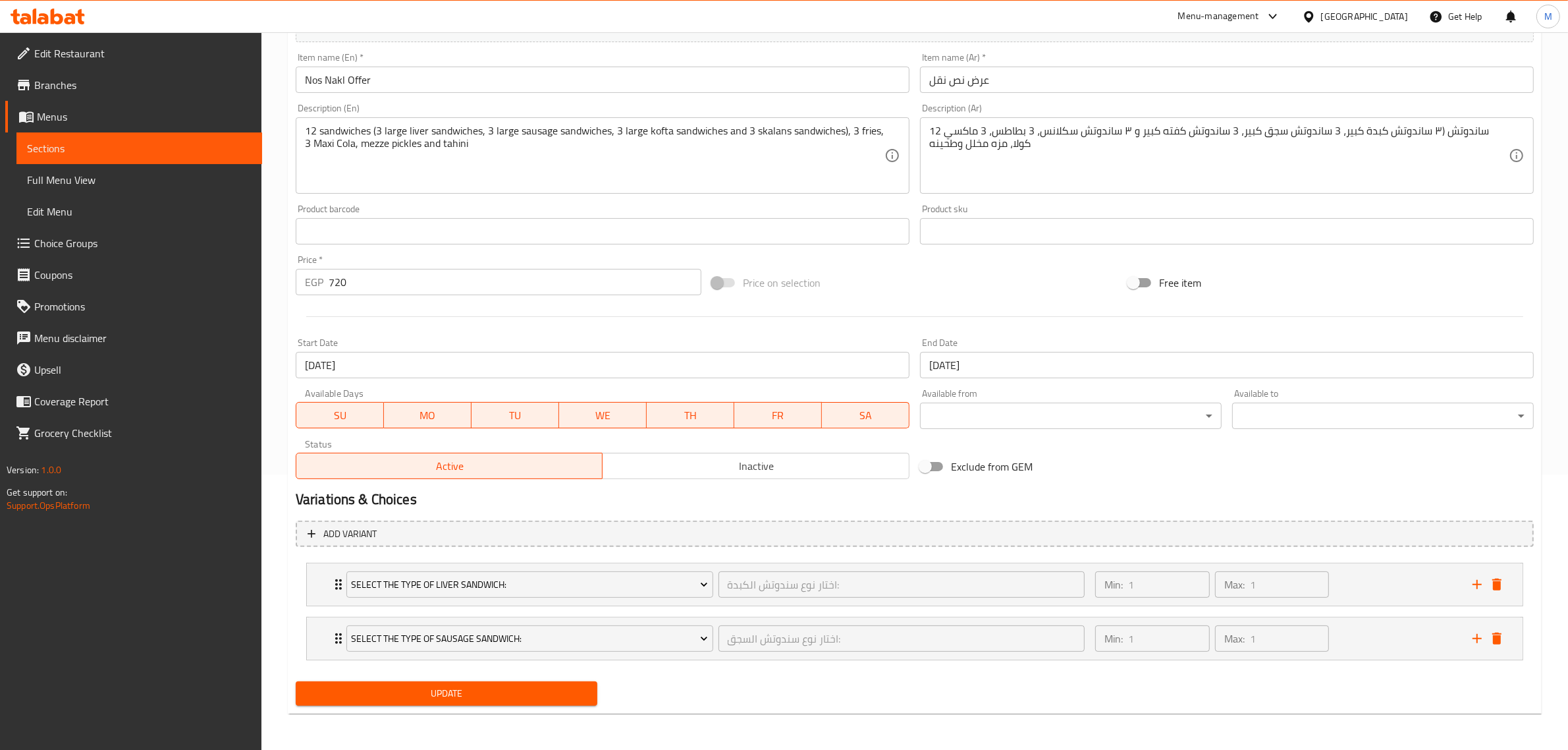
click at [502, 690] on span "Update" at bounding box center [447, 693] width 281 height 17
drag, startPoint x: 314, startPoint y: 628, endPoint x: 322, endPoint y: 604, distance: 25.3
click at [314, 628] on div "Select the type OF Sausage Sandwich: اختار نوع سندوتش السجق: ​ Min: 1 ​ Max: 1 ​" at bounding box center [915, 638] width 1216 height 42
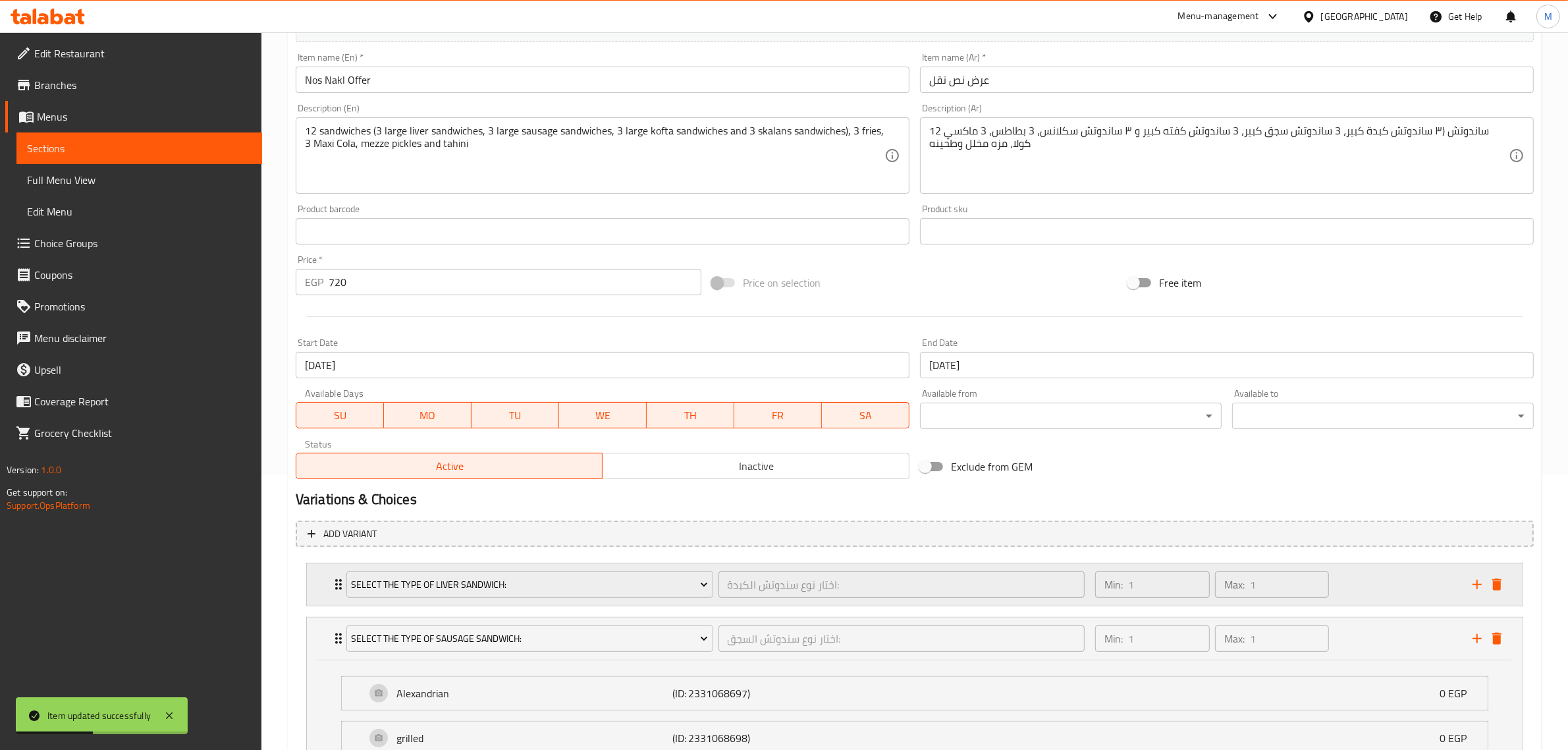
click at [322, 593] on div "Select the type OF Liver Sandwich: اختار نوع سندوتش الكبدة: ​ Min: 1 ​ Max: 1 ​" at bounding box center [915, 584] width 1216 height 42
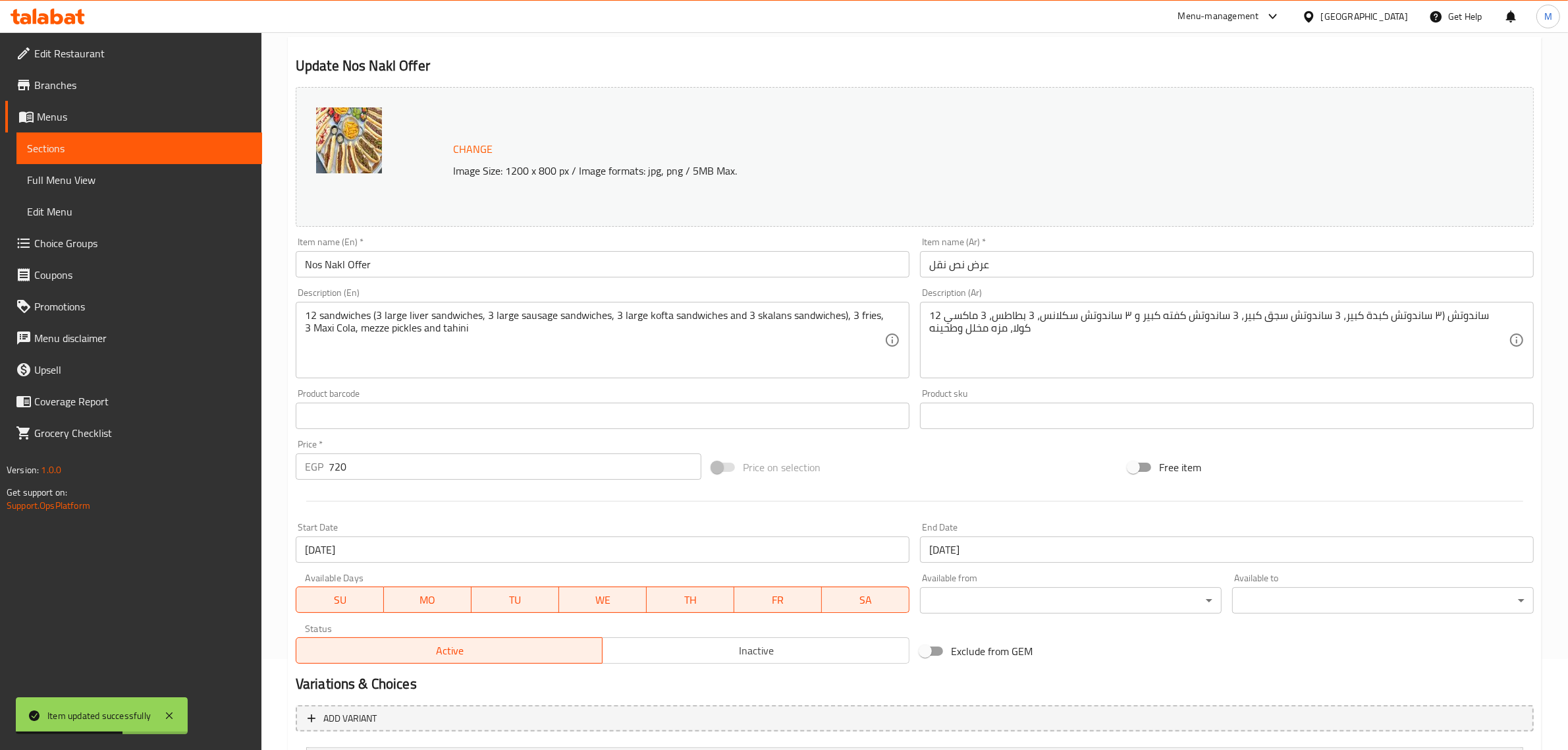
scroll to position [0, 0]
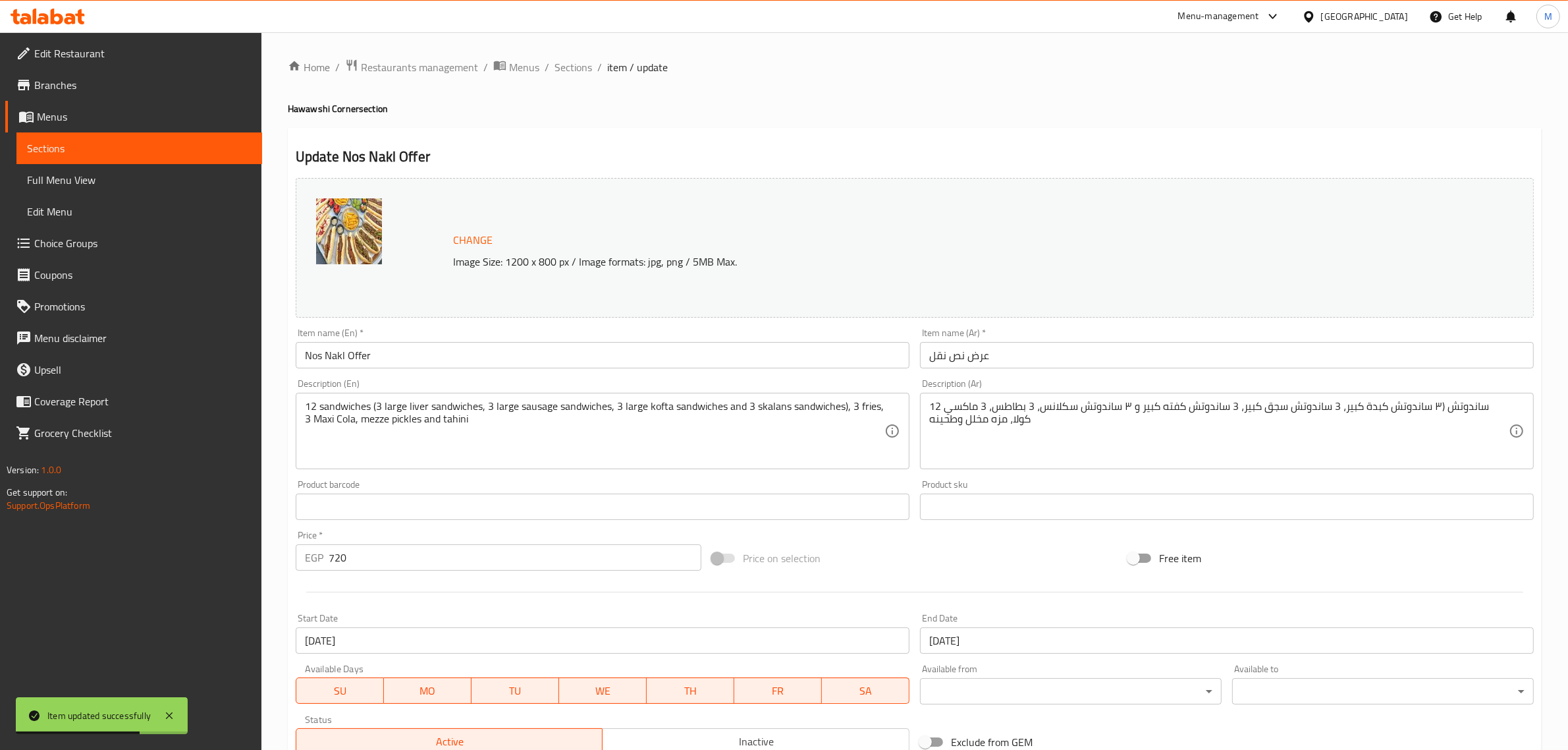
click at [60, 150] on span "Sections" at bounding box center [139, 148] width 225 height 16
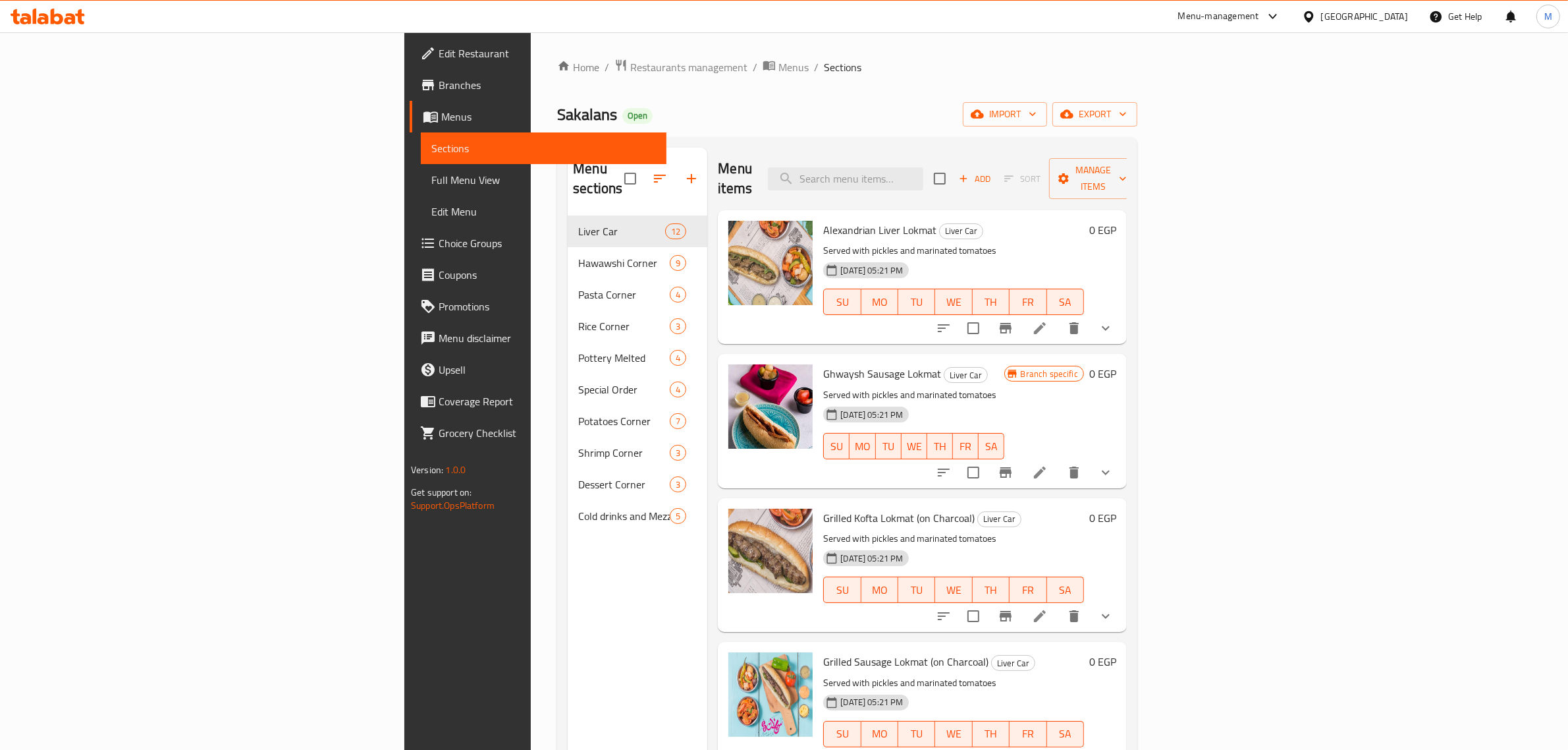
click at [421, 190] on link "Full Menu View" at bounding box center [544, 180] width 246 height 32
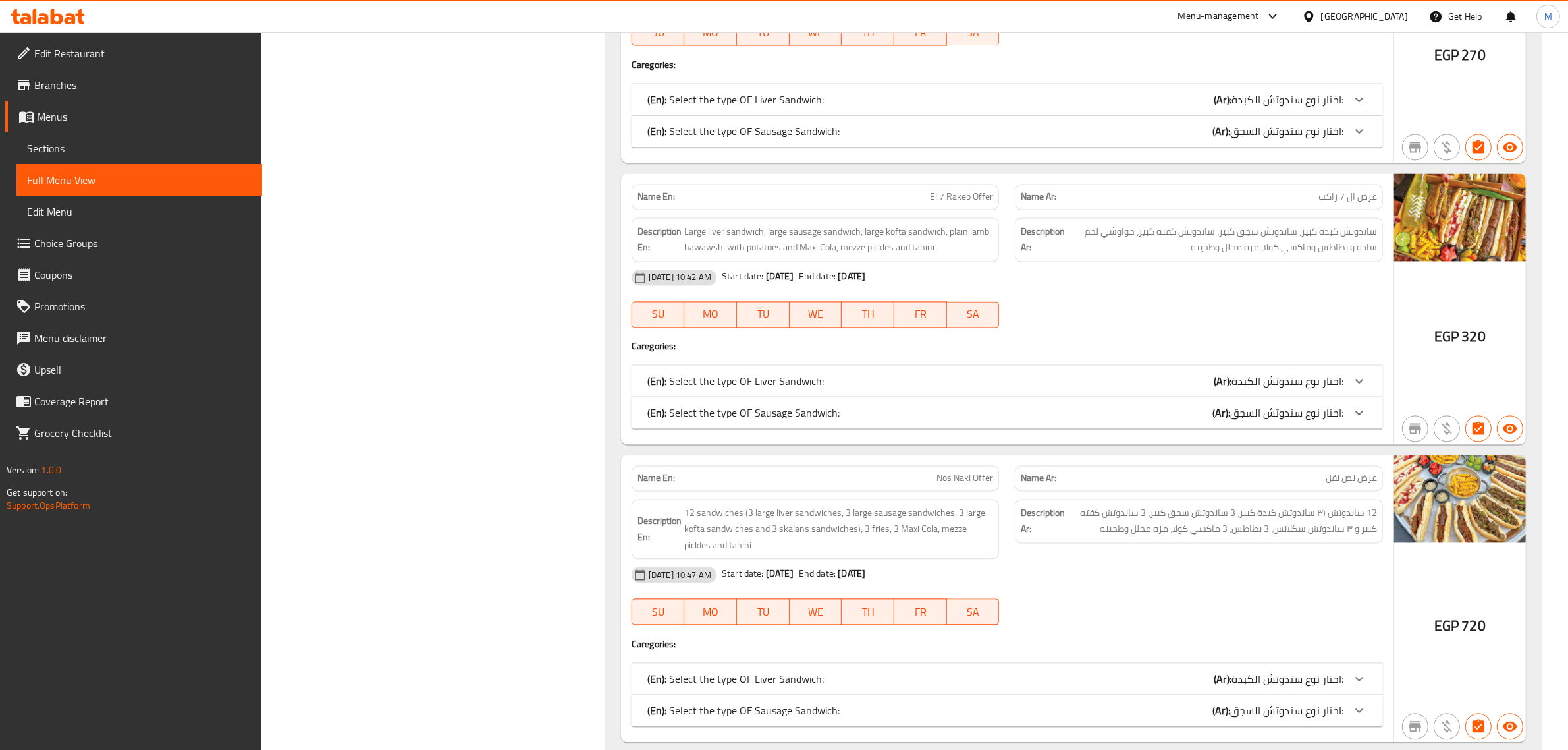
scroll to position [3377, 0]
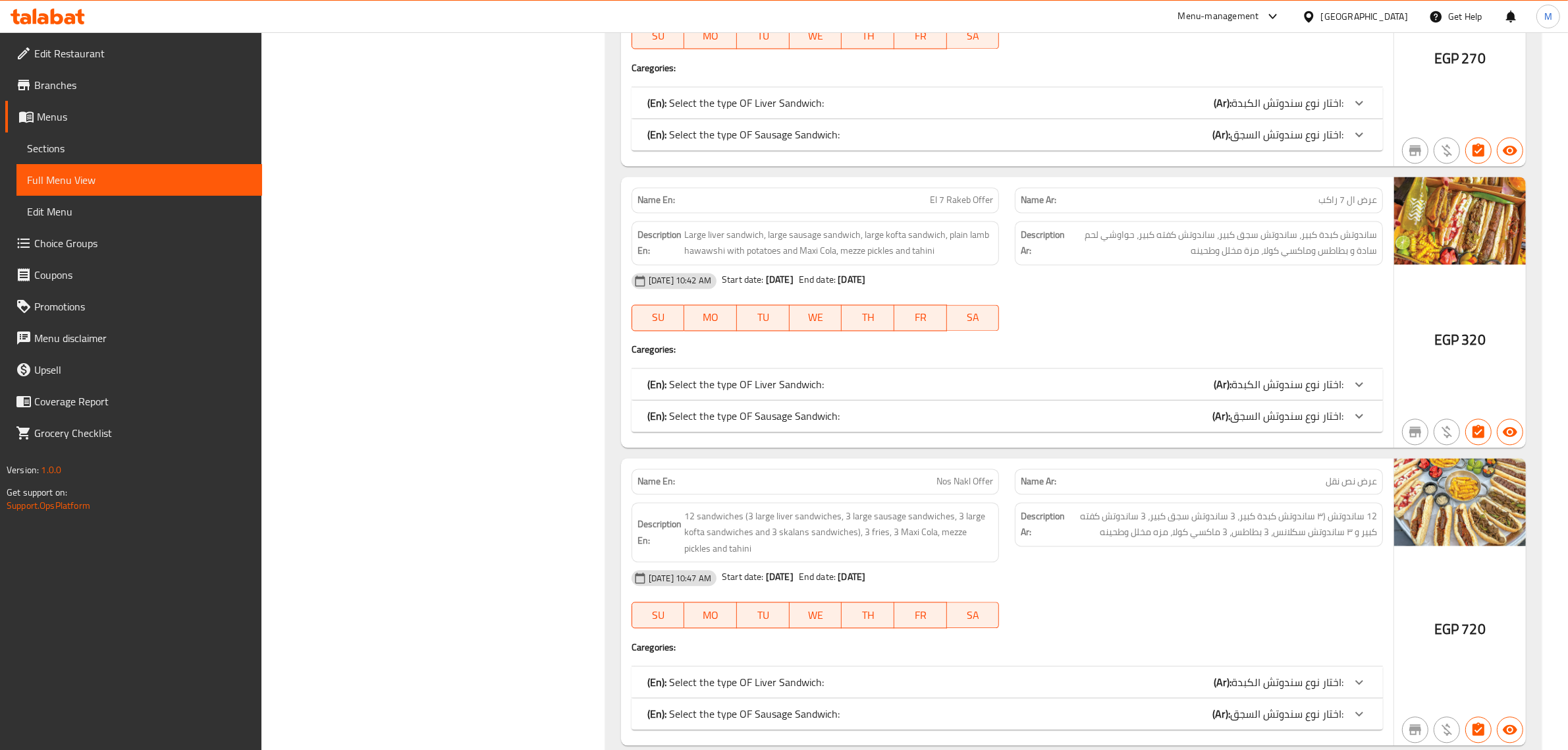
drag, startPoint x: 880, startPoint y: 287, endPoint x: 951, endPoint y: 291, distance: 71.1
click at [951, 291] on div "08-10-2025 10:42 AM Start date: 08-10-2025 End date: 01-10-2040" at bounding box center [1007, 281] width 768 height 32
copy div "01-10-2040"
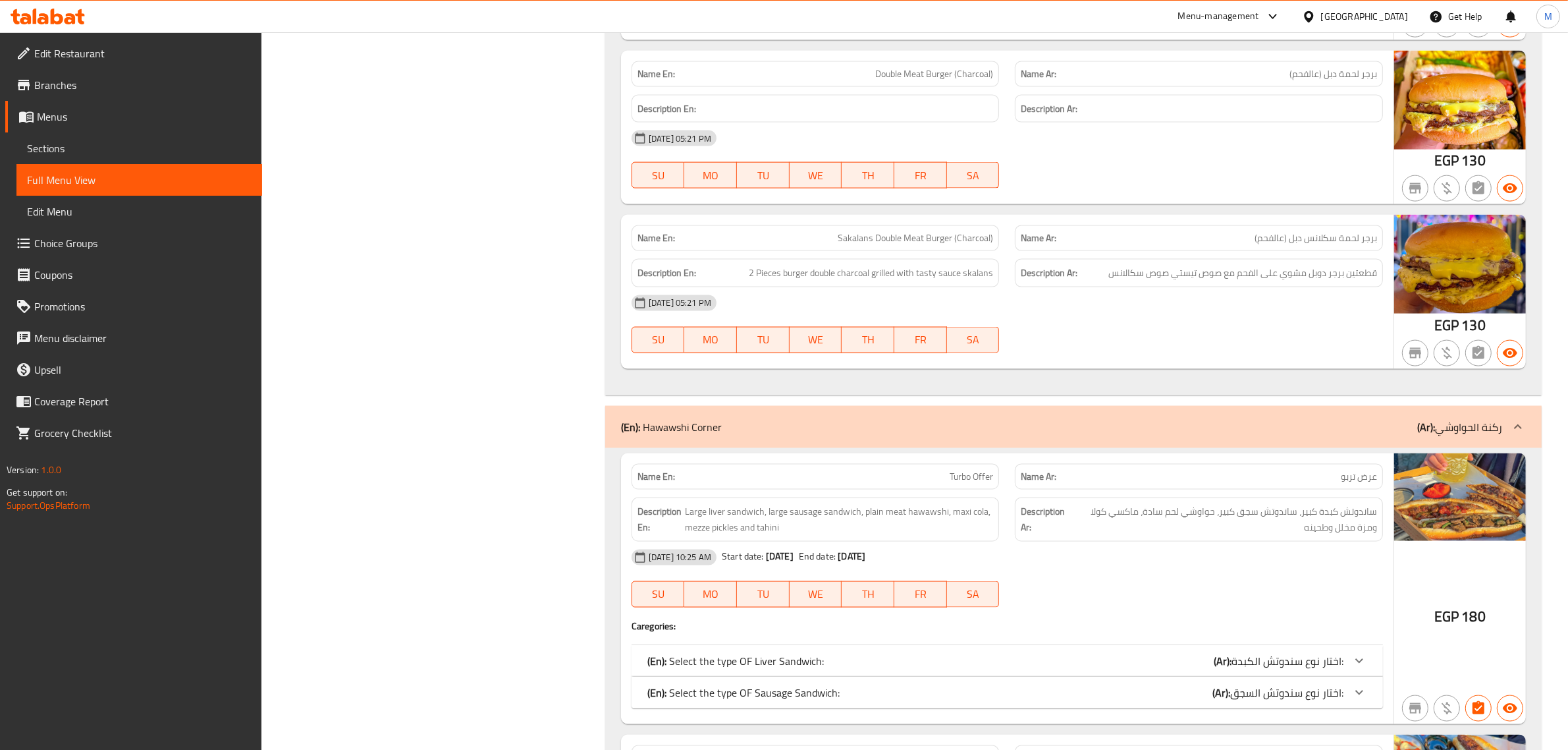
scroll to position [2188, 0]
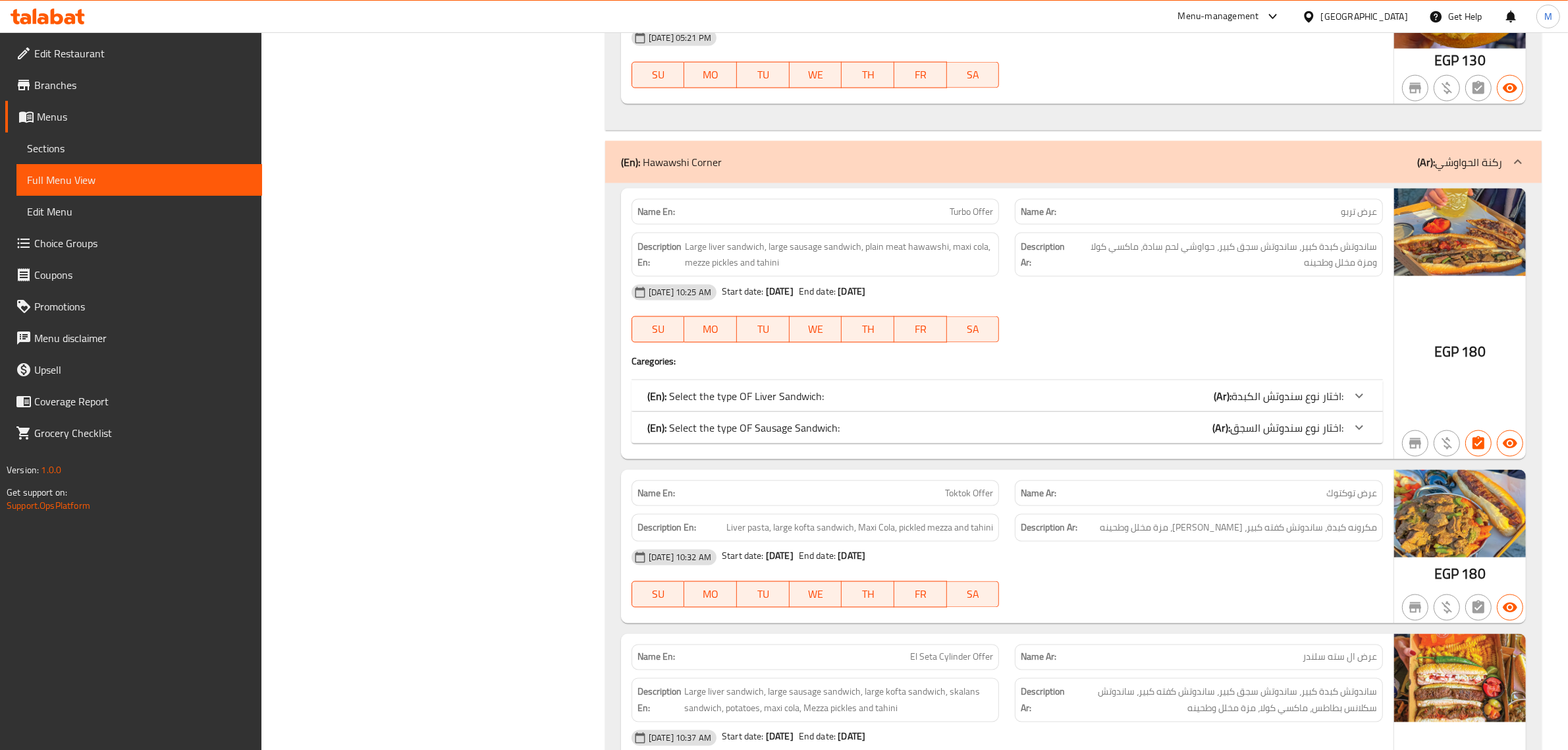
scroll to position [2765, 0]
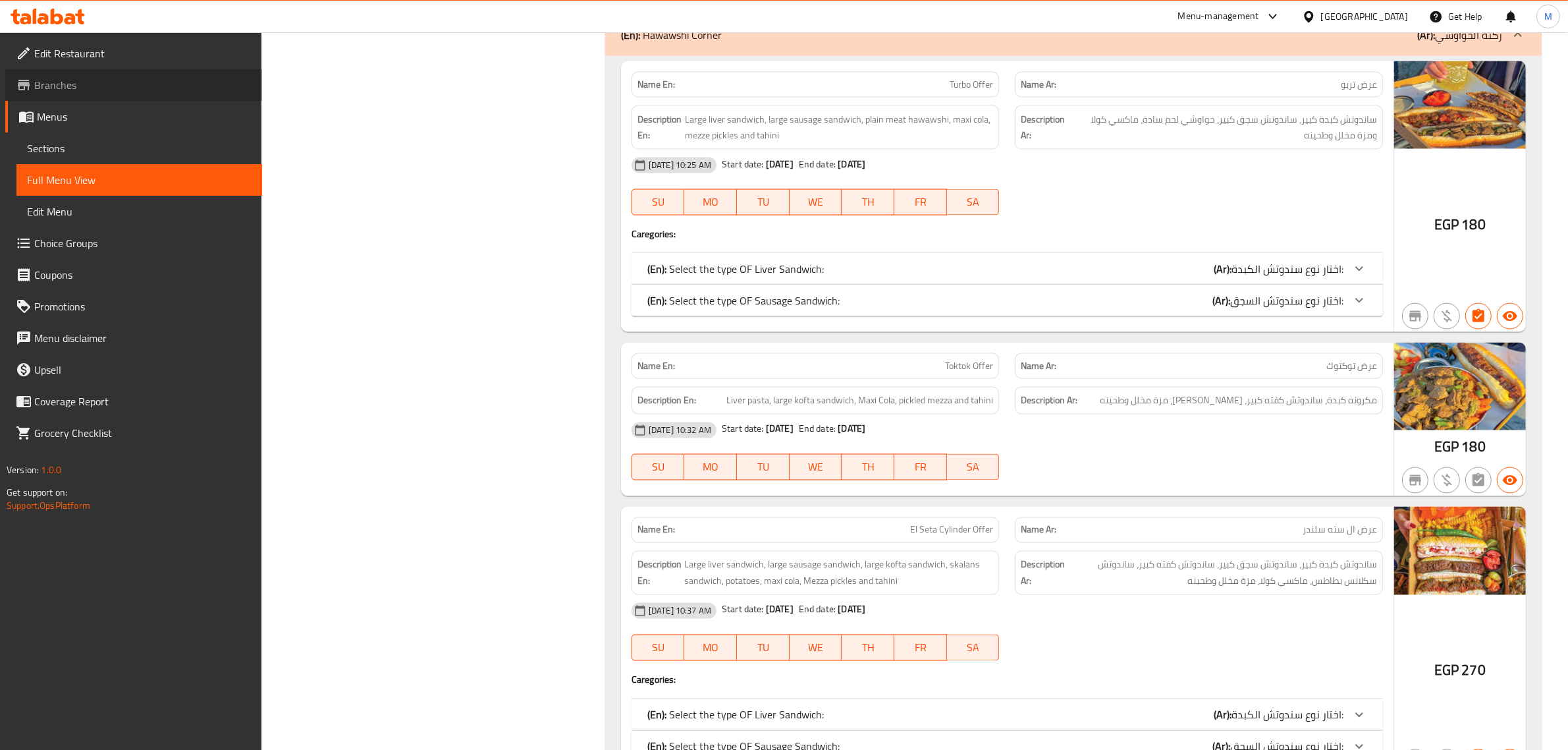
click at [80, 90] on span "Branches" at bounding box center [143, 85] width 218 height 16
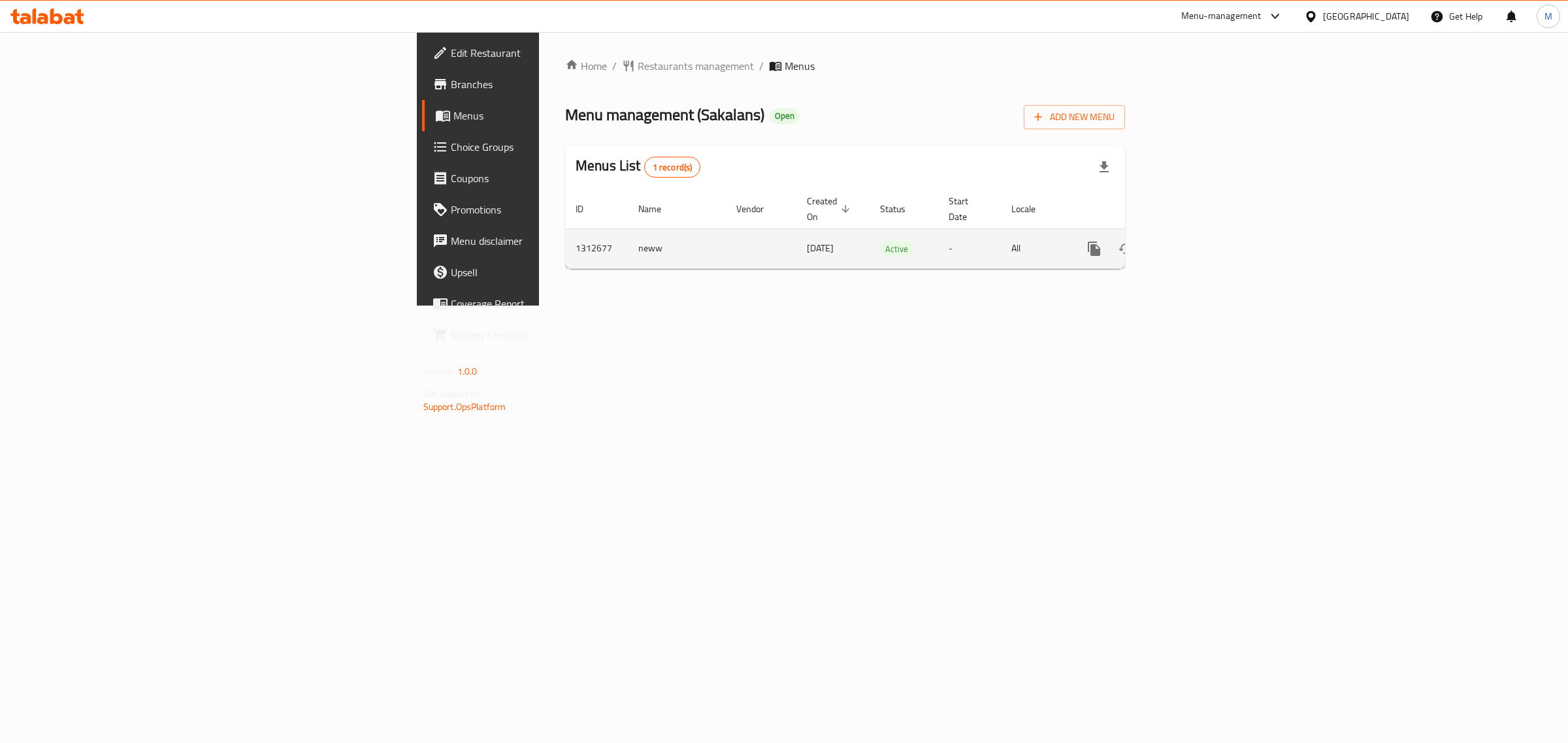
click at [1196, 241] on icon "enhanced table" at bounding box center [1188, 249] width 16 height 16
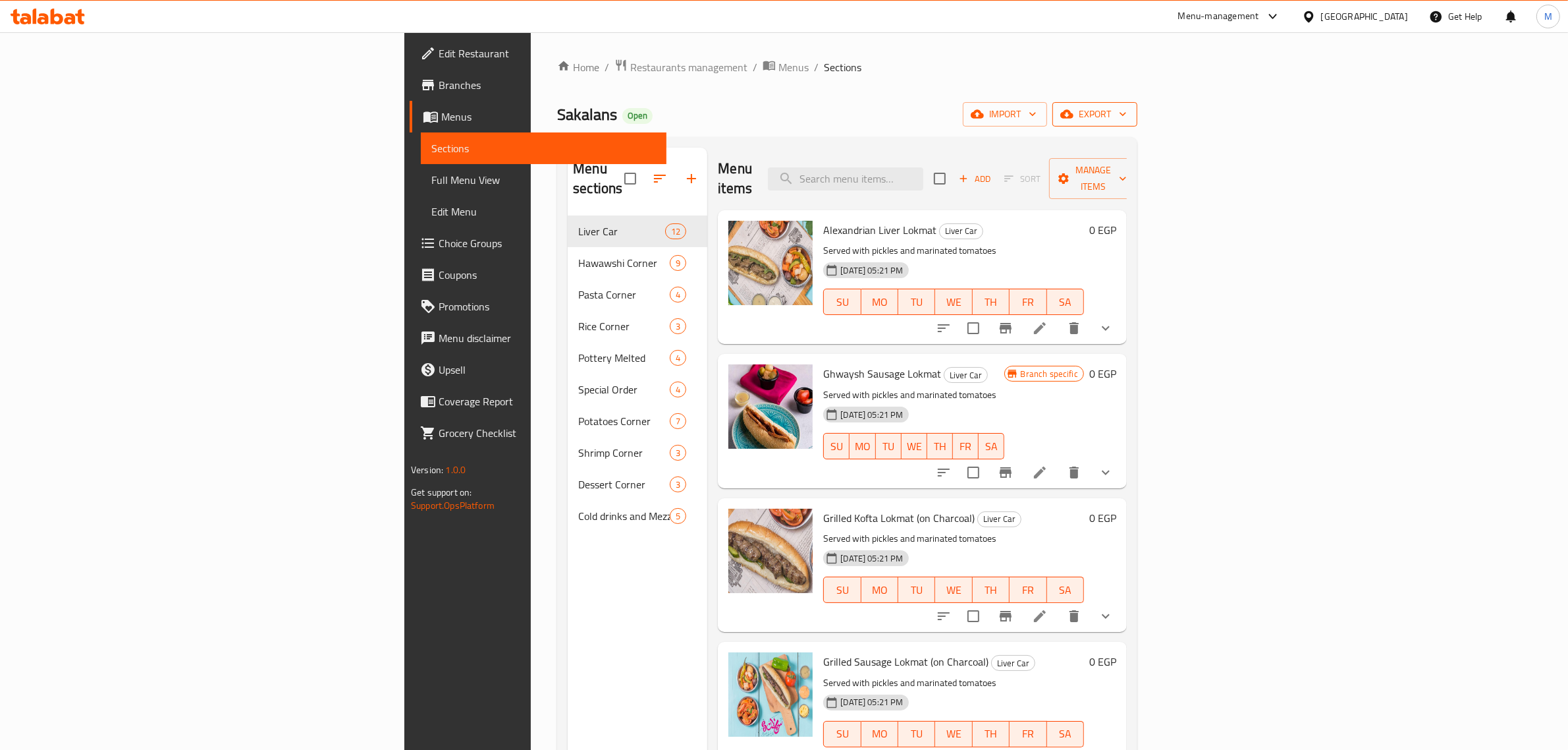
click at [1127, 106] on span "export" at bounding box center [1095, 114] width 64 height 17
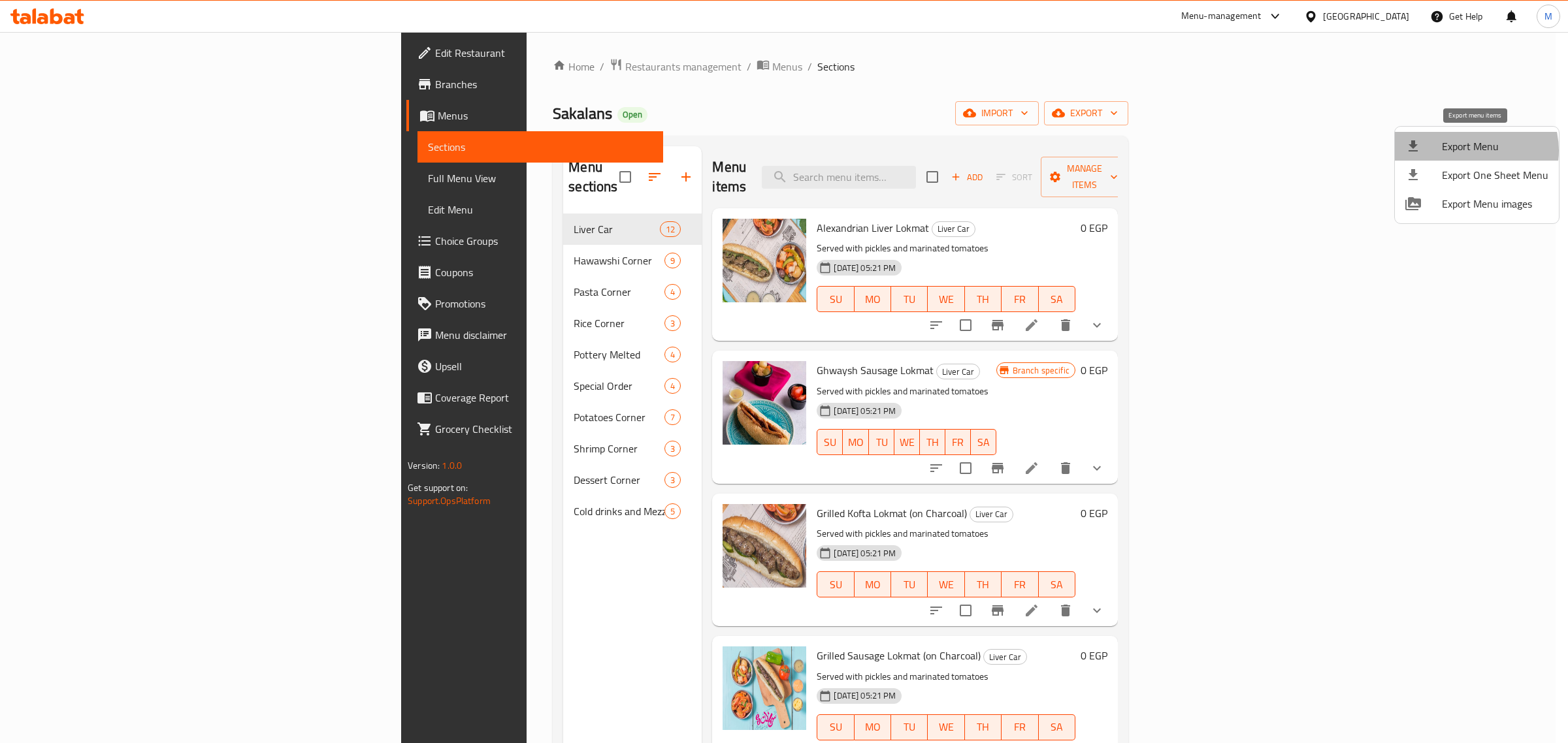
click at [1474, 151] on span "Export Menu" at bounding box center [1494, 146] width 107 height 16
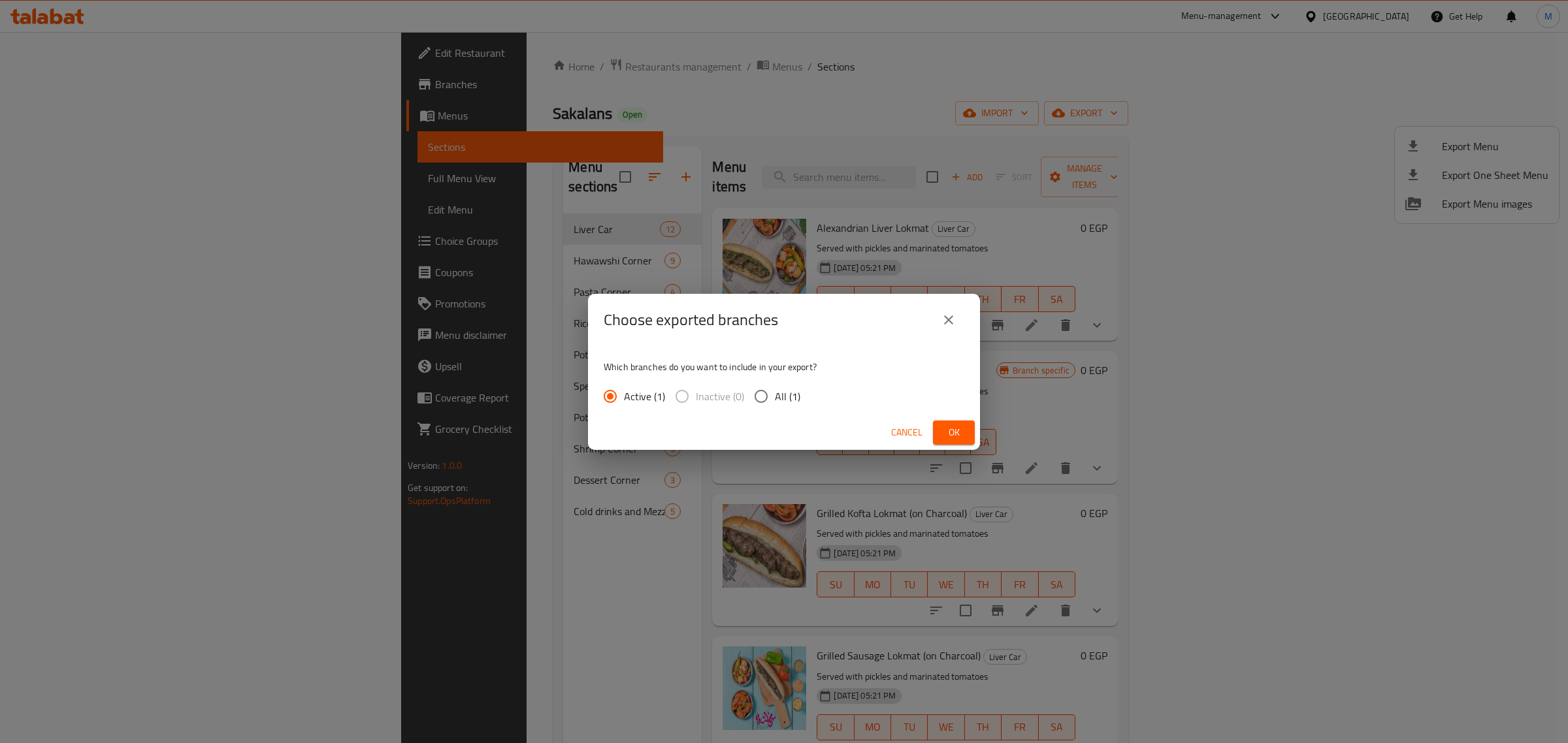
click at [792, 390] on span "All (1)" at bounding box center [787, 396] width 26 height 16
click at [774, 390] on input "All (1)" at bounding box center [760, 396] width 27 height 27
radio input "true"
click at [957, 433] on span "Ok" at bounding box center [954, 432] width 21 height 17
